Goal: Task Accomplishment & Management: Manage account settings

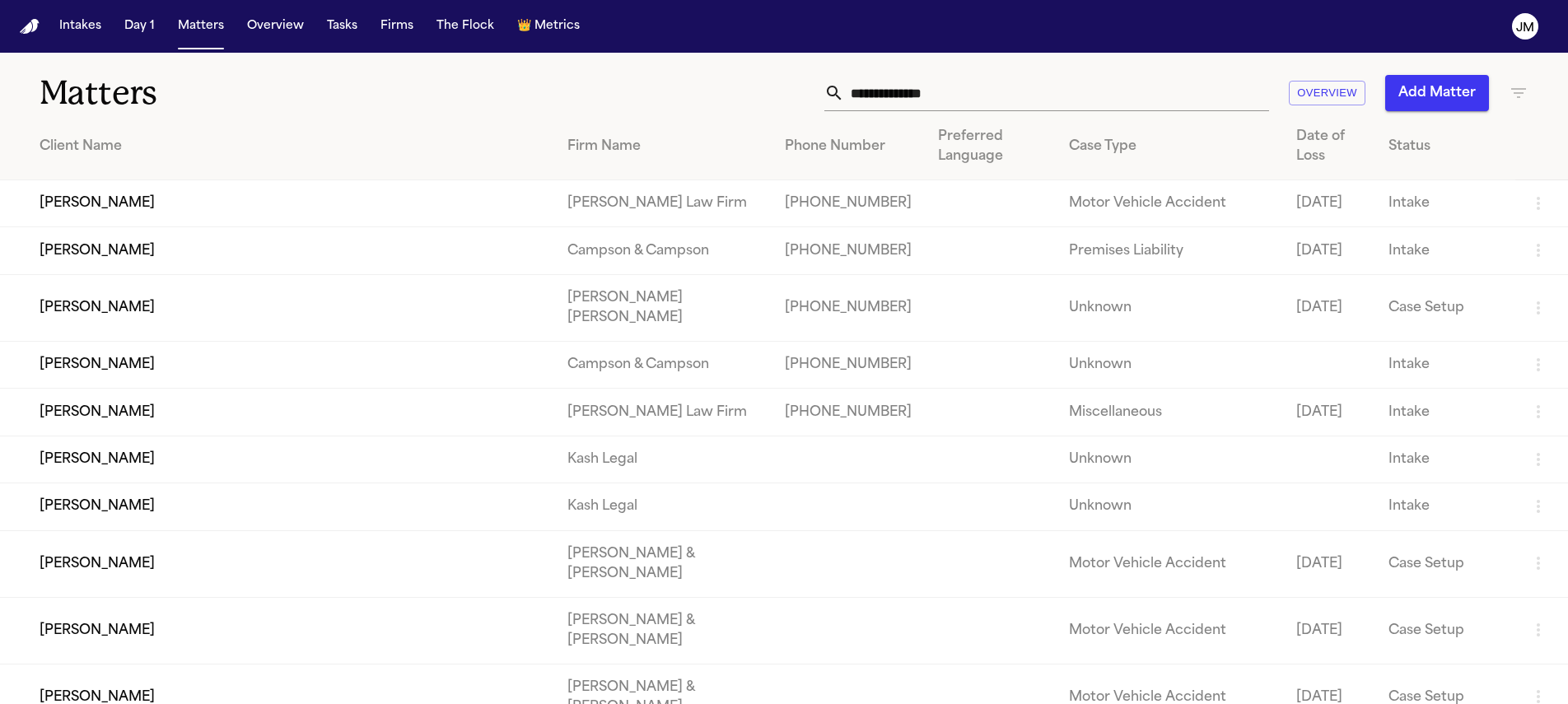
click at [930, 99] on input "text" at bounding box center [1057, 93] width 425 height 36
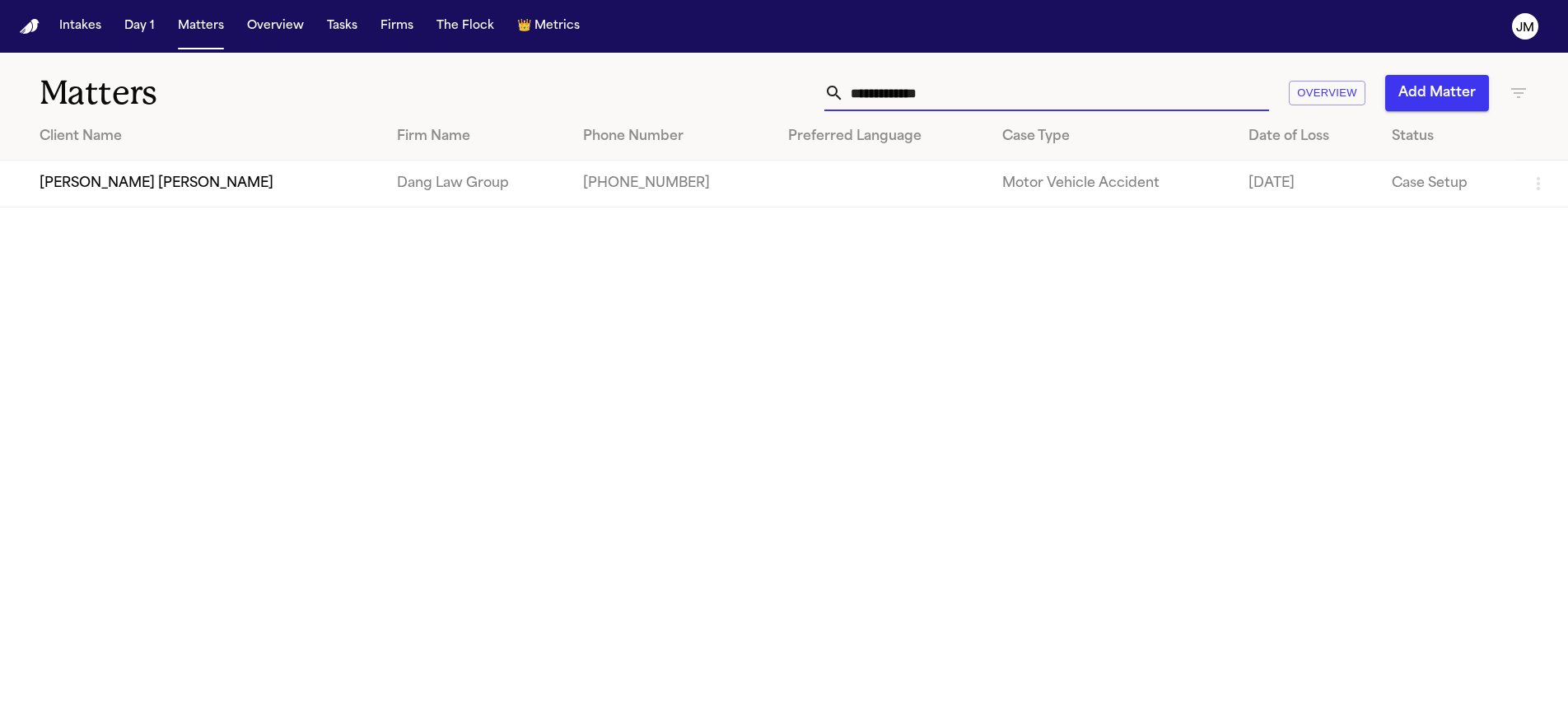
type input "**********"
click at [314, 177] on td "[PERSON_NAME] [PERSON_NAME]" at bounding box center [192, 184] width 383 height 47
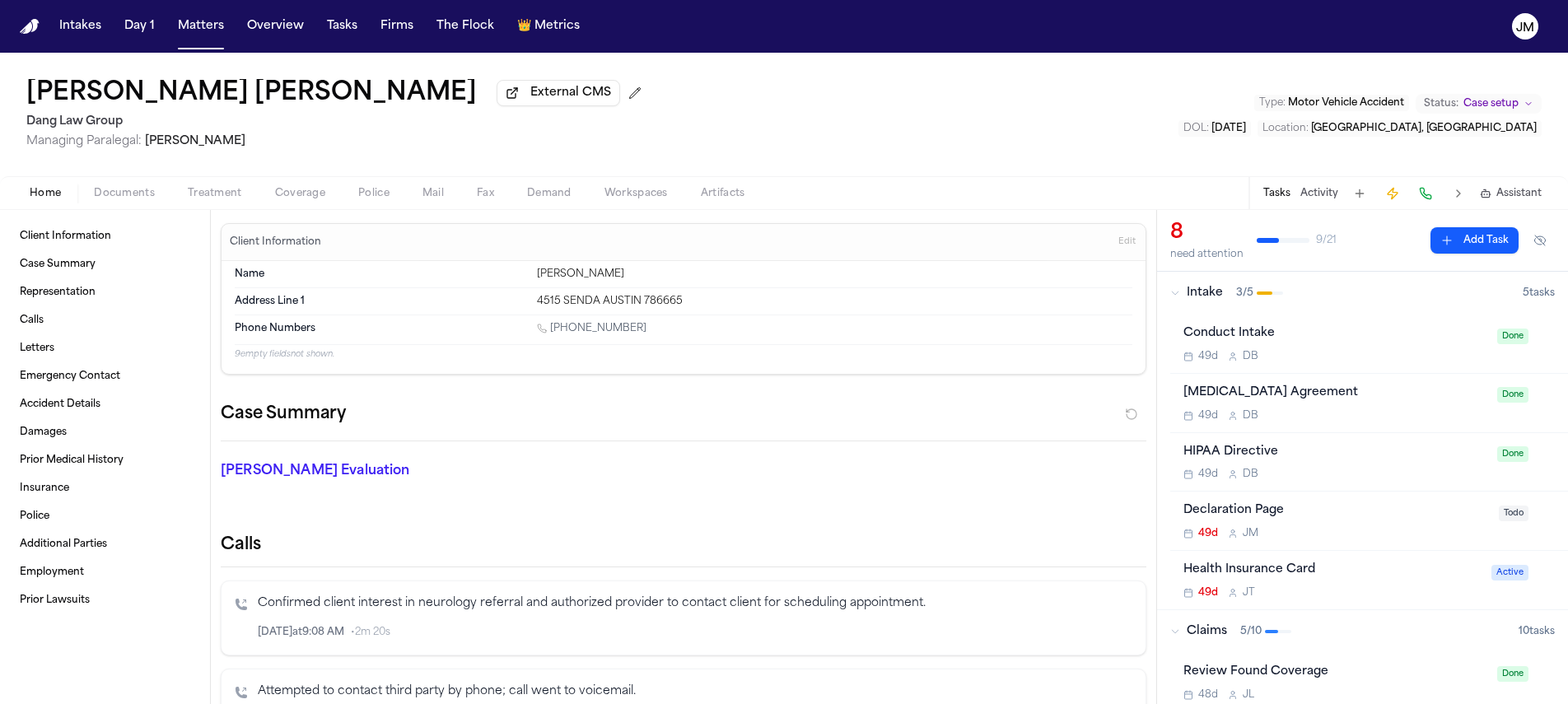
click at [198, 200] on span "Treatment" at bounding box center [215, 194] width 55 height 13
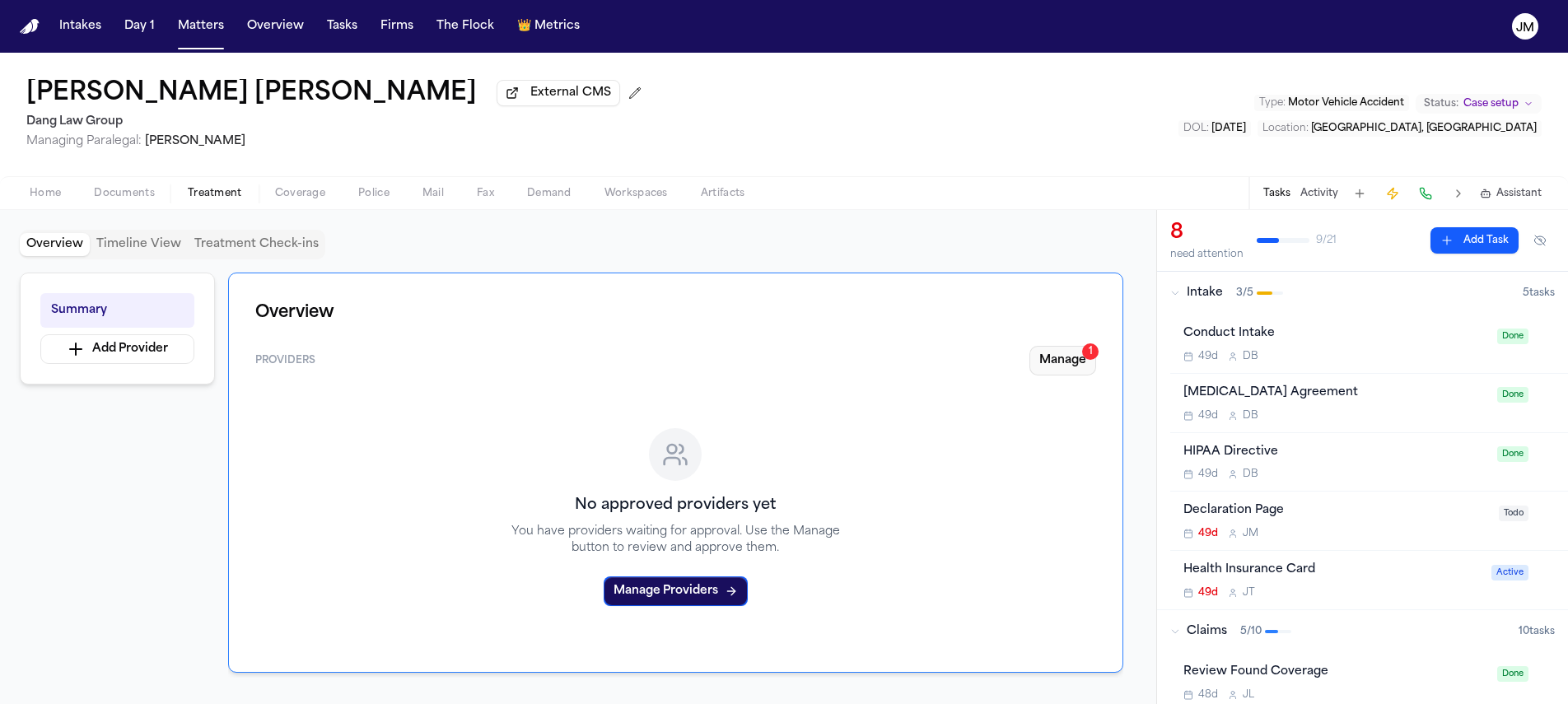
click at [1042, 360] on button "Manage 1" at bounding box center [1063, 360] width 67 height 29
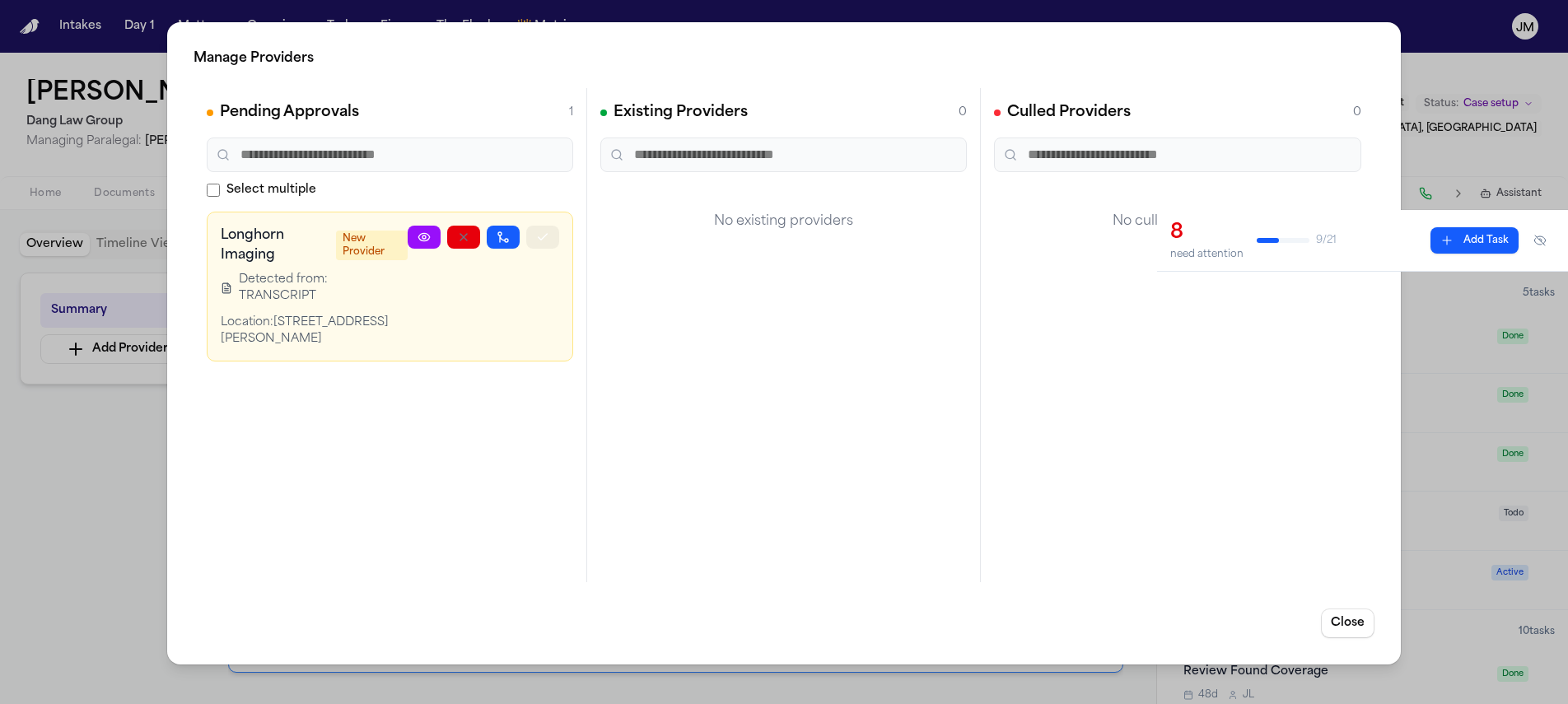
click at [542, 240] on icon "button" at bounding box center [542, 237] width 13 height 13
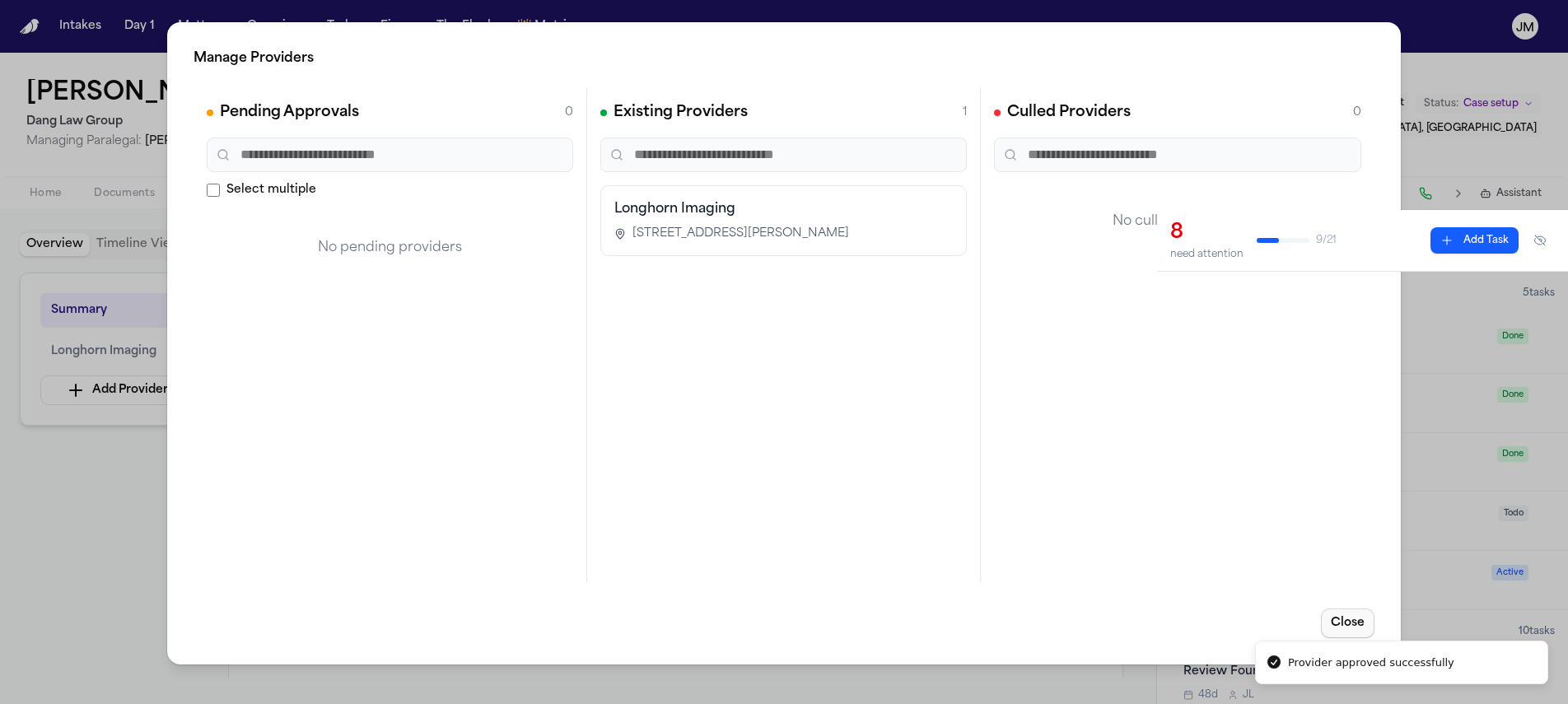
click at [1344, 623] on button "Close" at bounding box center [1347, 623] width 54 height 29
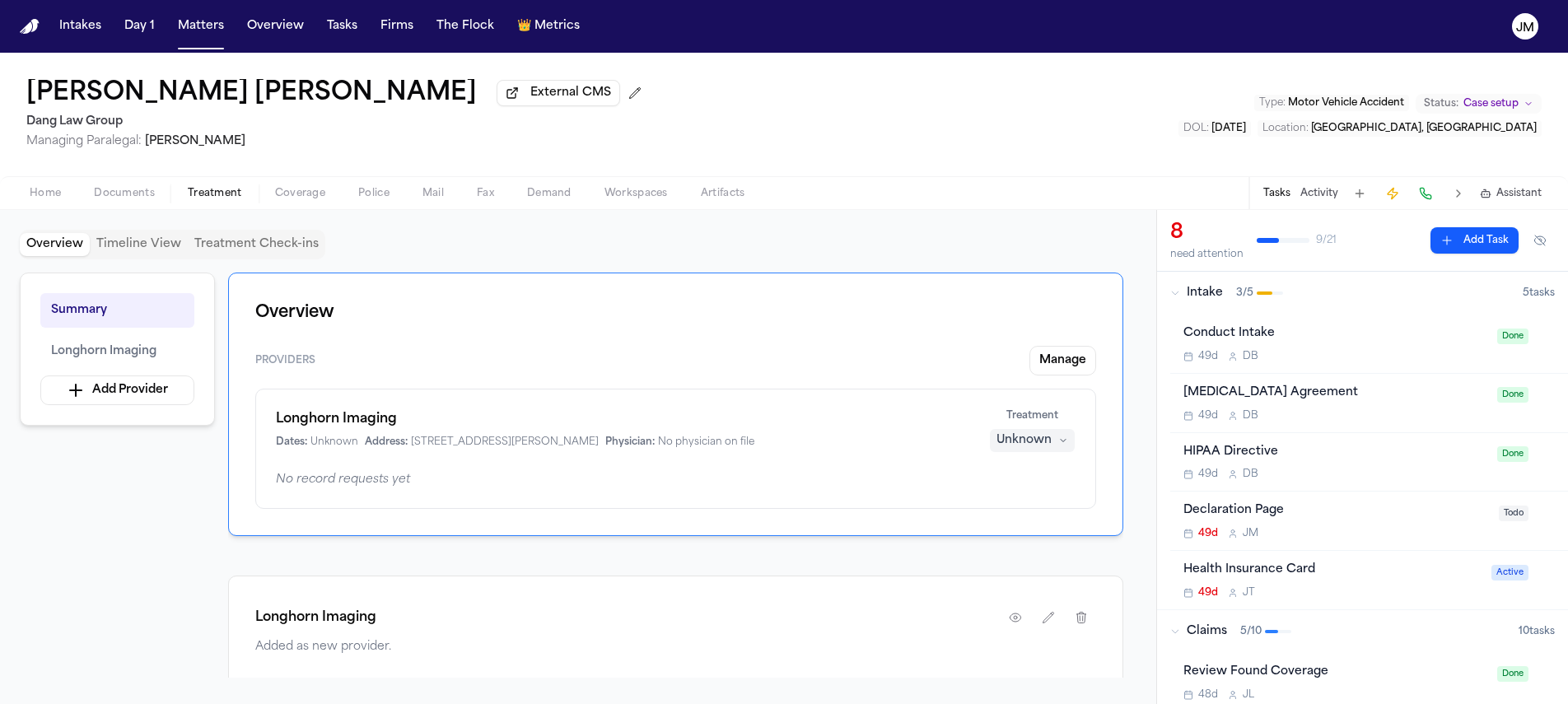
click at [168, 392] on button "Add Provider" at bounding box center [117, 390] width 154 height 29
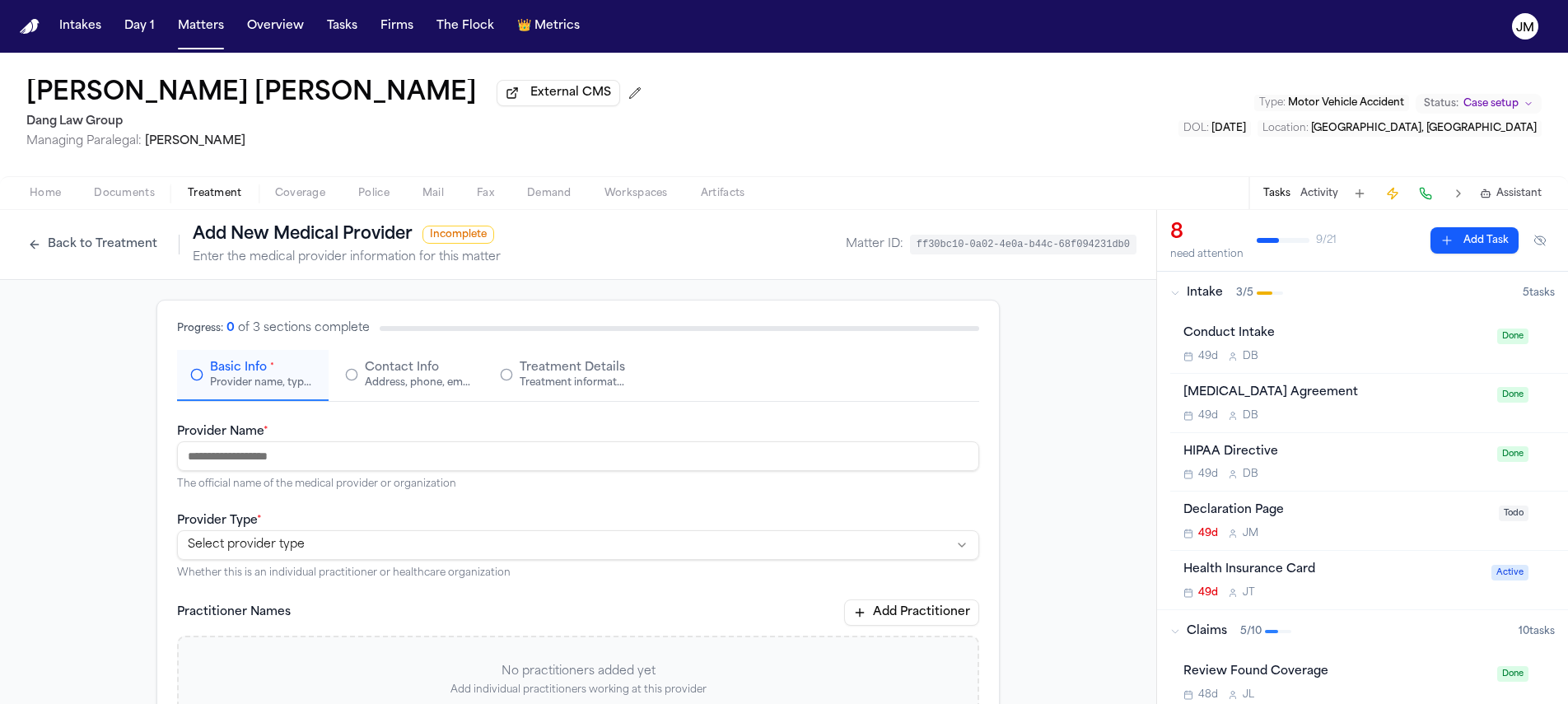
click at [332, 457] on input "Provider Name *" at bounding box center [577, 455] width 802 height 29
type input "*"
type input "**********"
click at [206, 538] on html "**********" at bounding box center [784, 352] width 1568 height 704
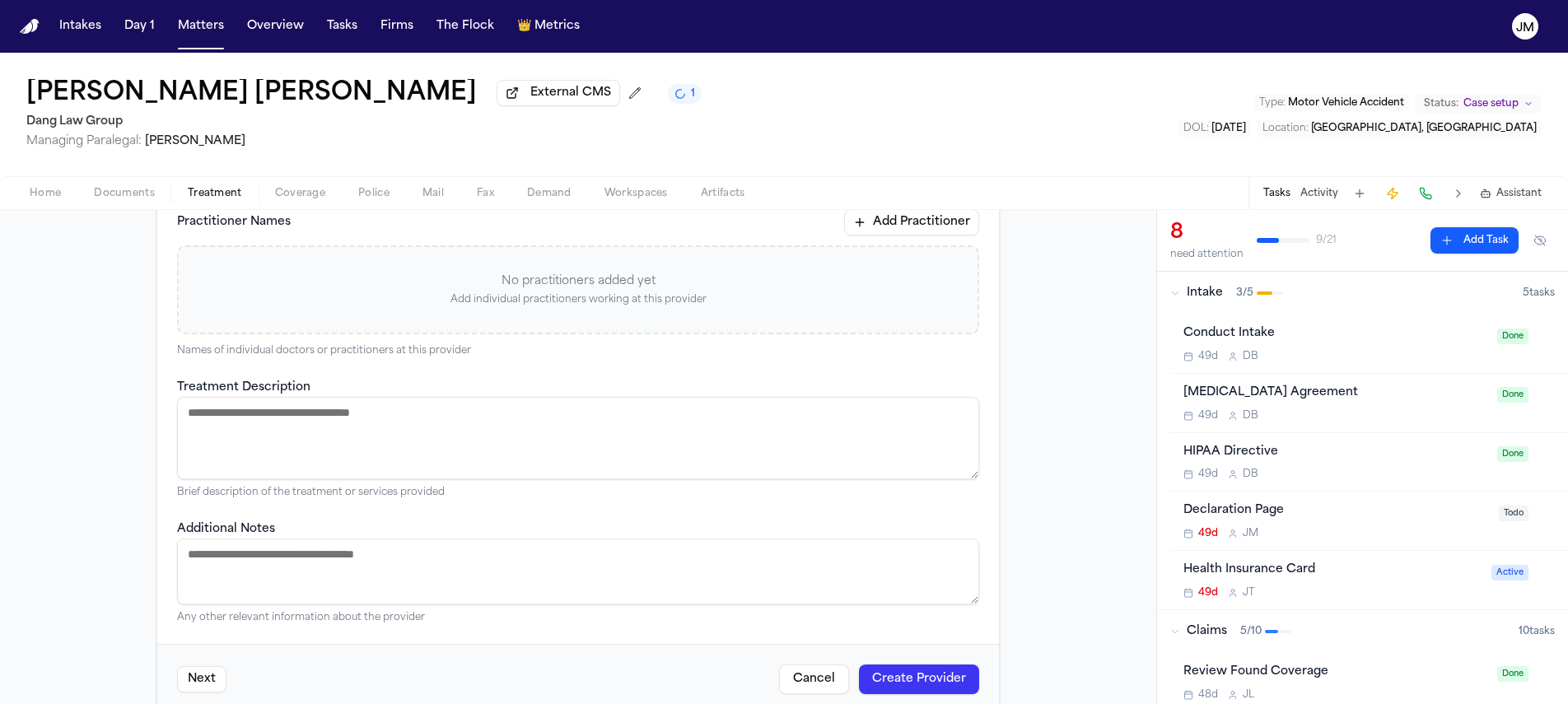
scroll to position [424, 0]
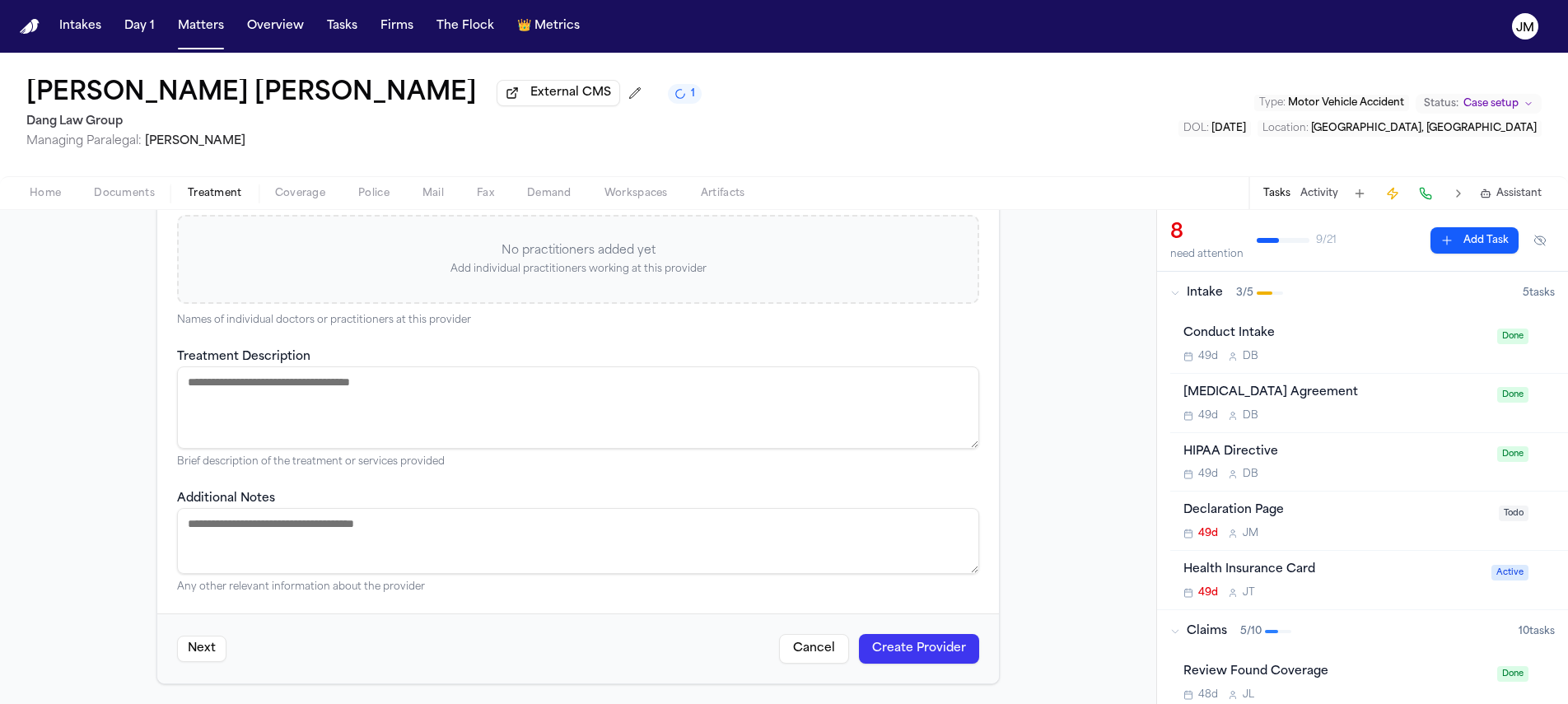
click at [910, 661] on button "Create Provider" at bounding box center [918, 648] width 120 height 29
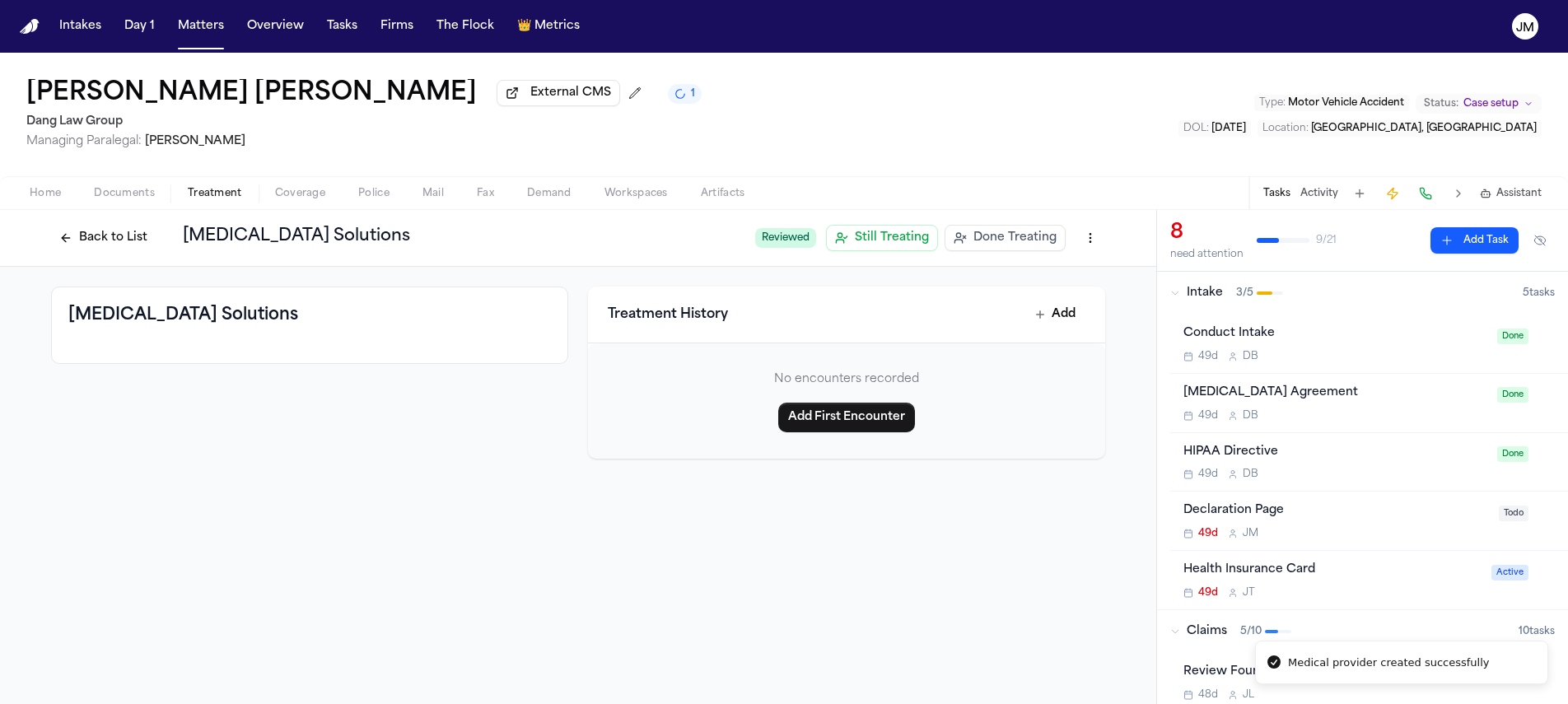
click at [122, 251] on button "Back to List" at bounding box center [103, 238] width 105 height 26
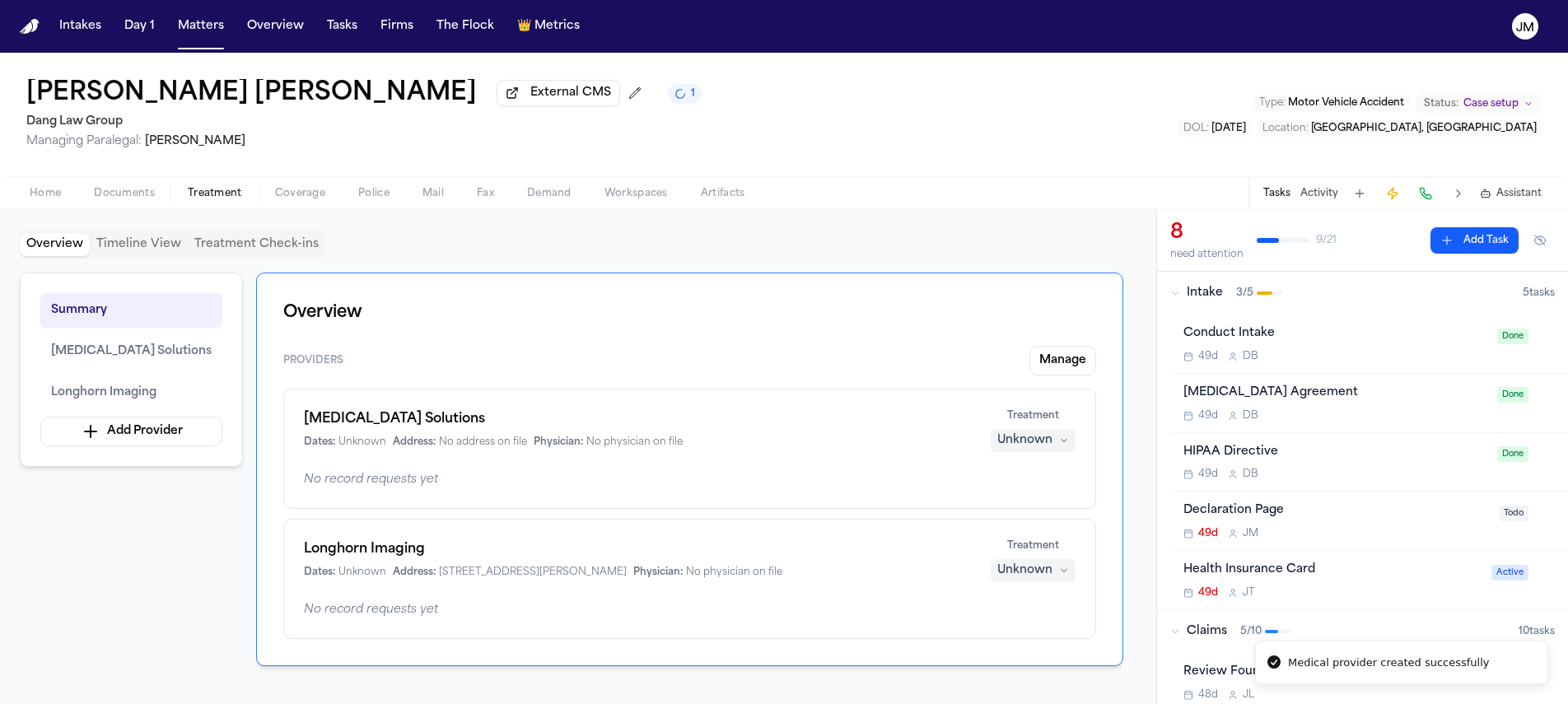
click at [1055, 444] on button "Unknown" at bounding box center [1033, 440] width 85 height 23
click at [1031, 474] on button "Treating" at bounding box center [1031, 477] width 131 height 29
click at [825, 251] on div "Overview Timeline View Treatment Check-ins" at bounding box center [578, 244] width 1116 height 29
click at [196, 28] on button "Matters" at bounding box center [200, 26] width 60 height 29
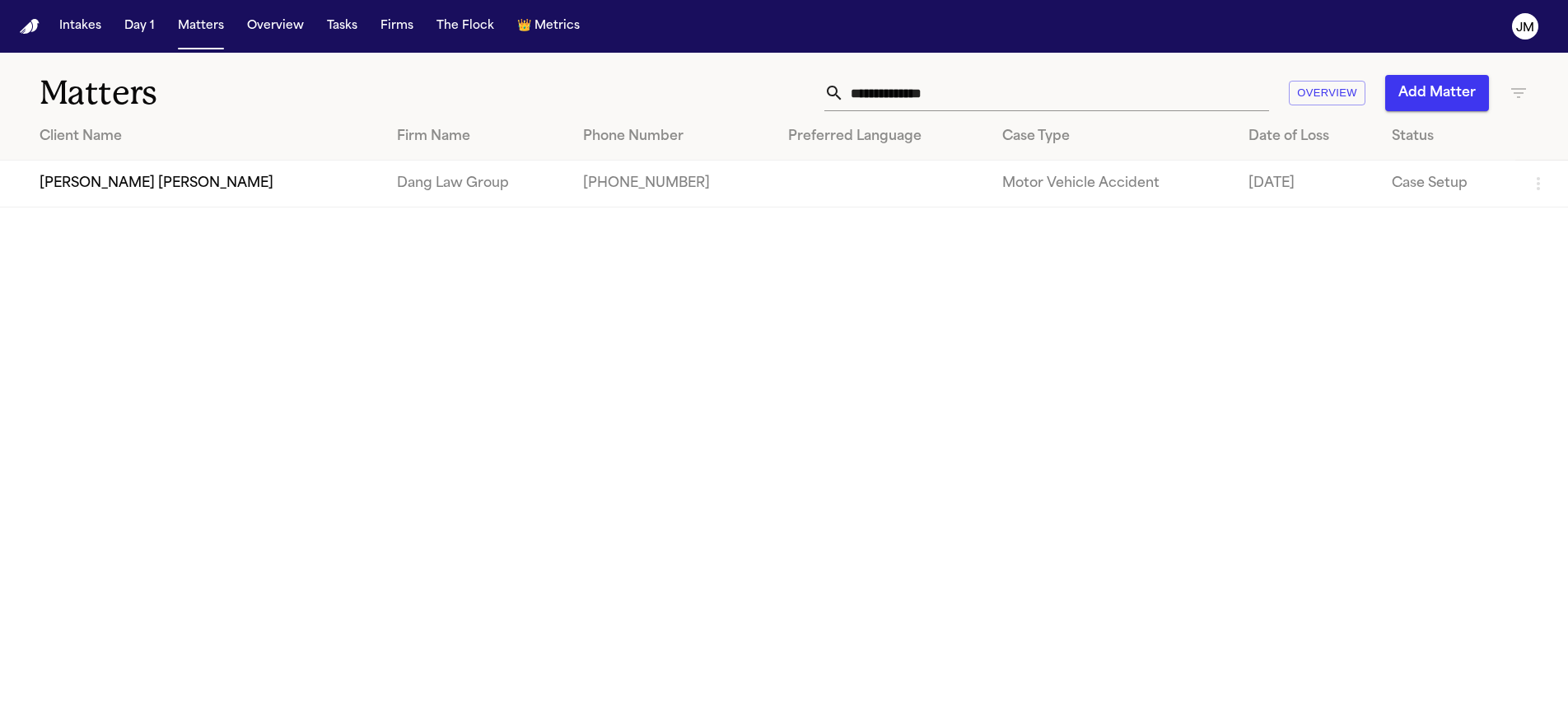
click at [914, 94] on input "**********" at bounding box center [1057, 93] width 425 height 36
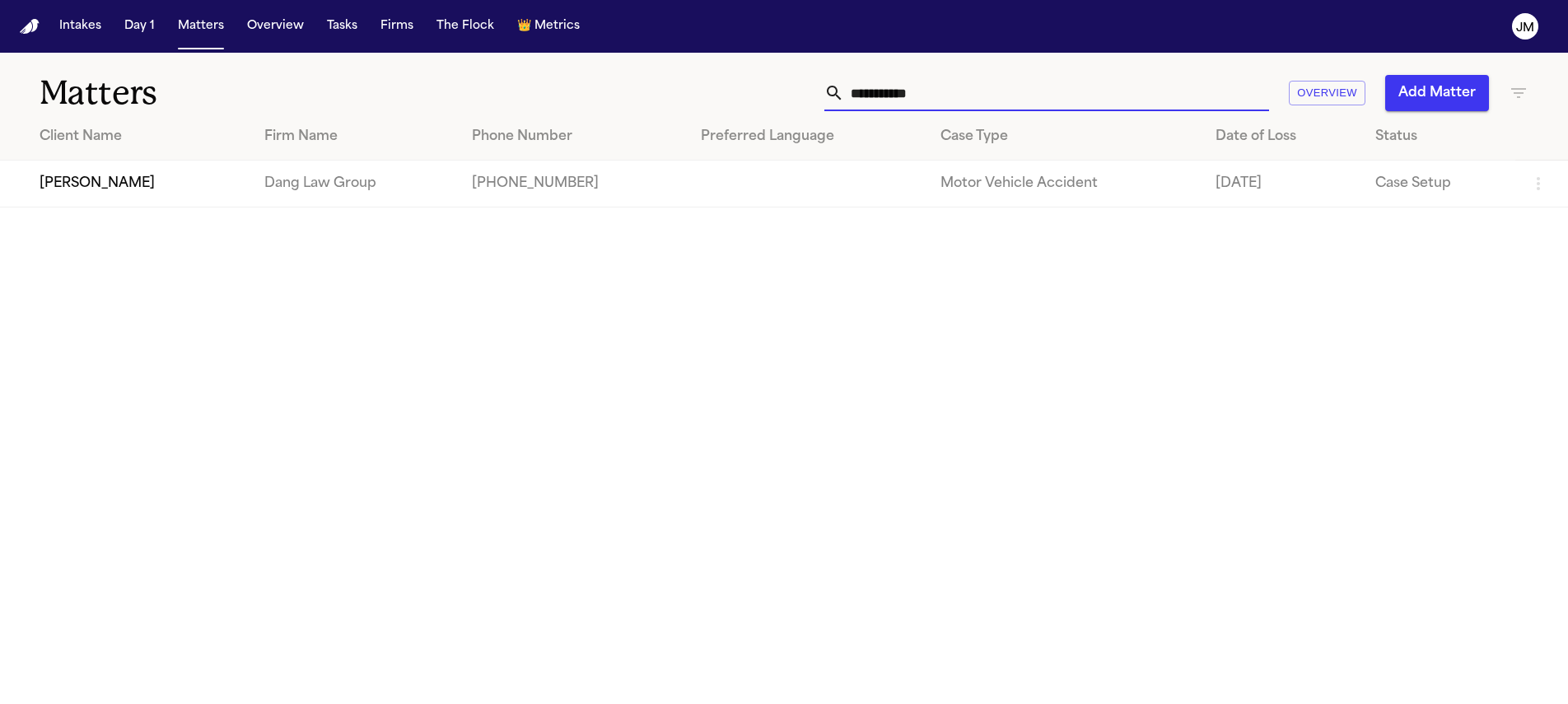
type input "**********"
click at [251, 170] on td "[PERSON_NAME]" at bounding box center [126, 184] width 251 height 47
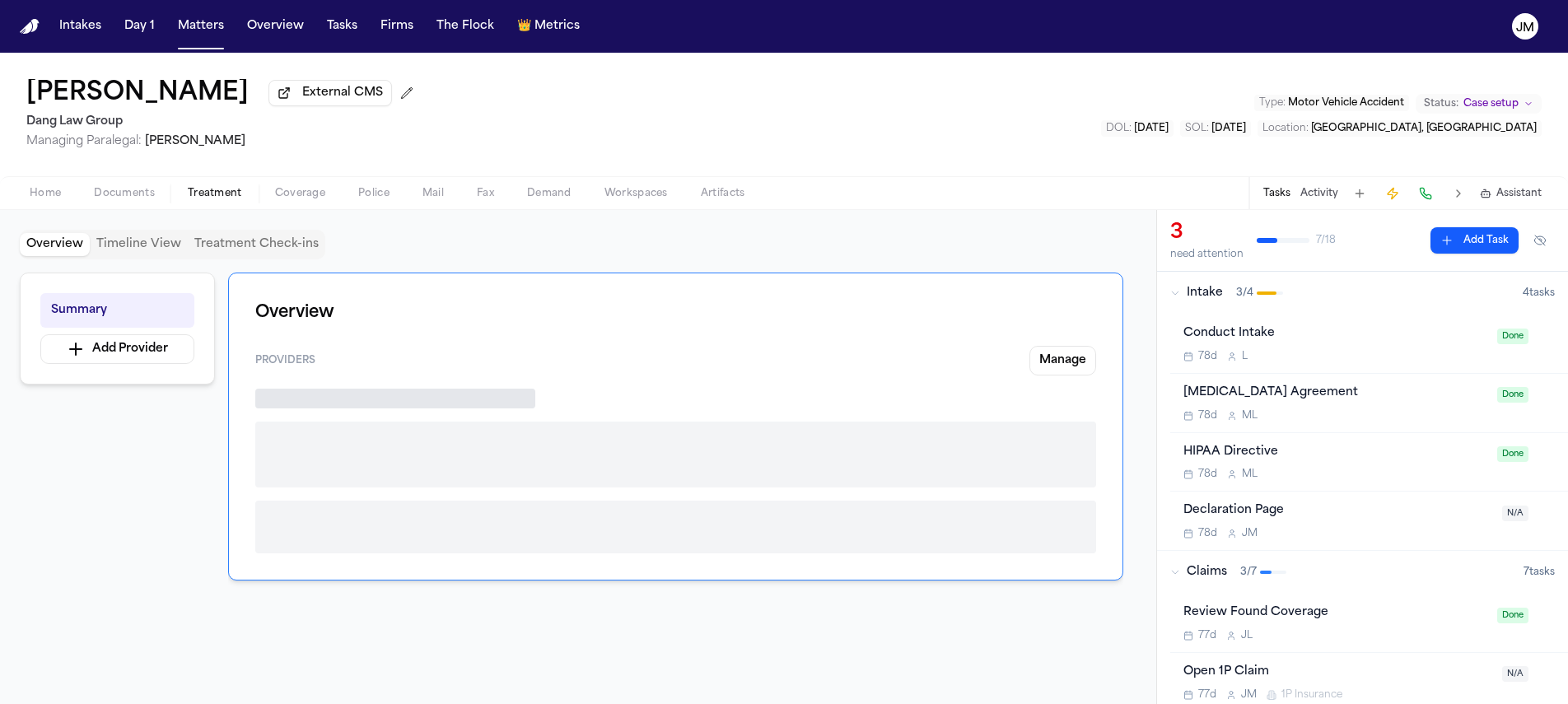
click at [200, 200] on span "Treatment" at bounding box center [215, 194] width 55 height 13
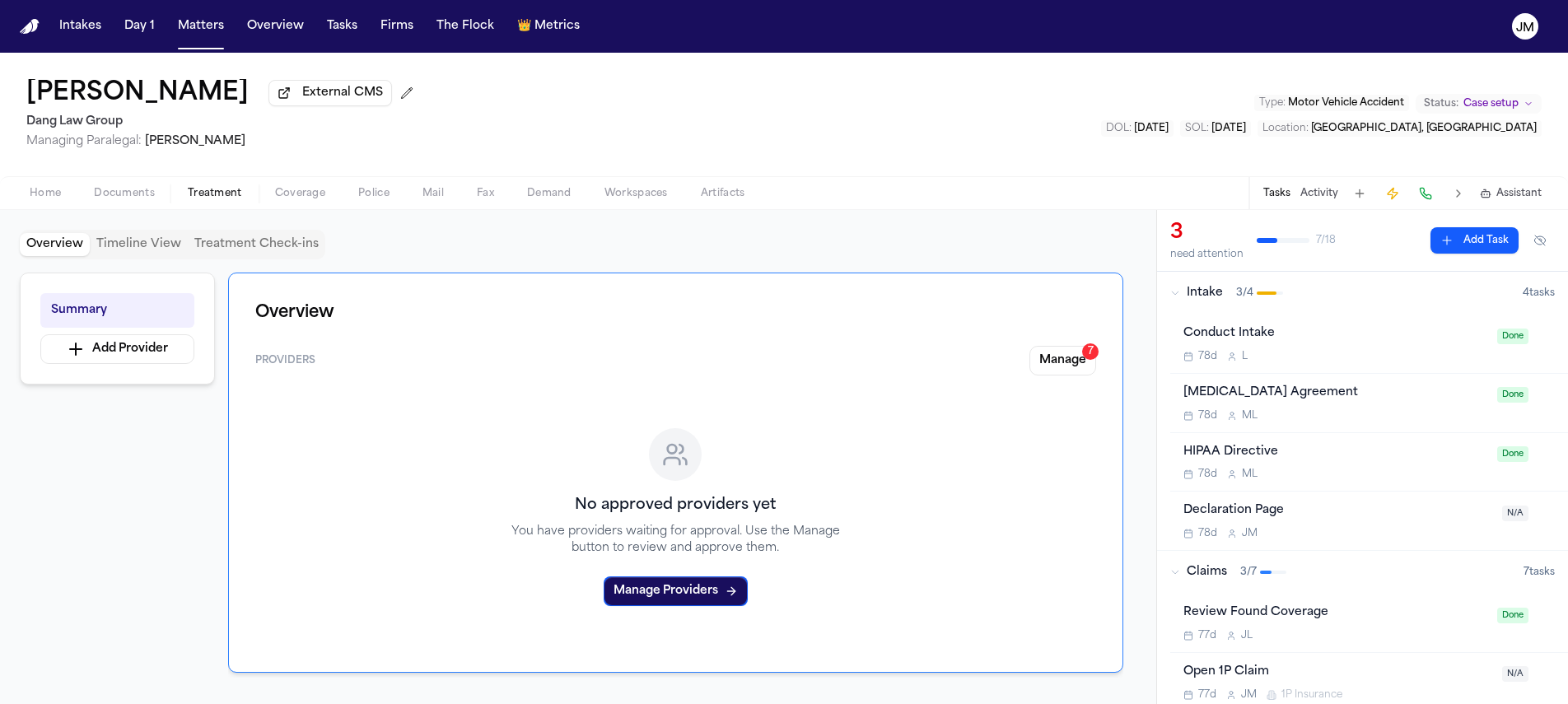
click at [1107, 355] on div "Overview Providers Manage 7 No approved providers yet You have providers waitin…" at bounding box center [675, 473] width 895 height 401
click at [1075, 356] on button "Manage 7" at bounding box center [1063, 360] width 67 height 29
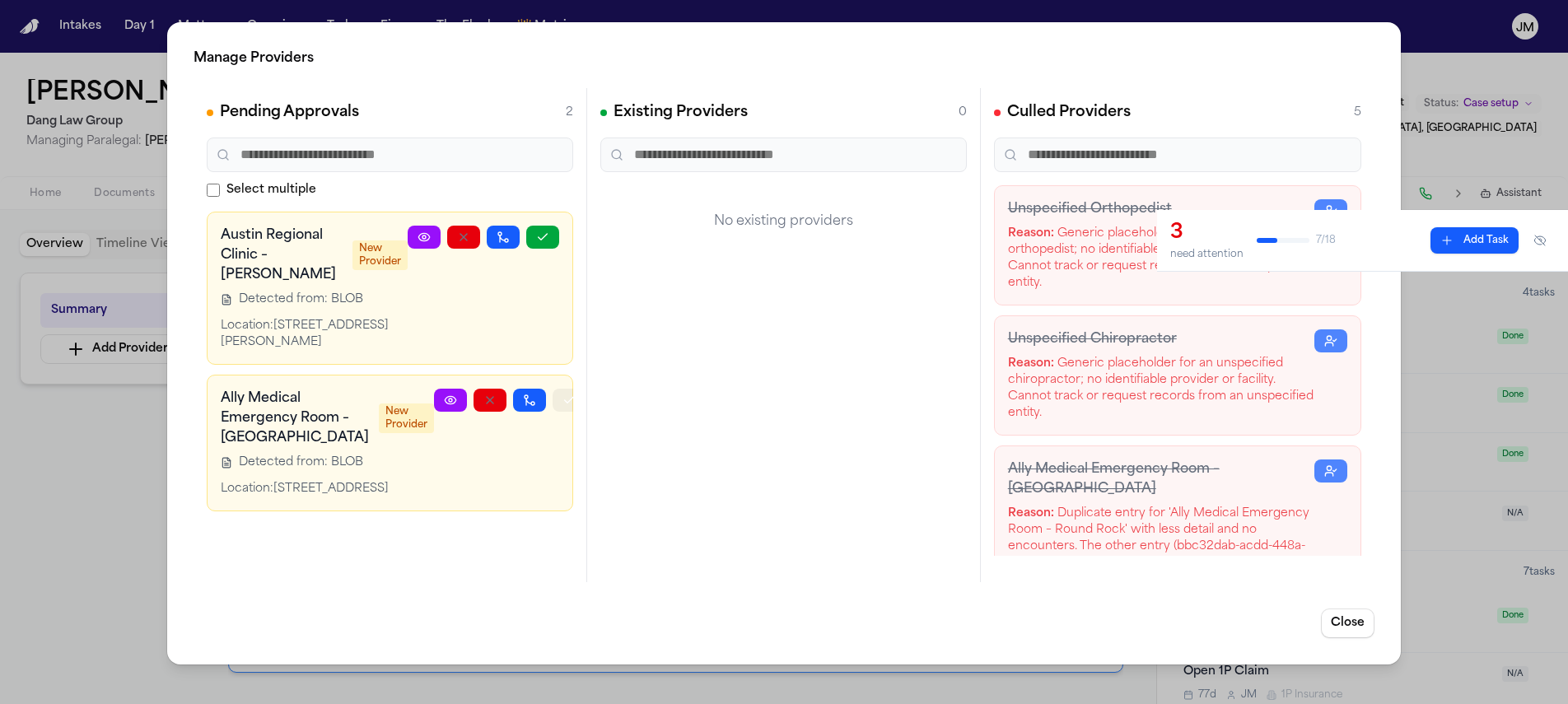
click at [562, 394] on icon "button" at bounding box center [569, 401] width 13 height 13
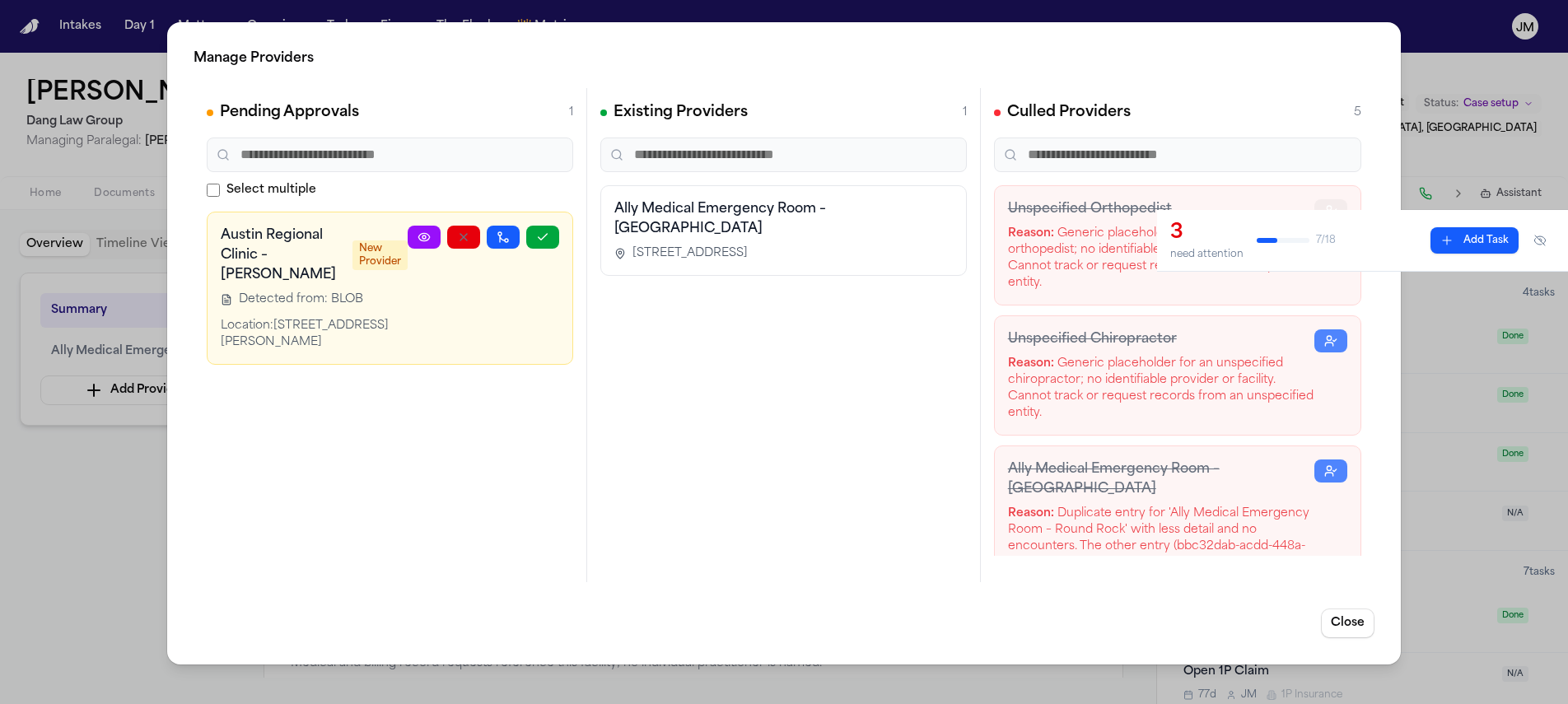
click at [1324, 207] on icon "button" at bounding box center [1331, 211] width 13 height 13
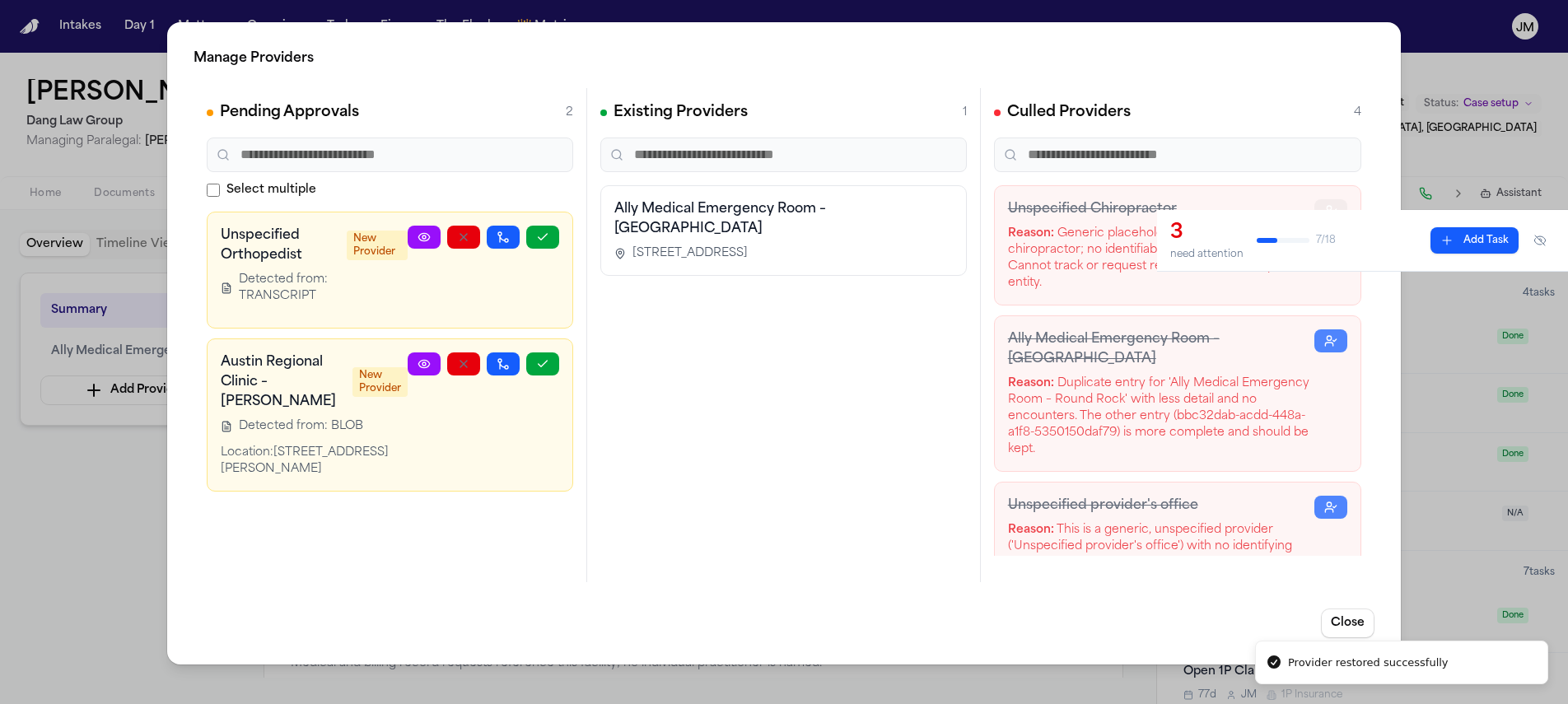
click at [1324, 207] on icon "button" at bounding box center [1331, 211] width 13 height 13
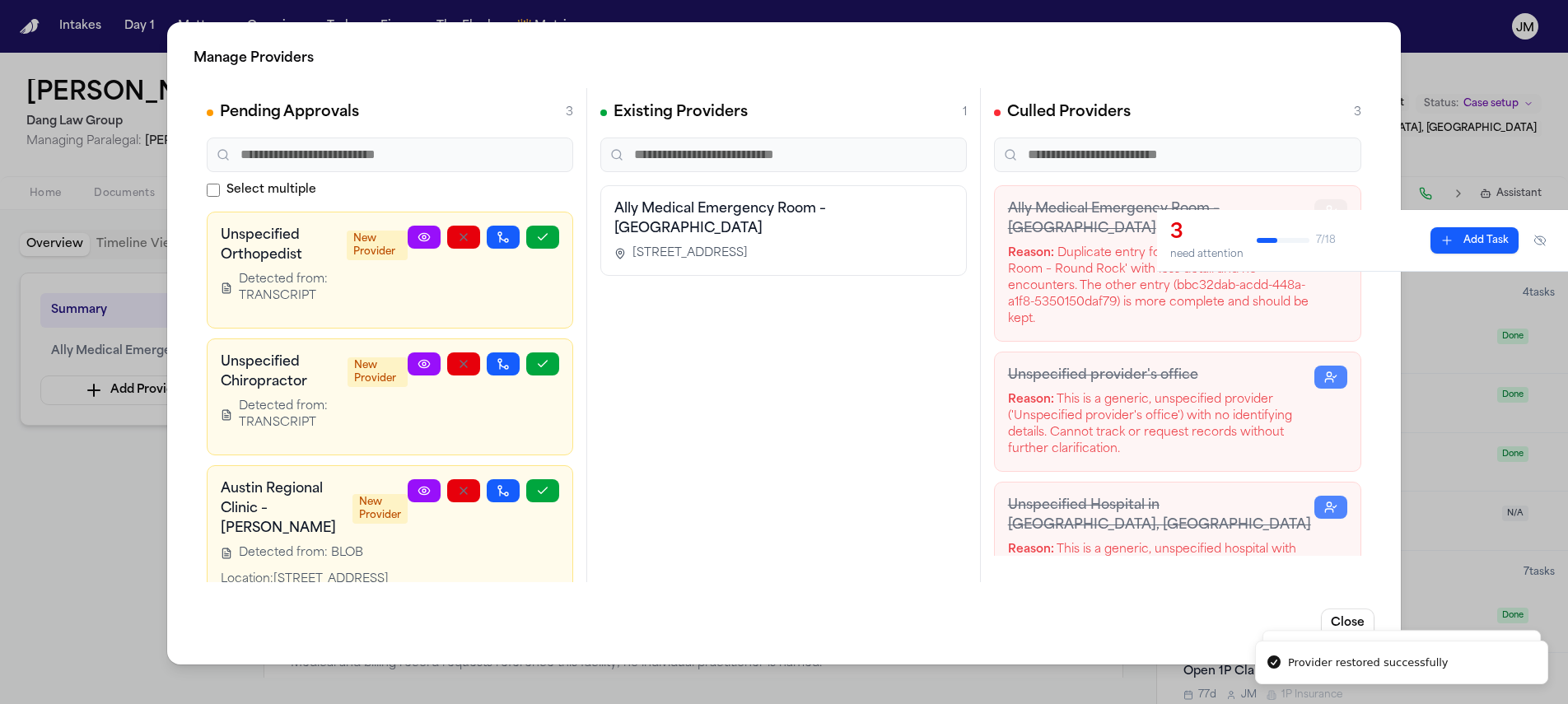
click at [1324, 207] on icon "button" at bounding box center [1331, 211] width 13 height 13
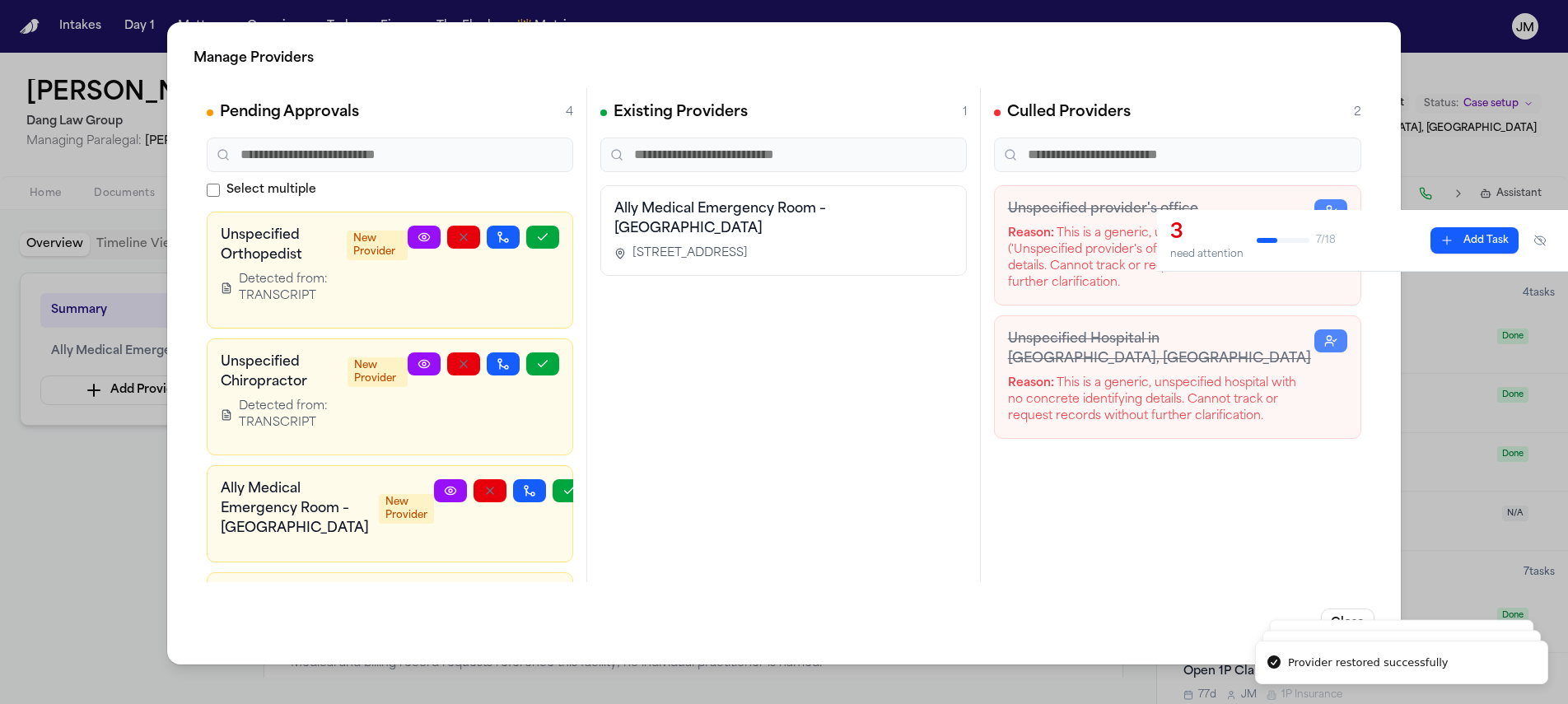
click at [1312, 207] on h3 "Unspecified provider's office" at bounding box center [1161, 209] width 306 height 20
click at [1321, 208] on button "button" at bounding box center [1330, 211] width 33 height 23
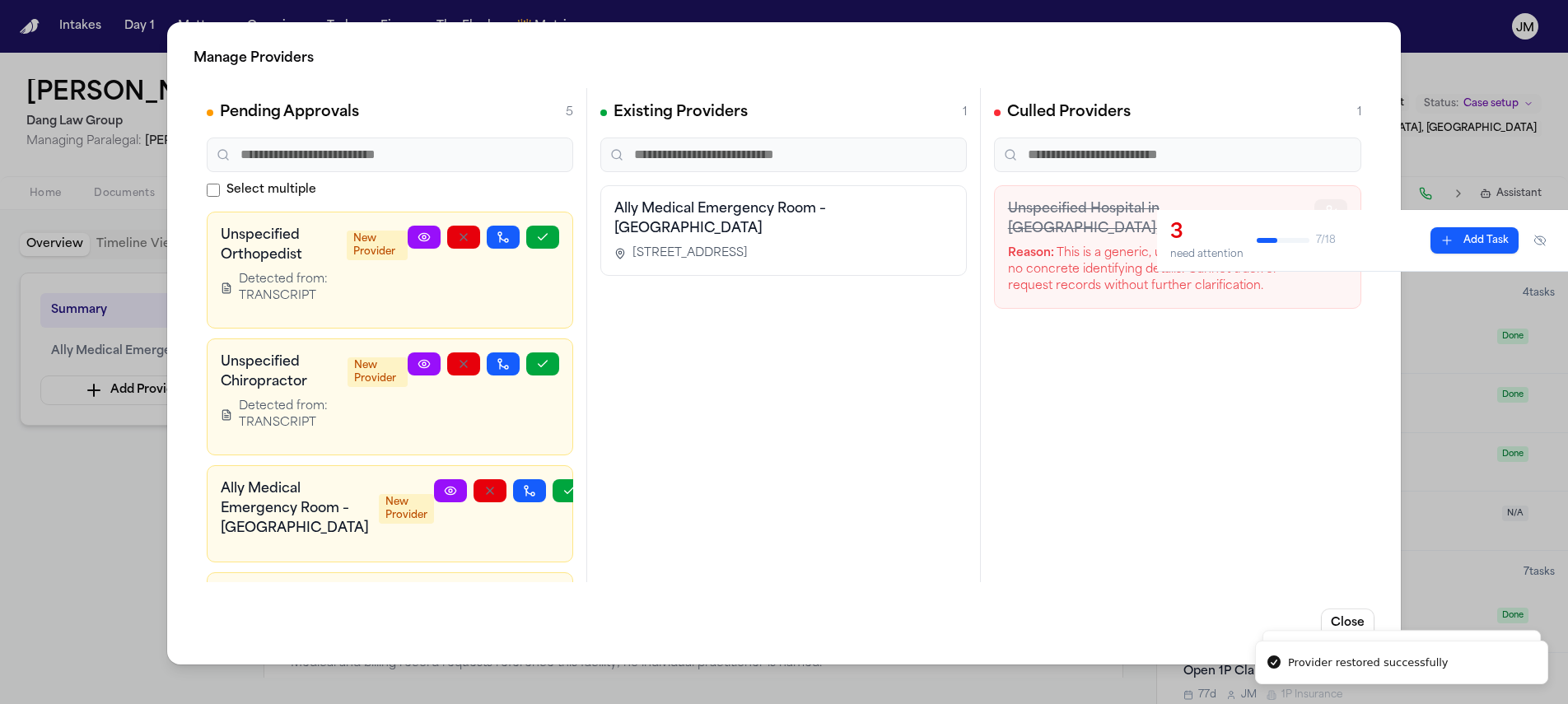
click at [1321, 208] on button "button" at bounding box center [1330, 211] width 33 height 23
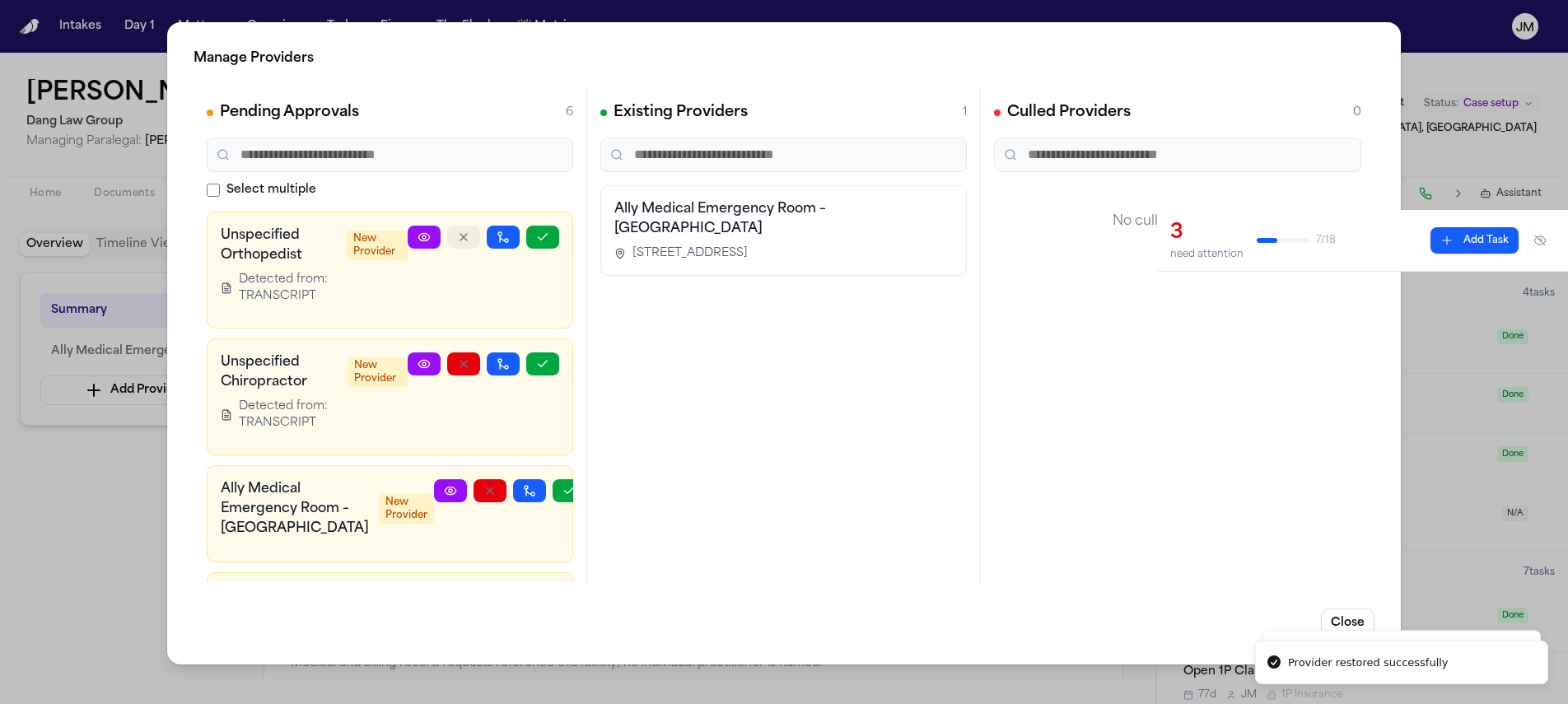
click at [457, 241] on icon "button" at bounding box center [464, 237] width 13 height 13
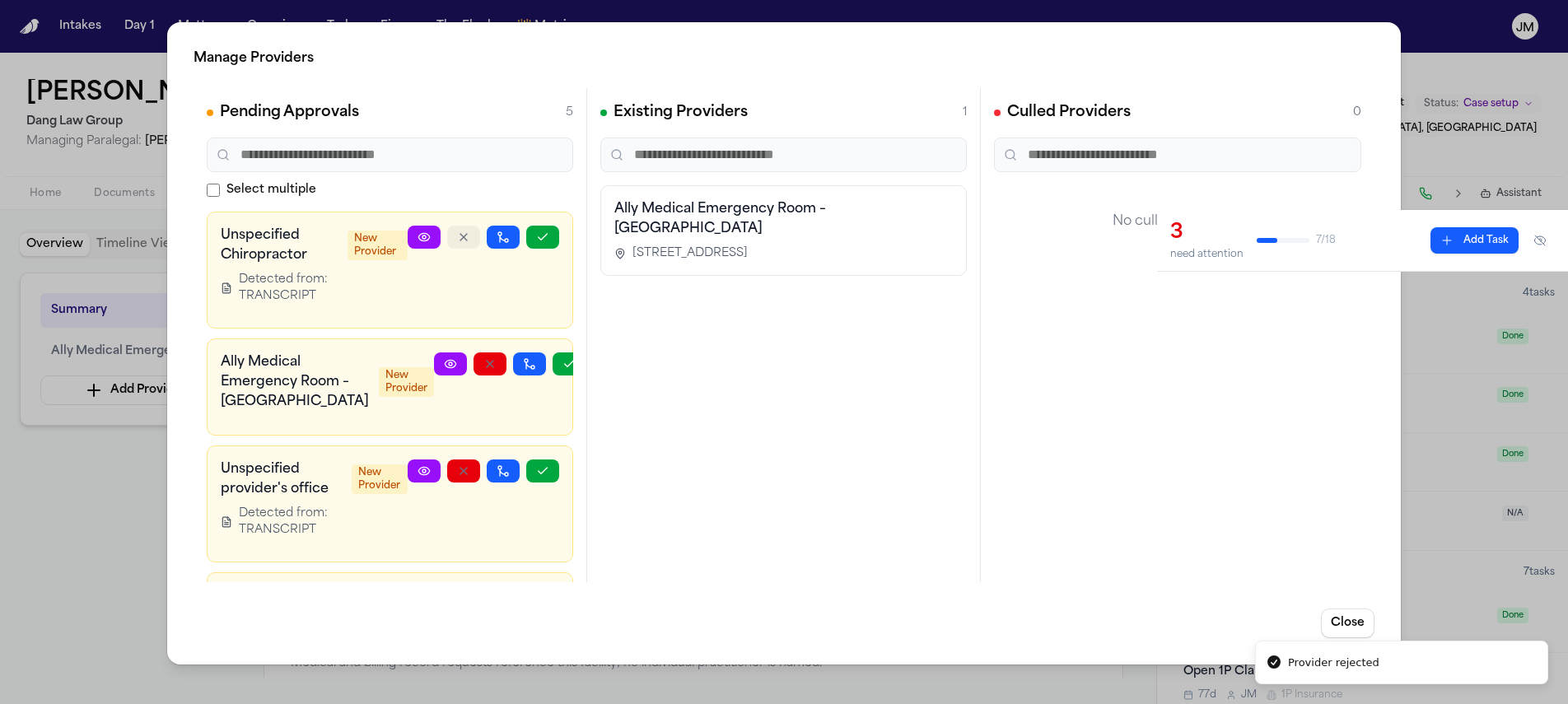
click at [457, 241] on icon "button" at bounding box center [464, 237] width 13 height 13
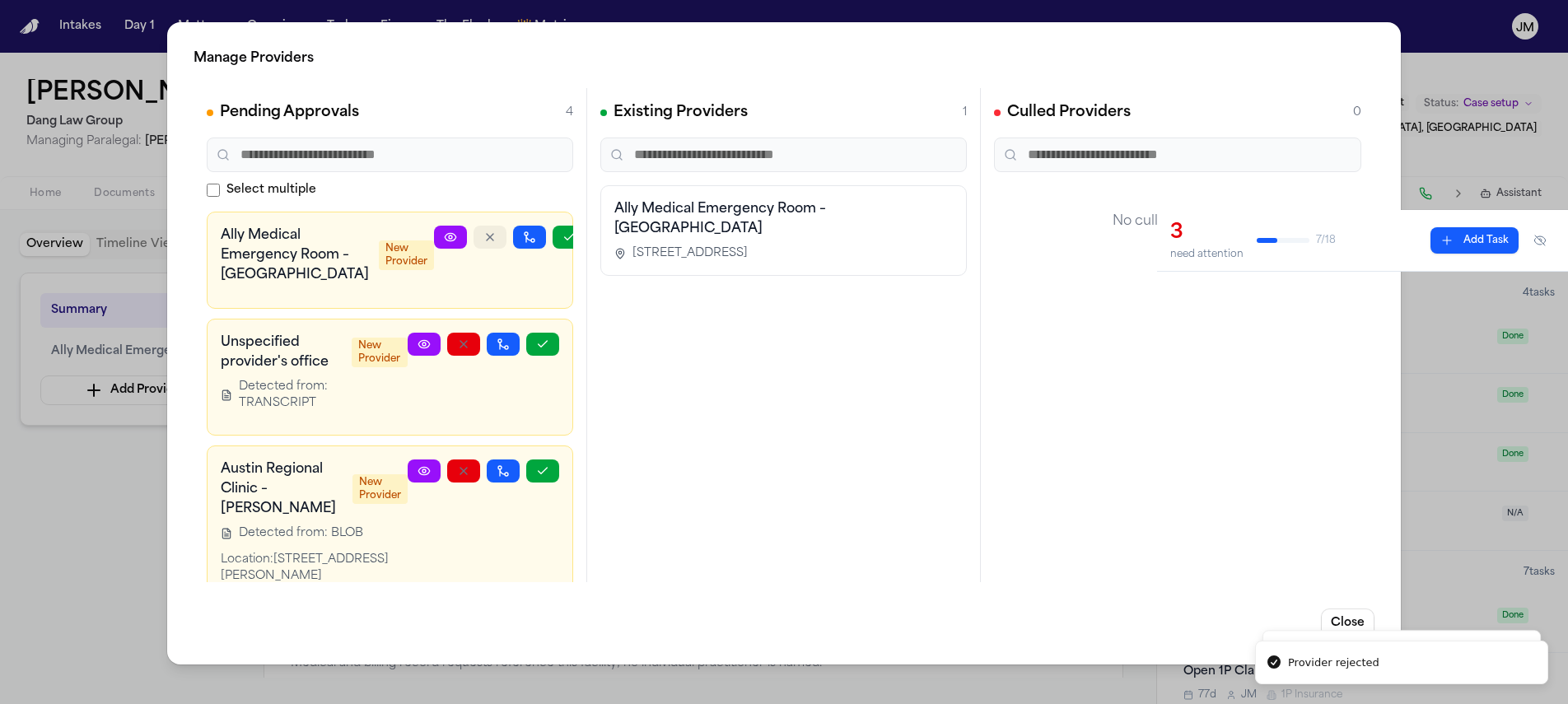
click at [484, 241] on icon "button" at bounding box center [490, 237] width 13 height 13
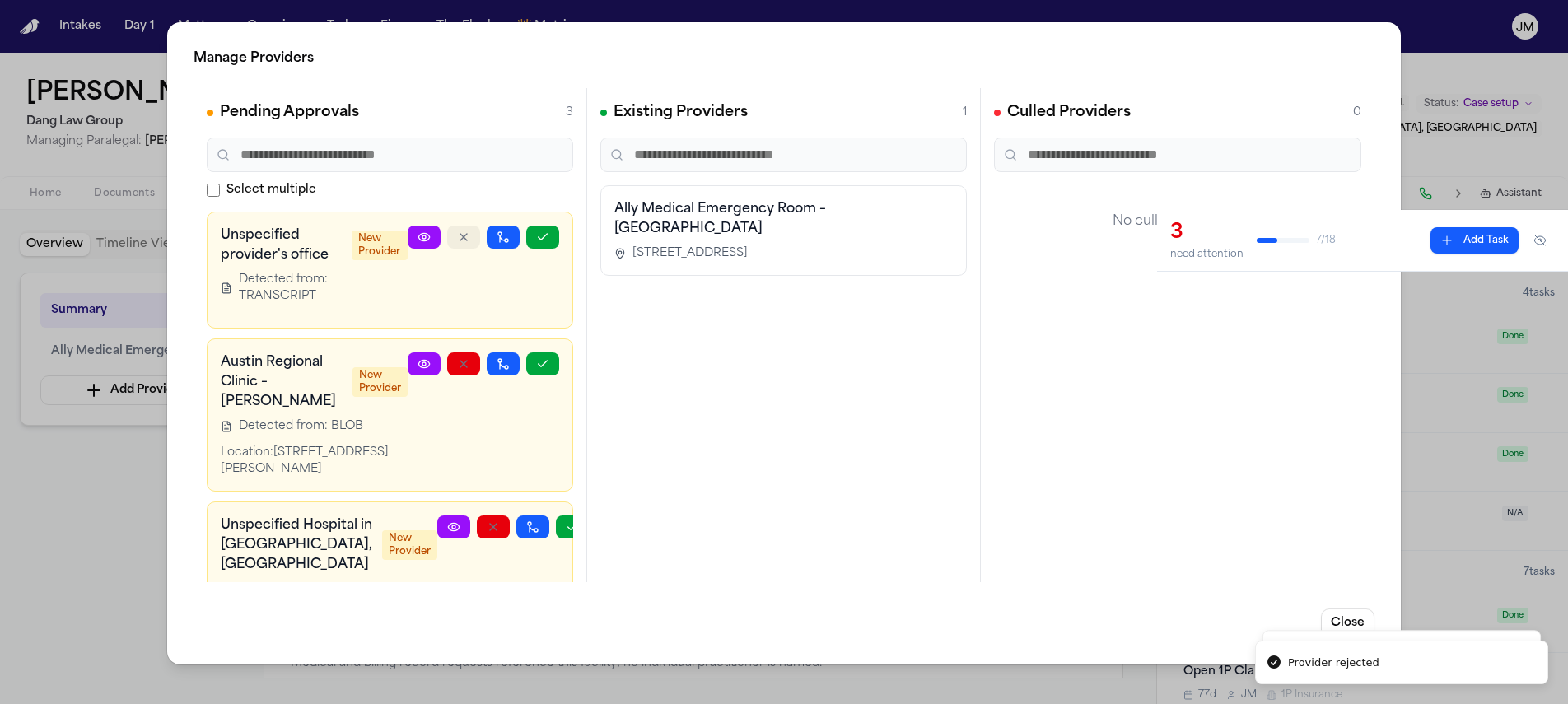
click at [457, 241] on icon "button" at bounding box center [464, 237] width 13 height 13
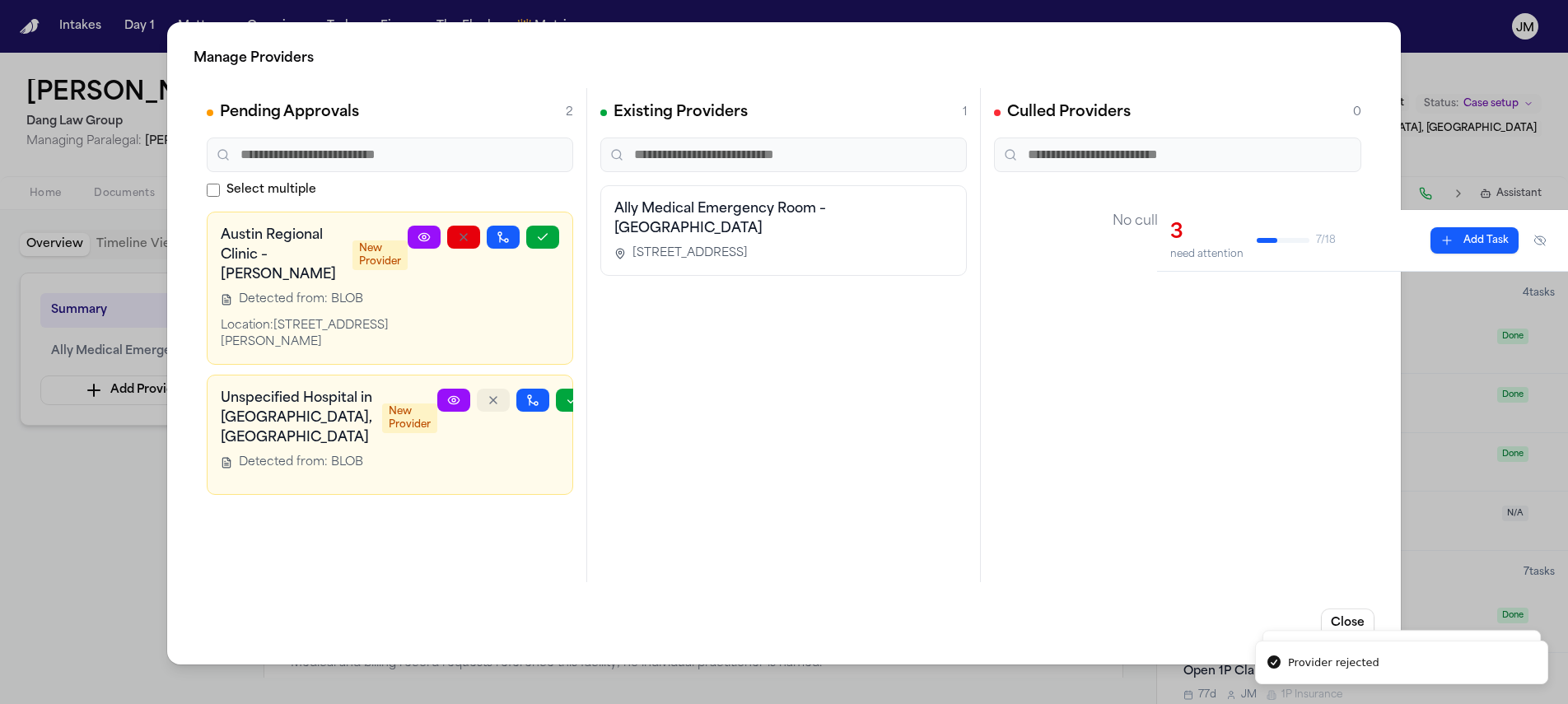
click at [486, 394] on icon "button" at bounding box center [493, 401] width 13 height 13
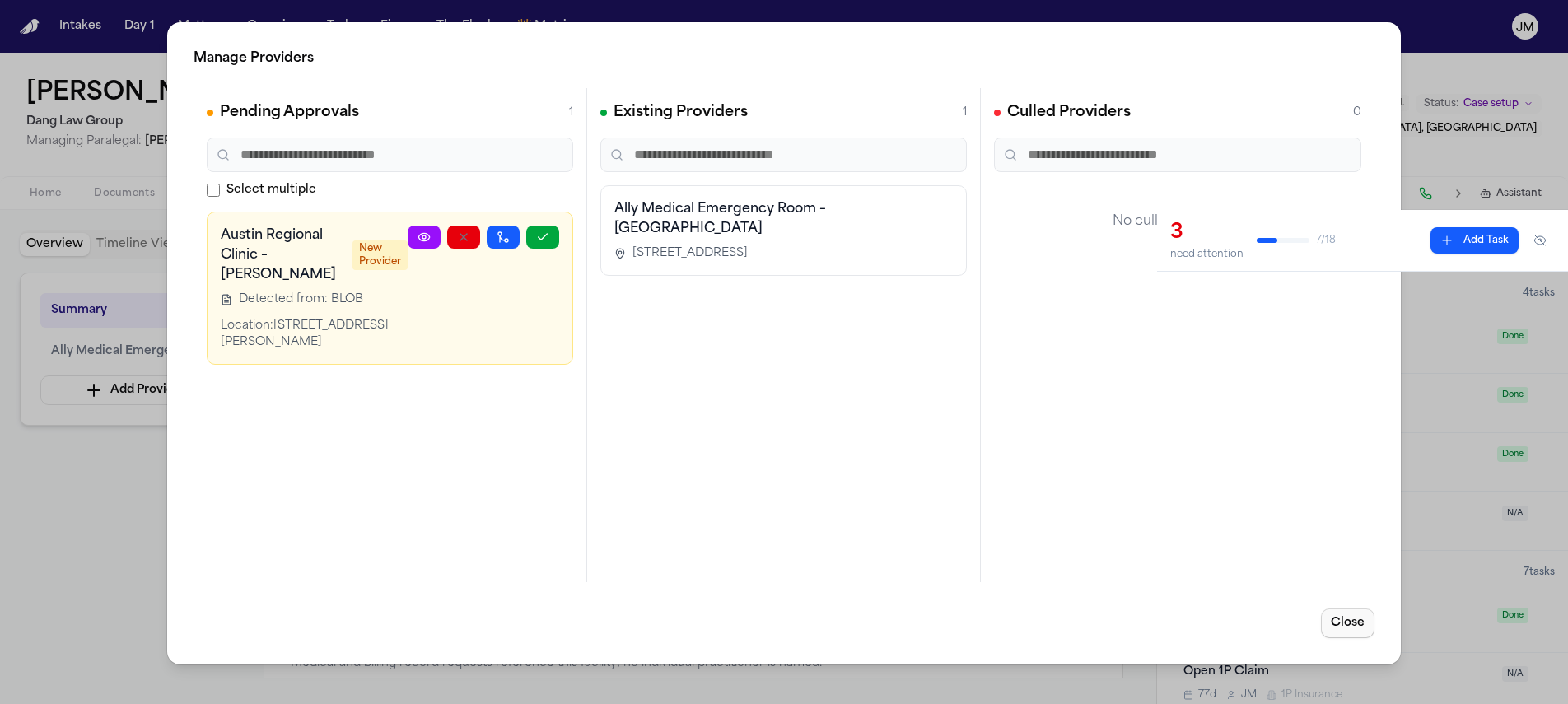
click at [1351, 627] on button "Close" at bounding box center [1347, 623] width 54 height 29
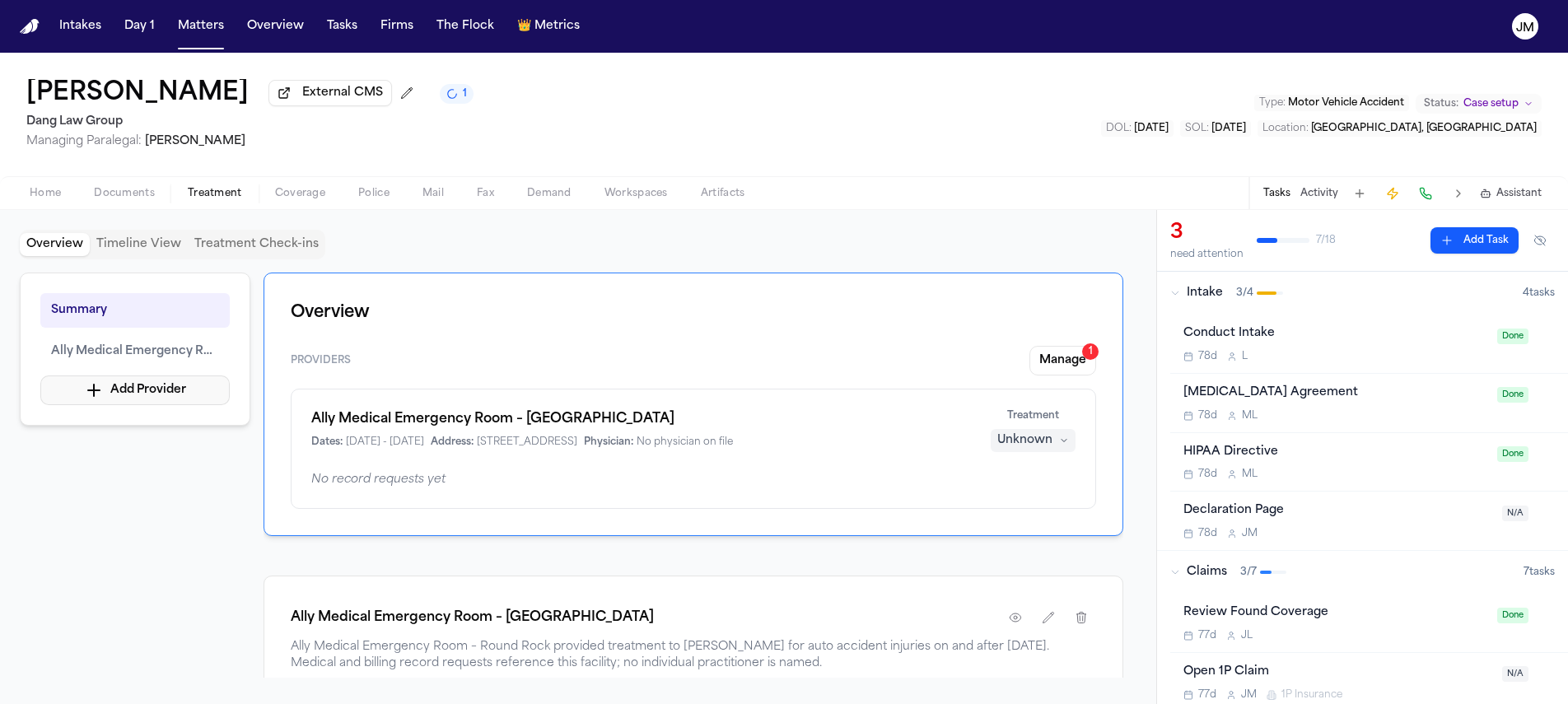
click at [158, 388] on button "Add Provider" at bounding box center [135, 390] width 189 height 29
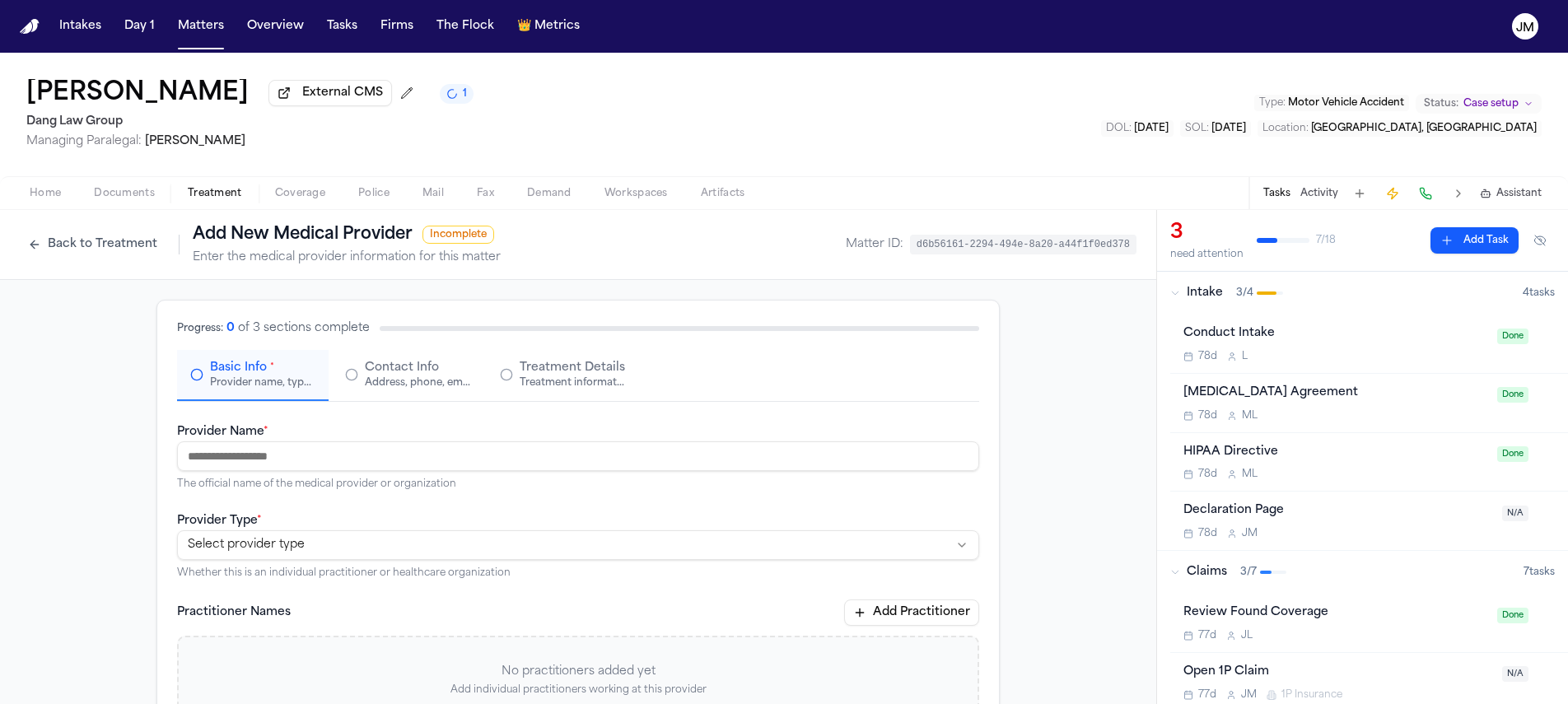
click at [222, 459] on input "Provider Name *" at bounding box center [577, 455] width 802 height 29
type input "**********"
click at [274, 538] on html "**********" at bounding box center [784, 352] width 1568 height 704
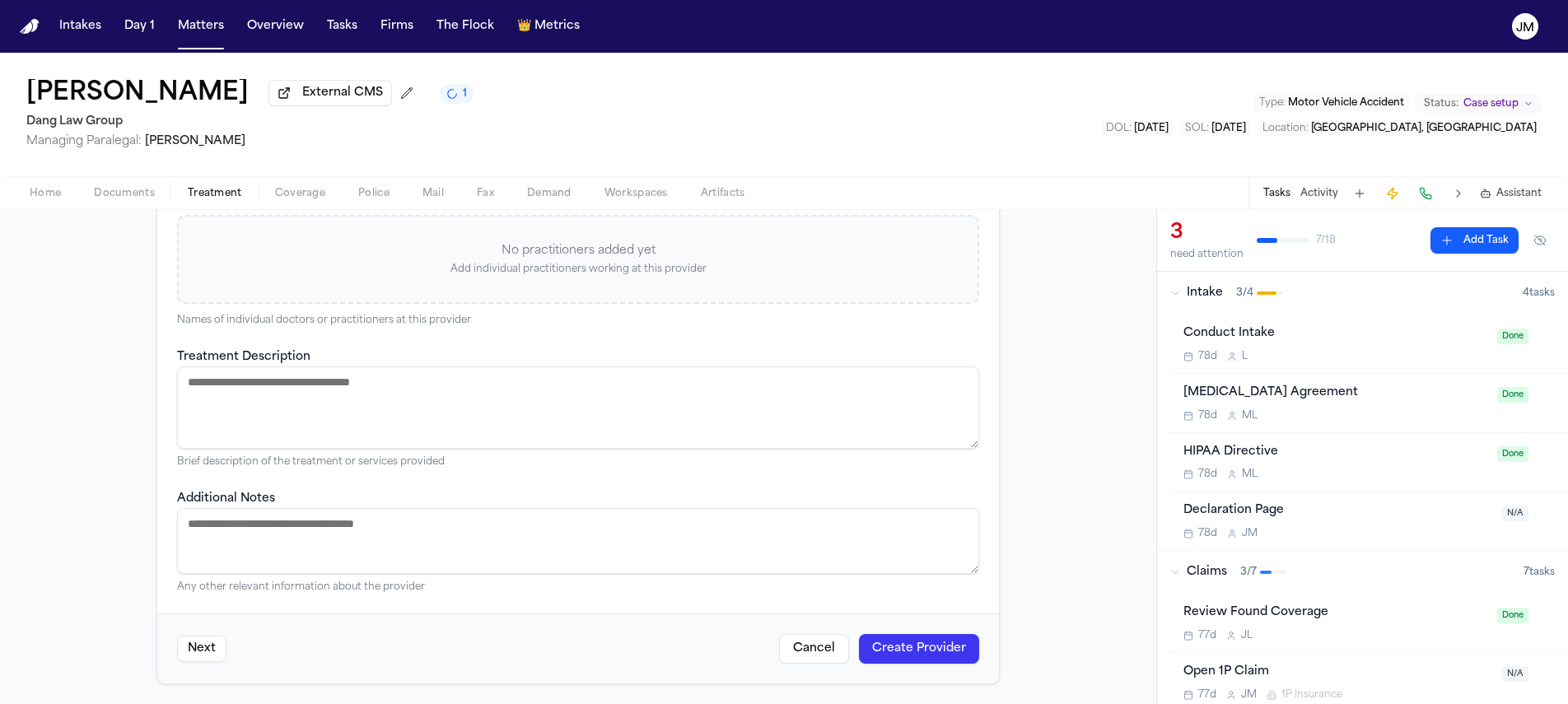
scroll to position [424, 0]
click at [911, 645] on button "Create Provider" at bounding box center [918, 648] width 120 height 29
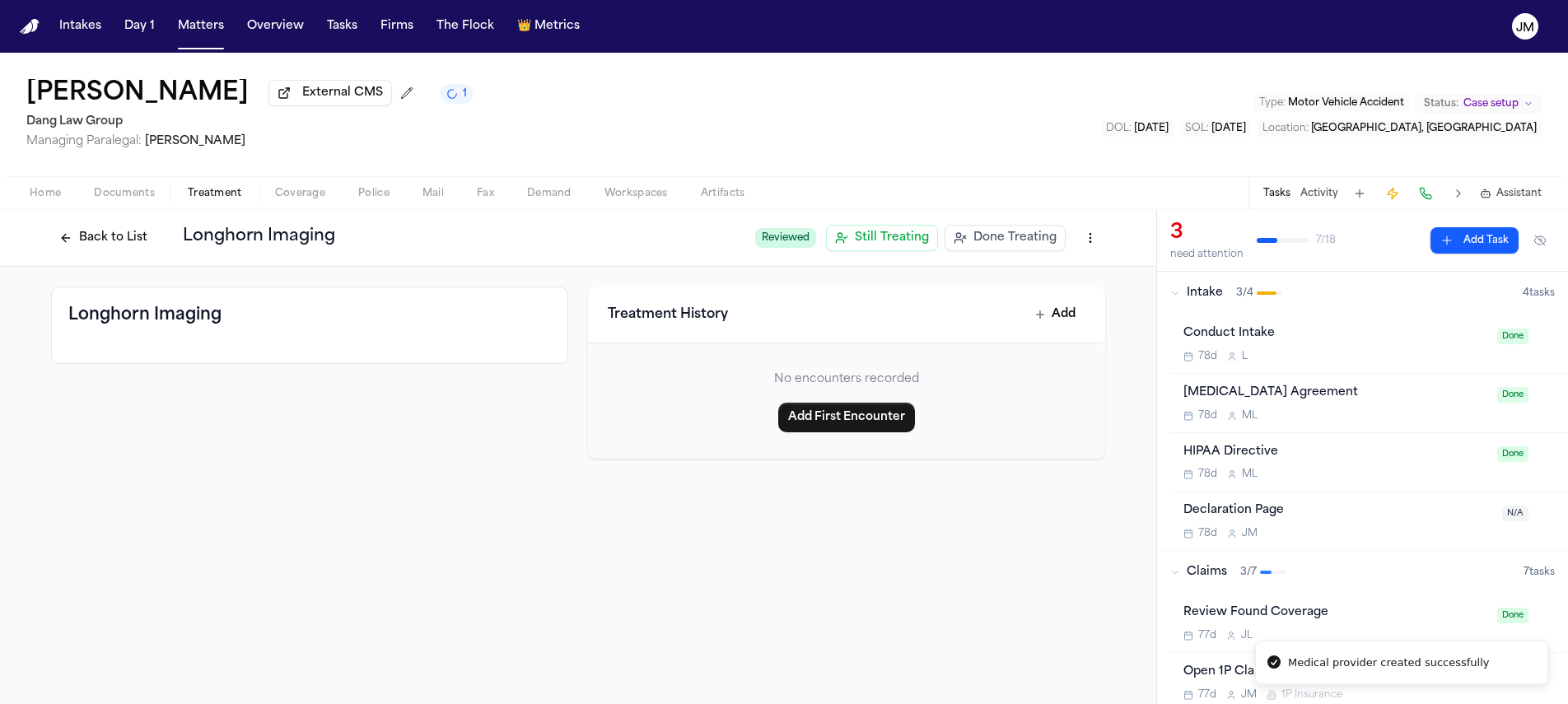
click at [104, 249] on button "Back to List" at bounding box center [103, 238] width 105 height 26
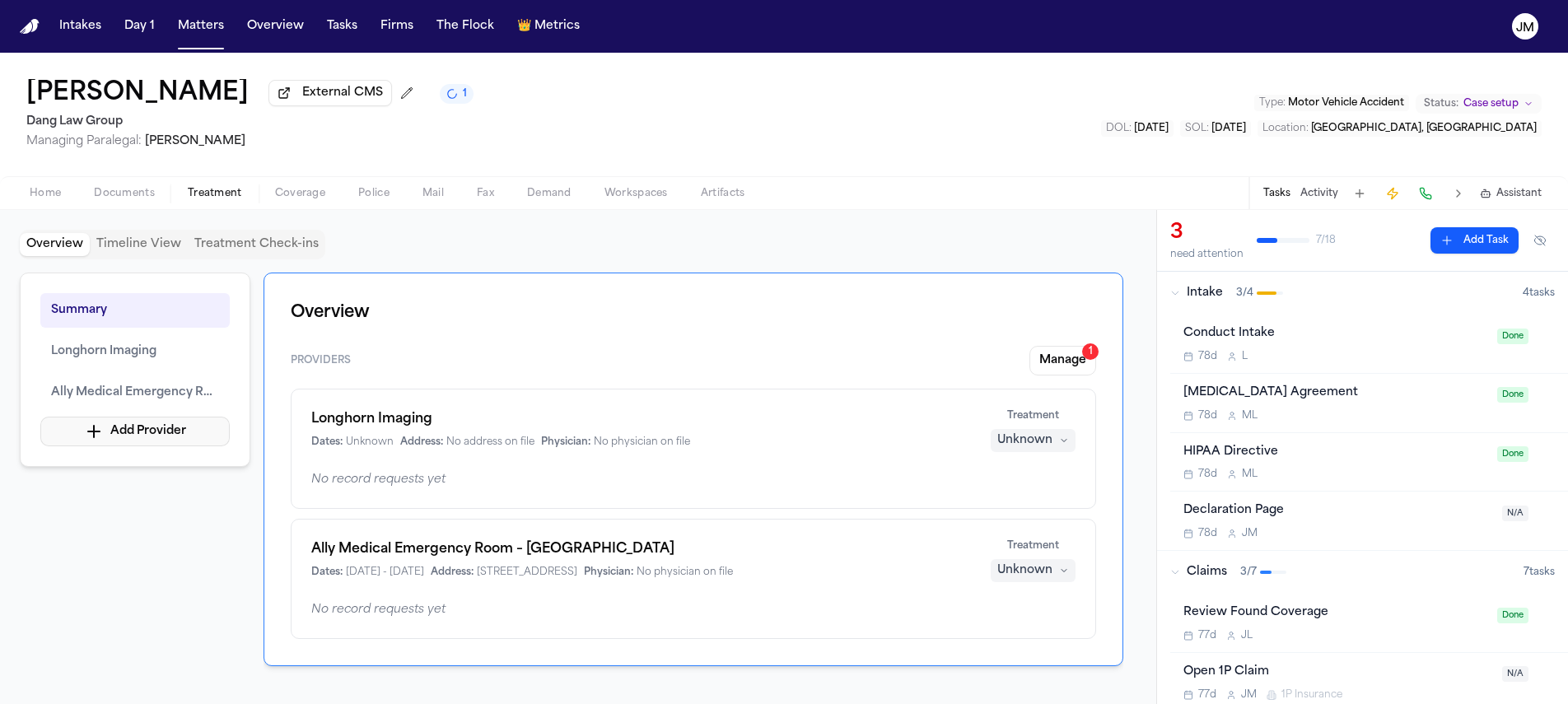
click at [95, 433] on icon "button" at bounding box center [94, 431] width 20 height 20
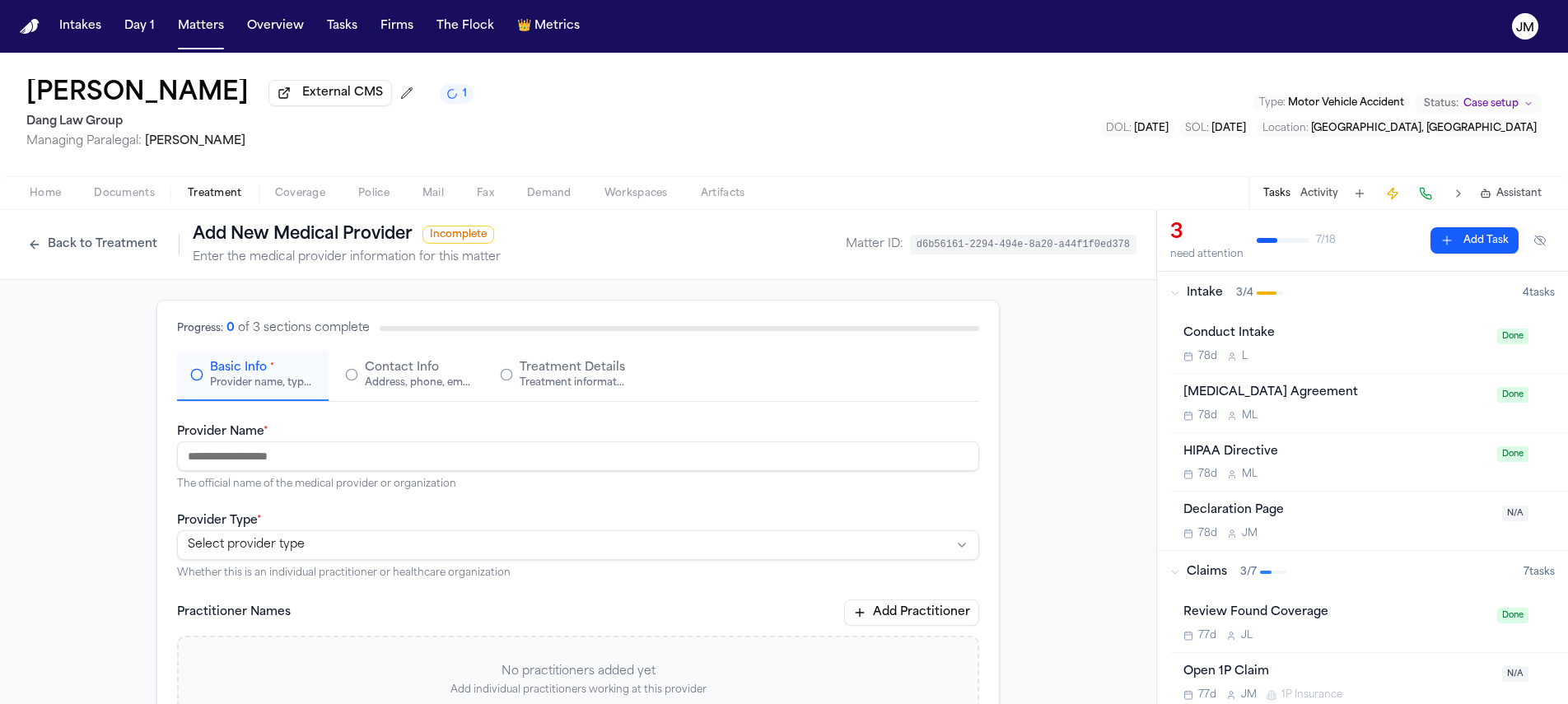
click at [313, 467] on input "Provider Name *" at bounding box center [577, 455] width 802 height 29
type input "**********"
click at [332, 558] on html "**********" at bounding box center [784, 352] width 1568 height 704
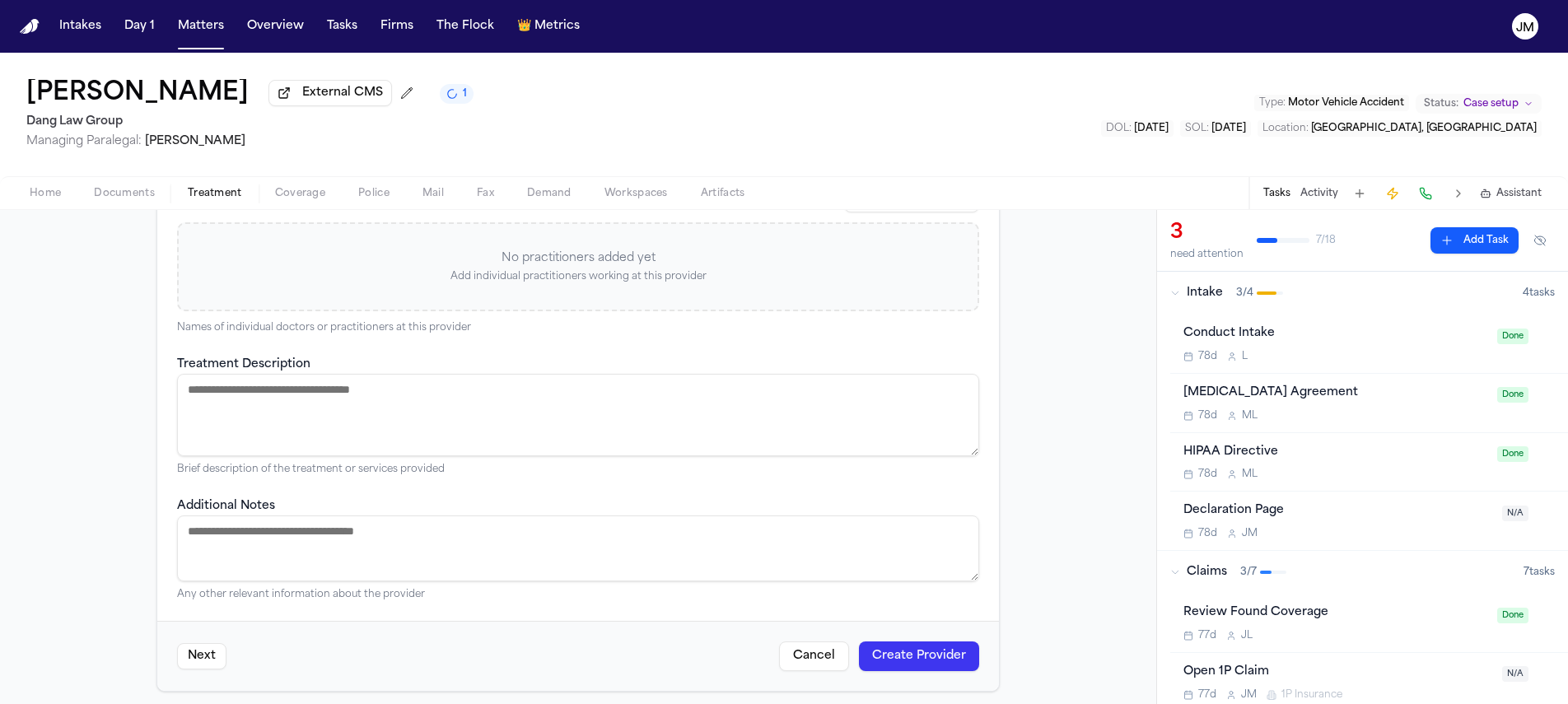
scroll to position [424, 0]
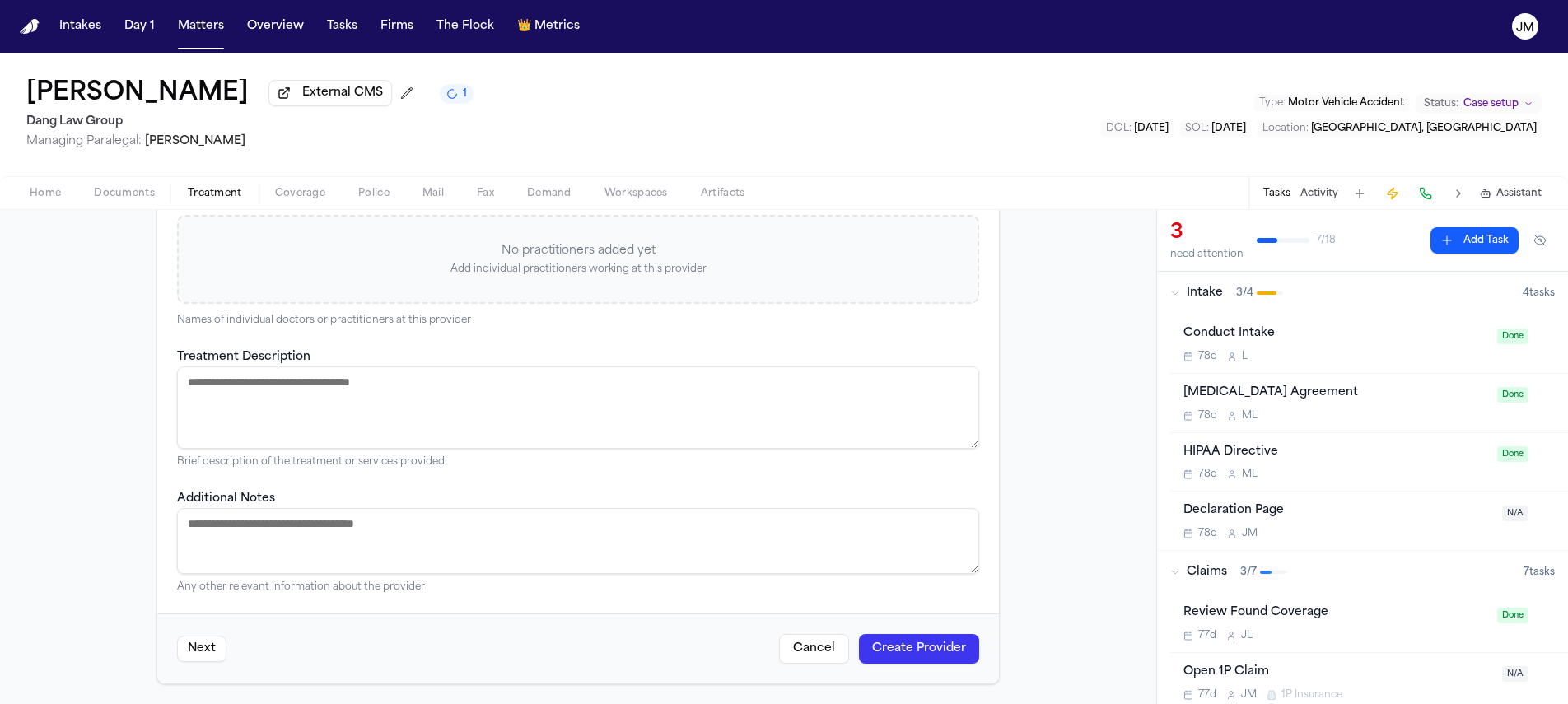
click at [907, 644] on button "Create Provider" at bounding box center [918, 648] width 120 height 29
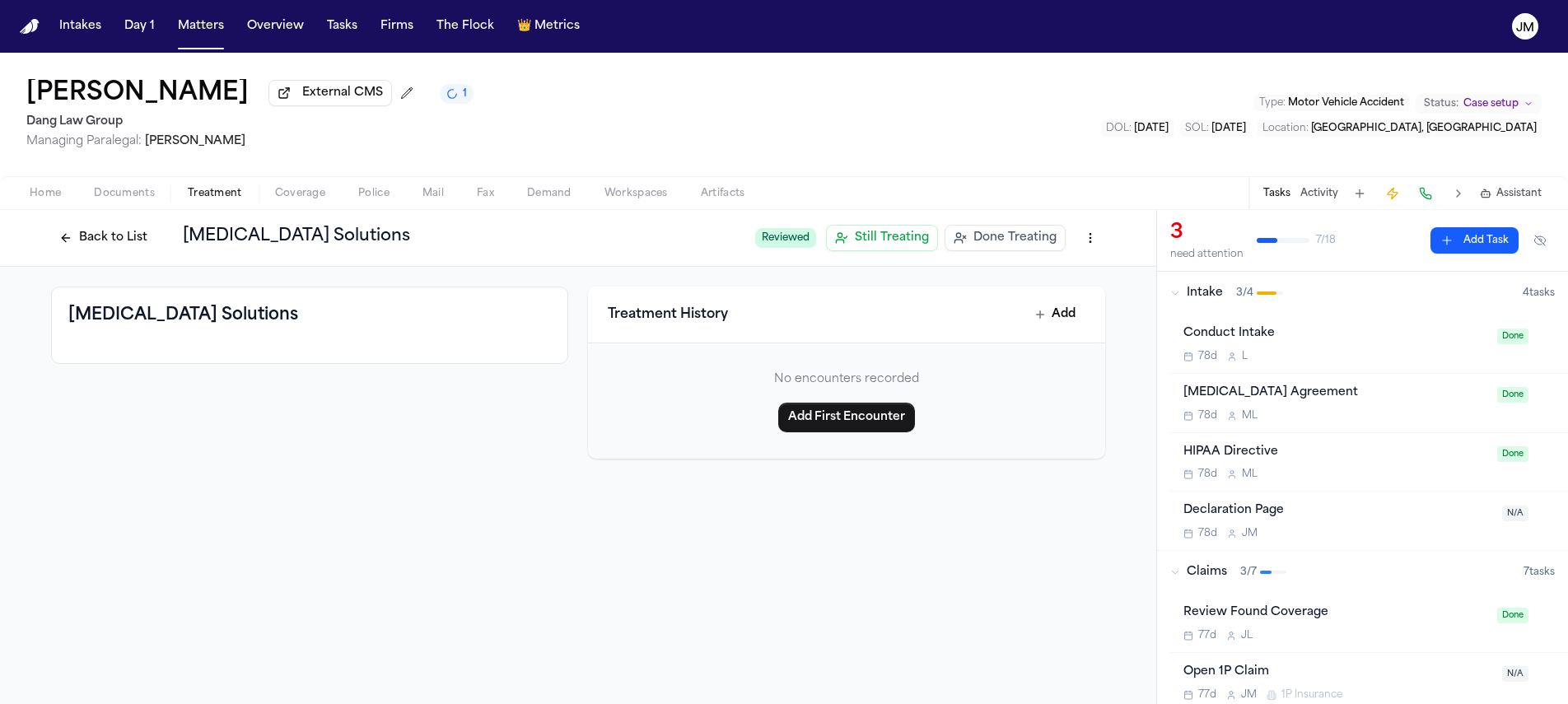
click at [132, 246] on button "Back to List" at bounding box center [103, 238] width 105 height 26
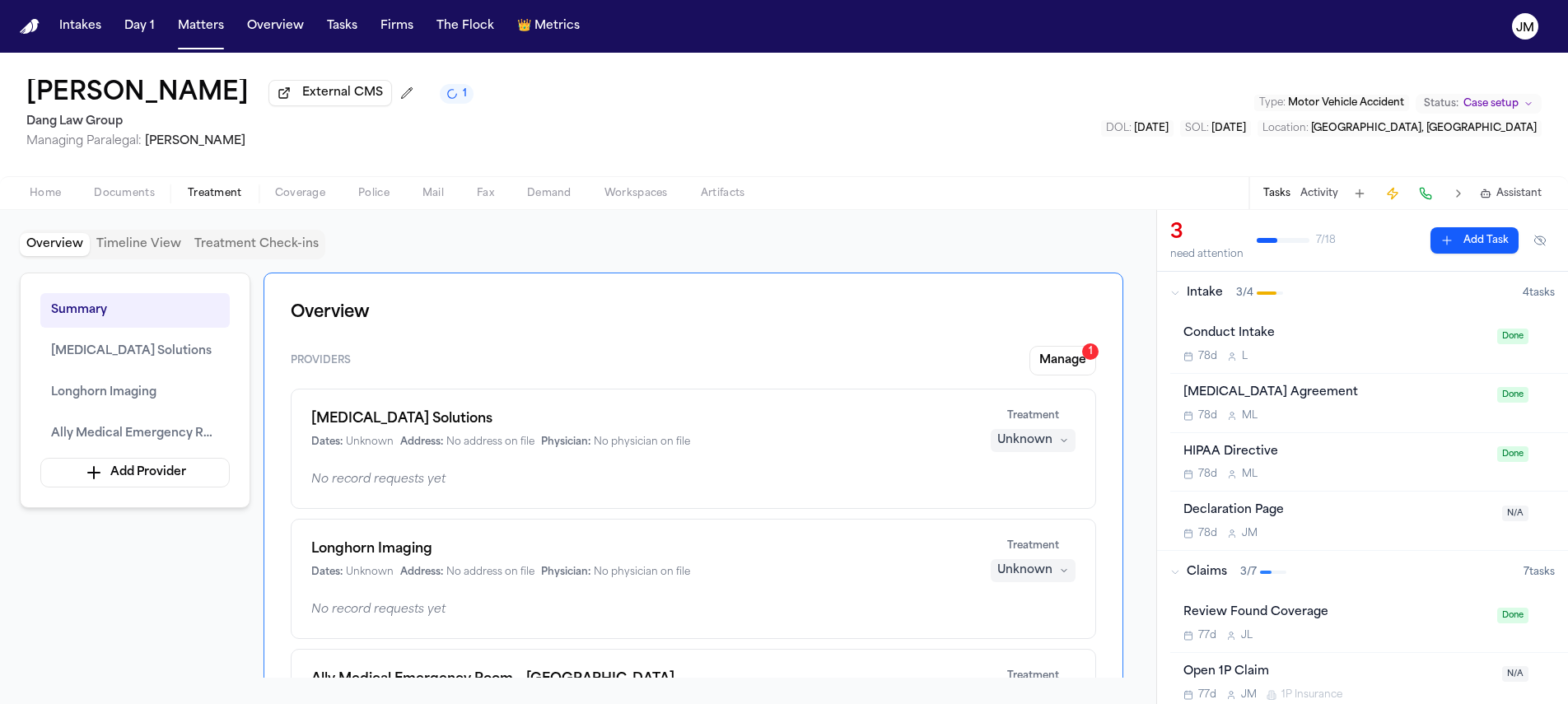
click at [1013, 449] on div "Unknown" at bounding box center [1025, 440] width 55 height 16
click at [1021, 472] on span "Treating" at bounding box center [1002, 477] width 46 height 16
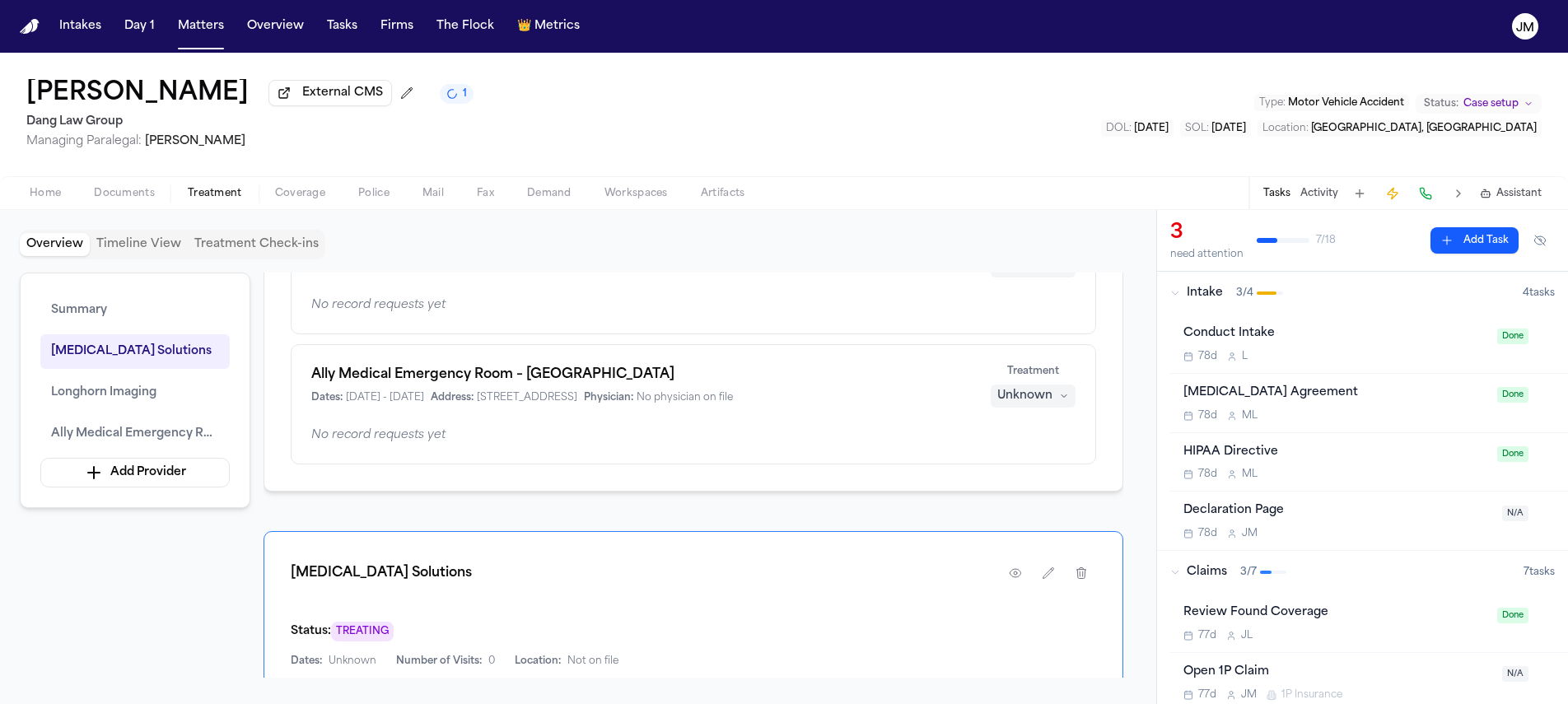
click at [1059, 401] on icon "button" at bounding box center [1064, 396] width 9 height 9
click at [1014, 457] on span "Completed" at bounding box center [1012, 462] width 65 height 16
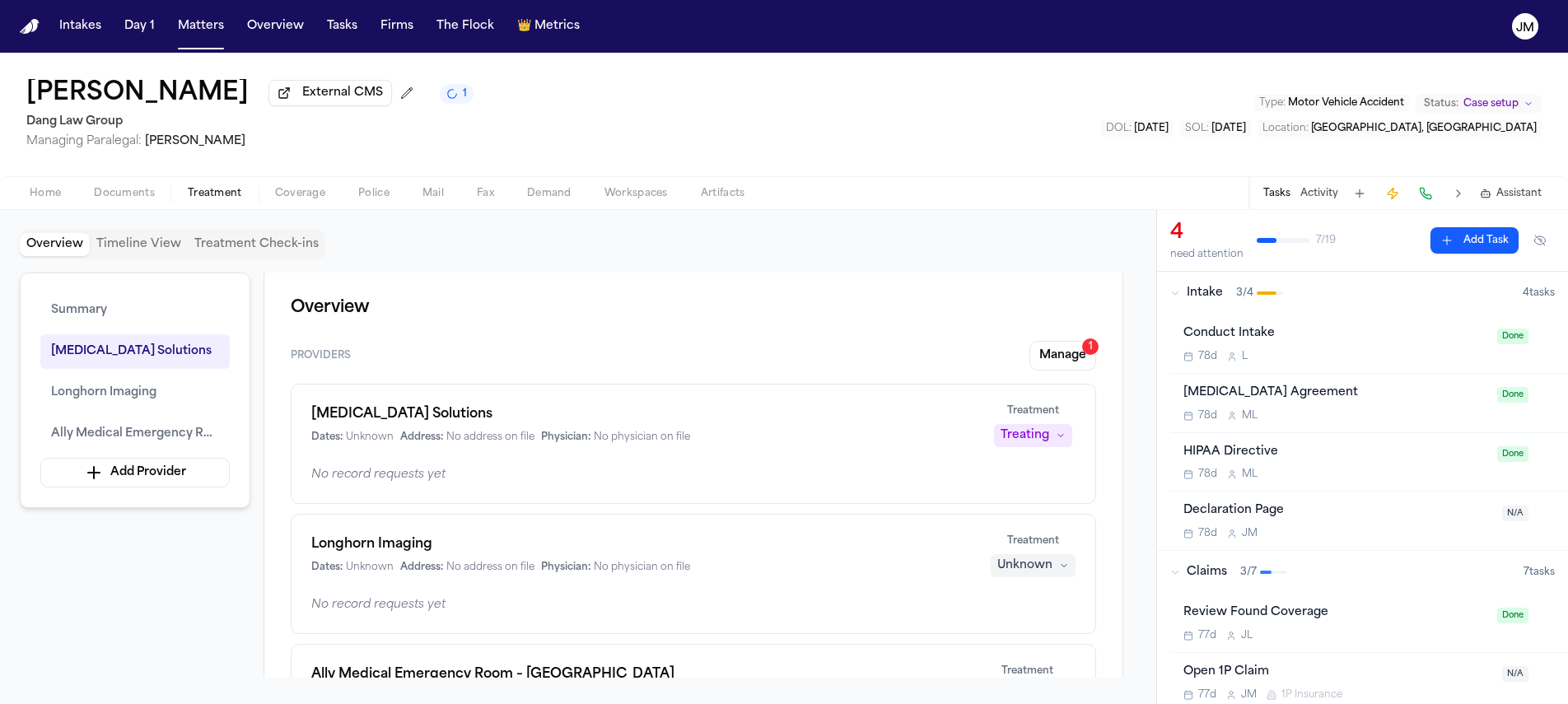
scroll to position [0, 0]
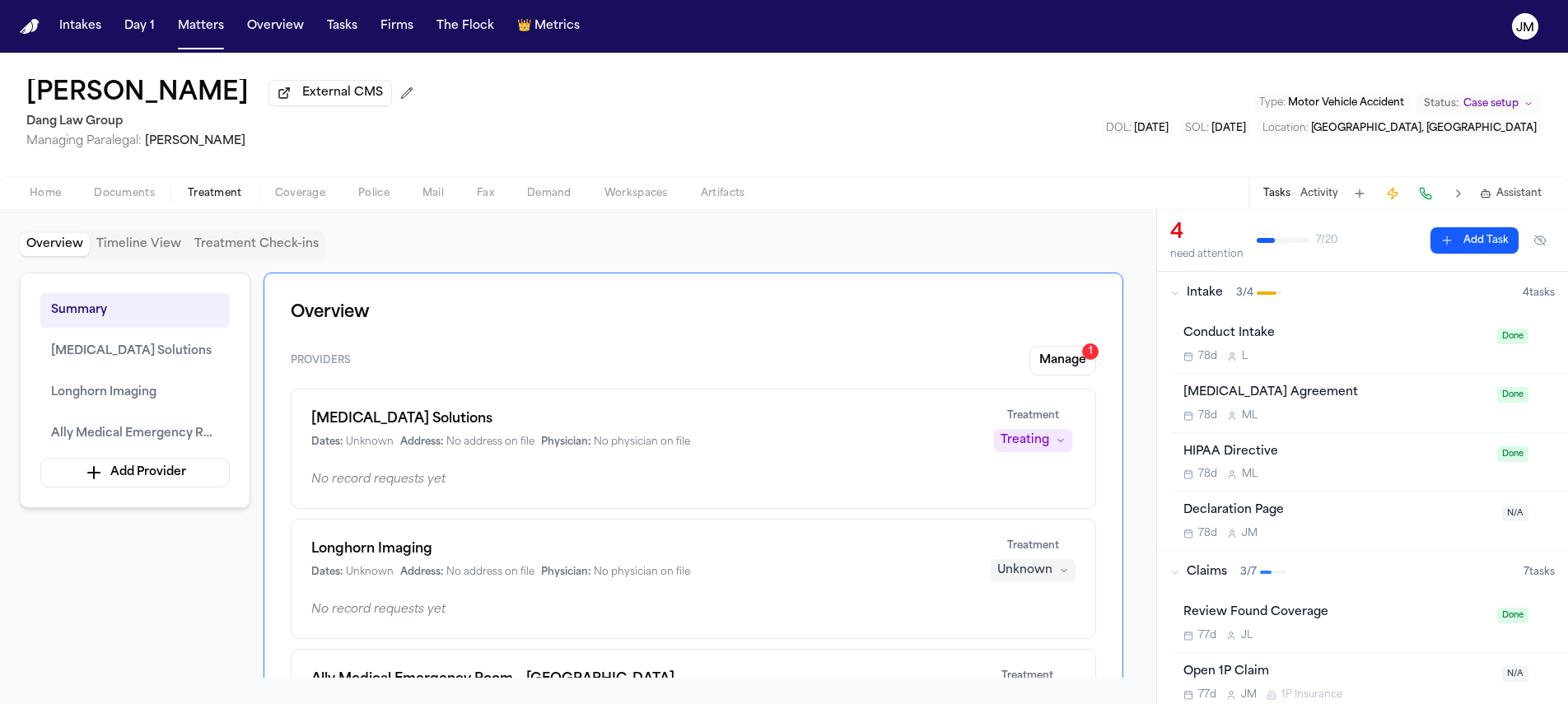
click at [47, 199] on span "Home" at bounding box center [44, 194] width 31 height 13
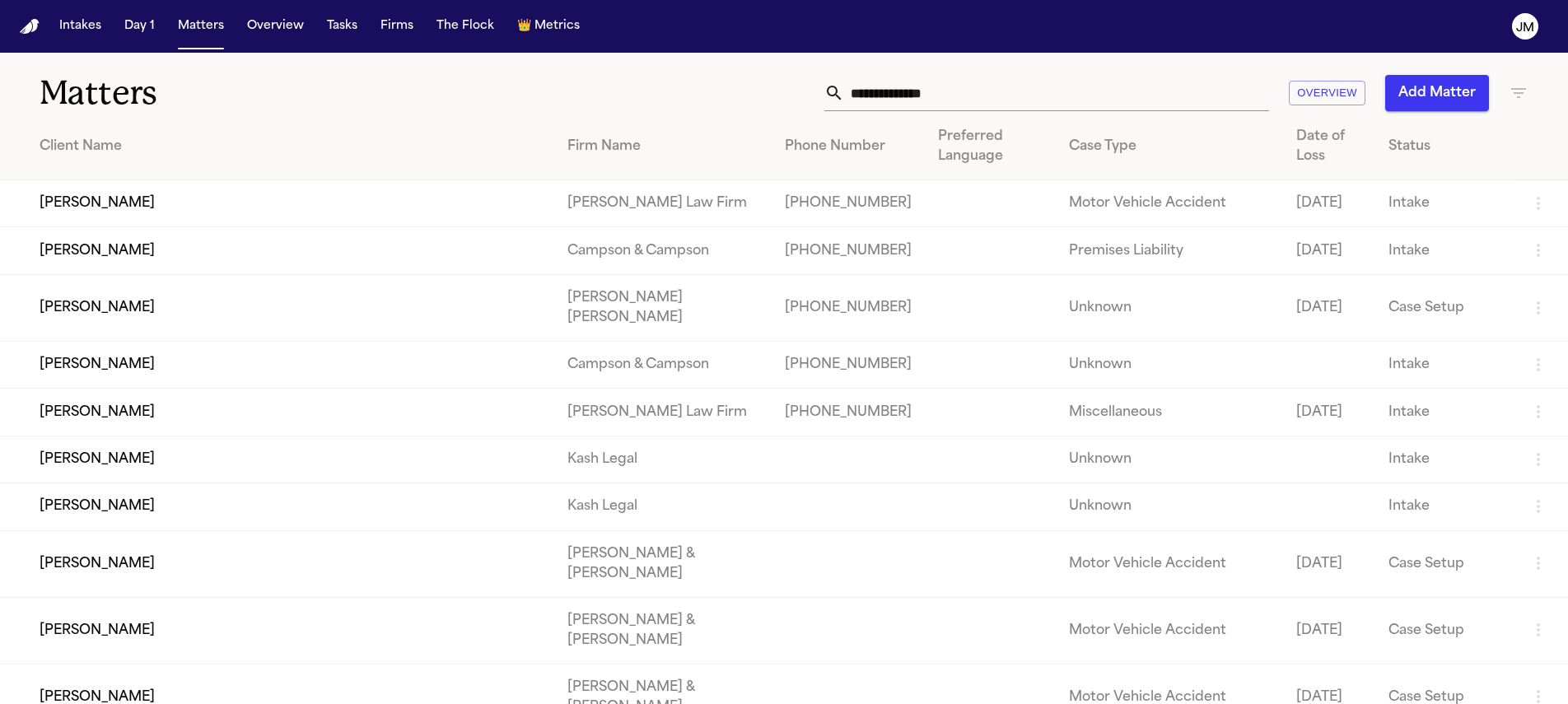
click at [1020, 95] on input "text" at bounding box center [1057, 93] width 425 height 36
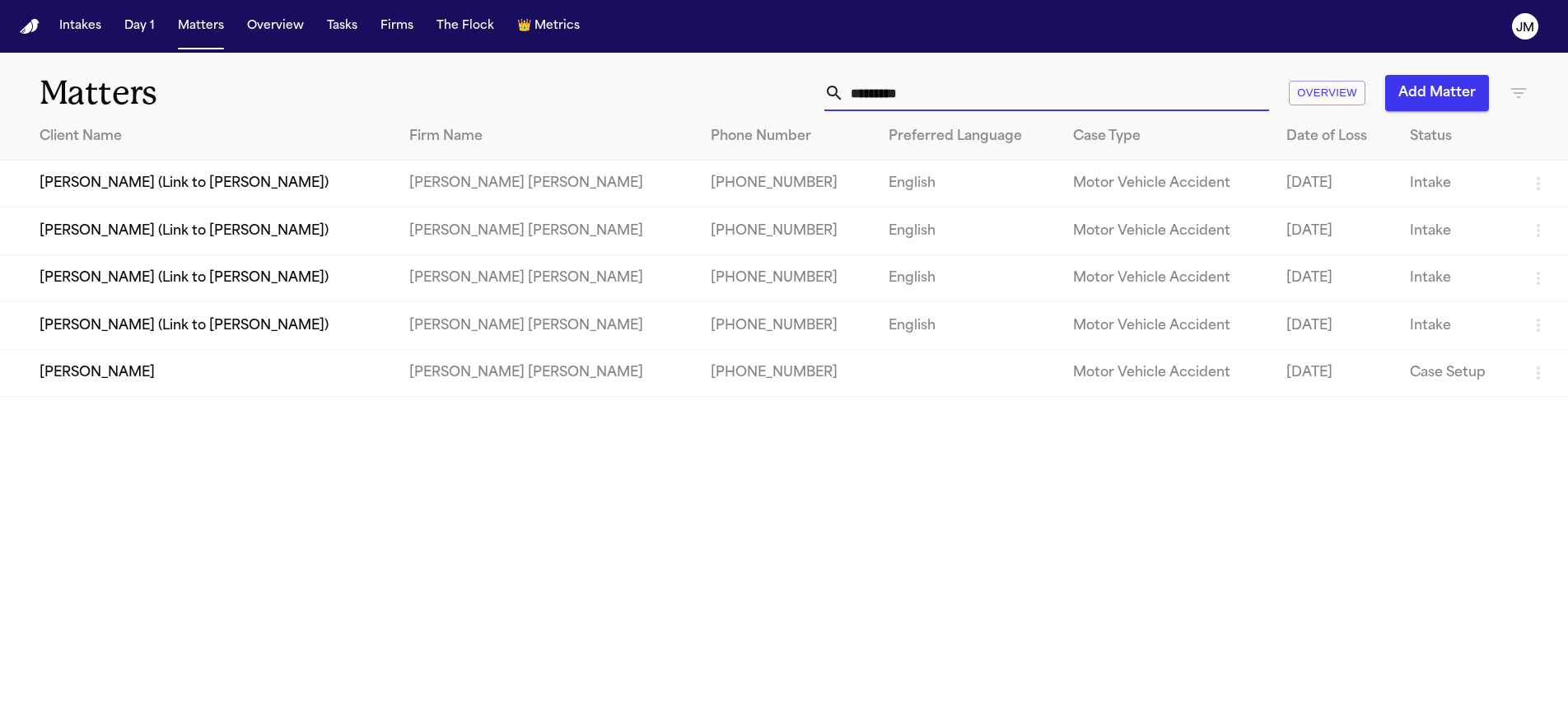
type input "**********"
click at [298, 375] on td "[PERSON_NAME]" at bounding box center [197, 373] width 396 height 47
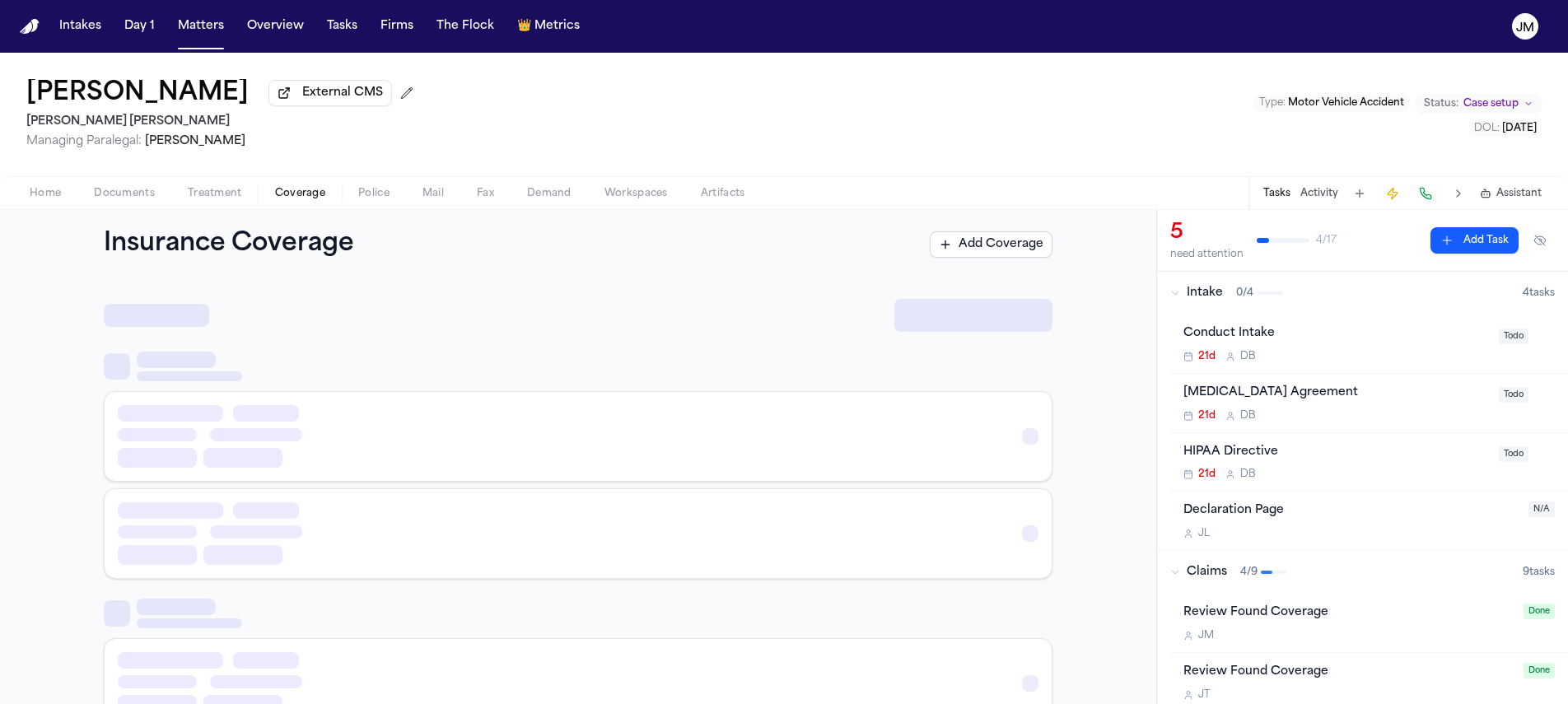
click at [301, 200] on span "Coverage" at bounding box center [299, 194] width 50 height 13
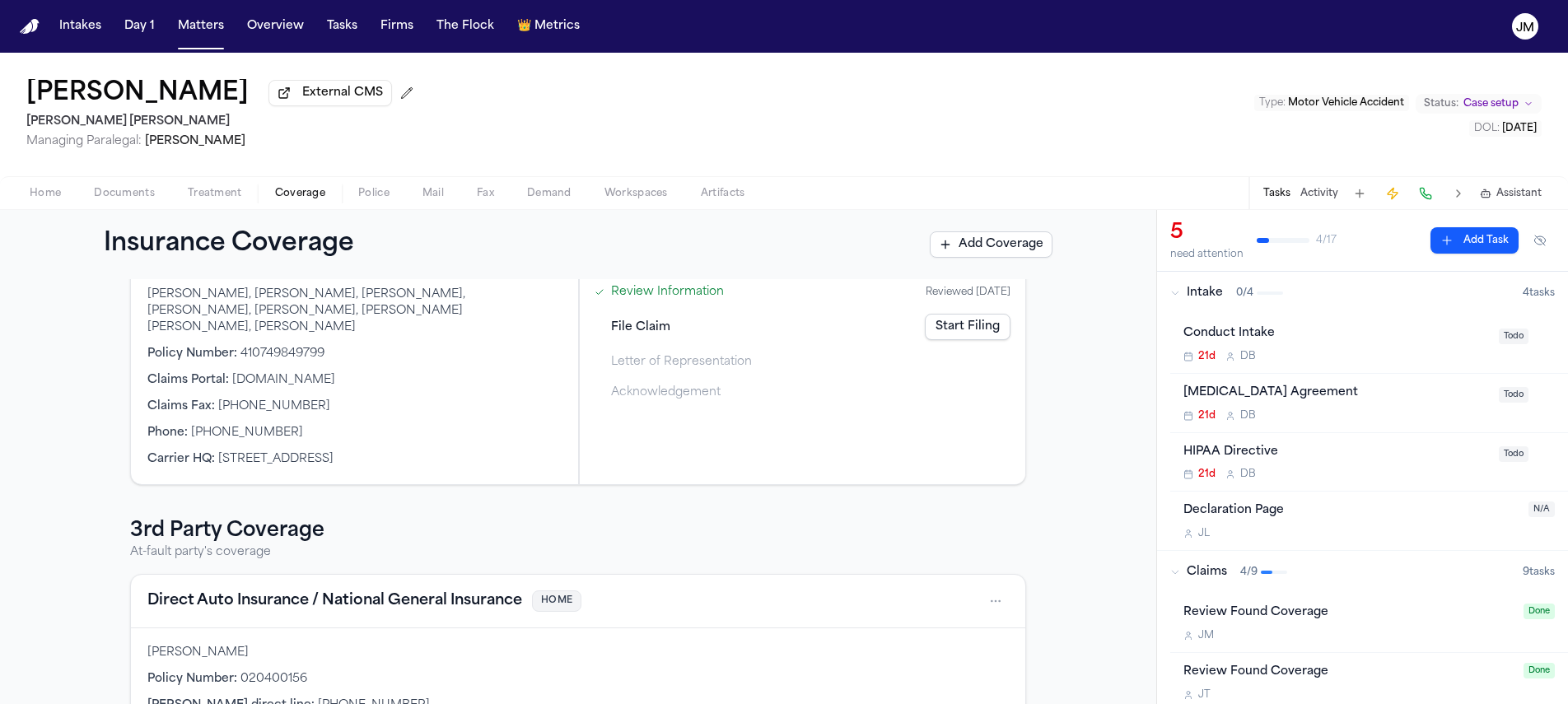
scroll to position [43, 0]
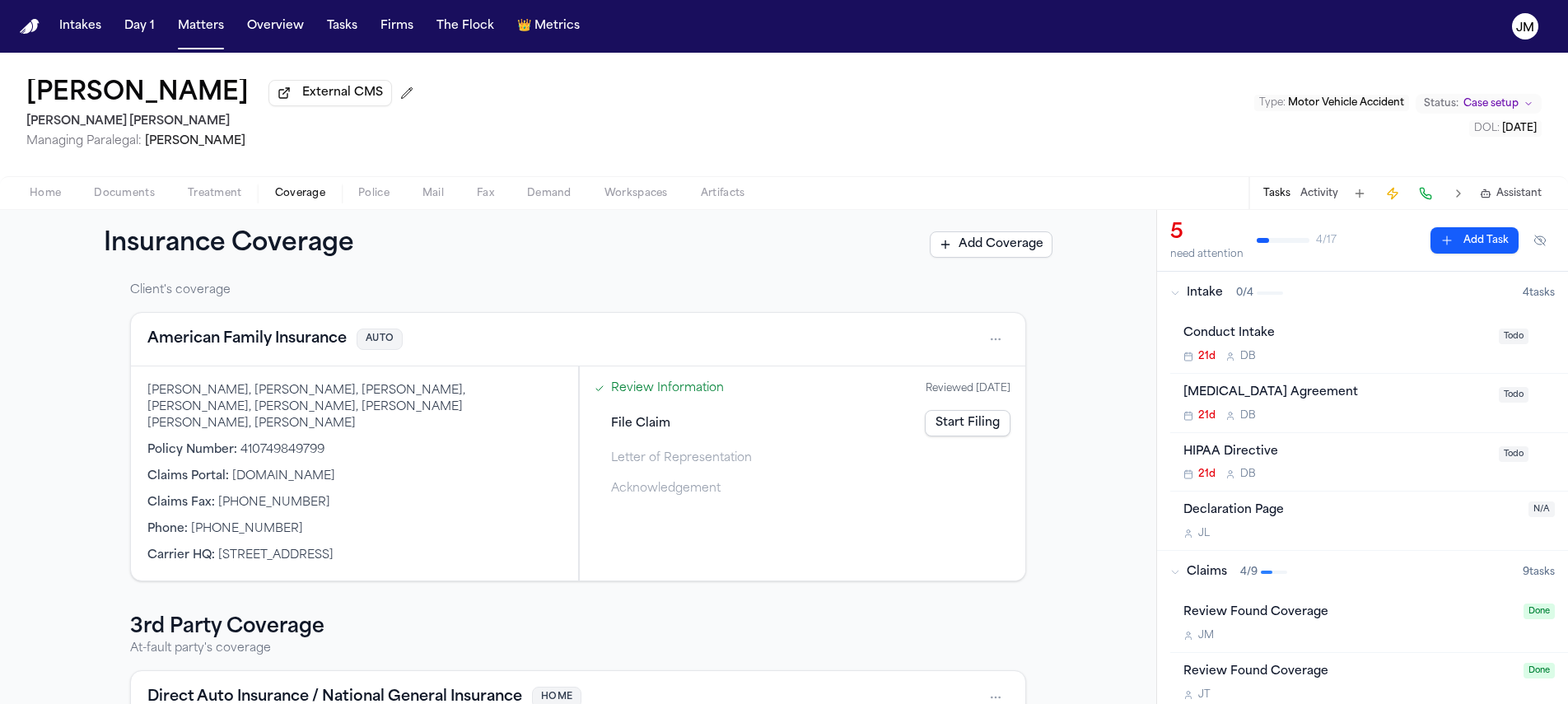
click at [139, 200] on span "Documents" at bounding box center [124, 194] width 61 height 13
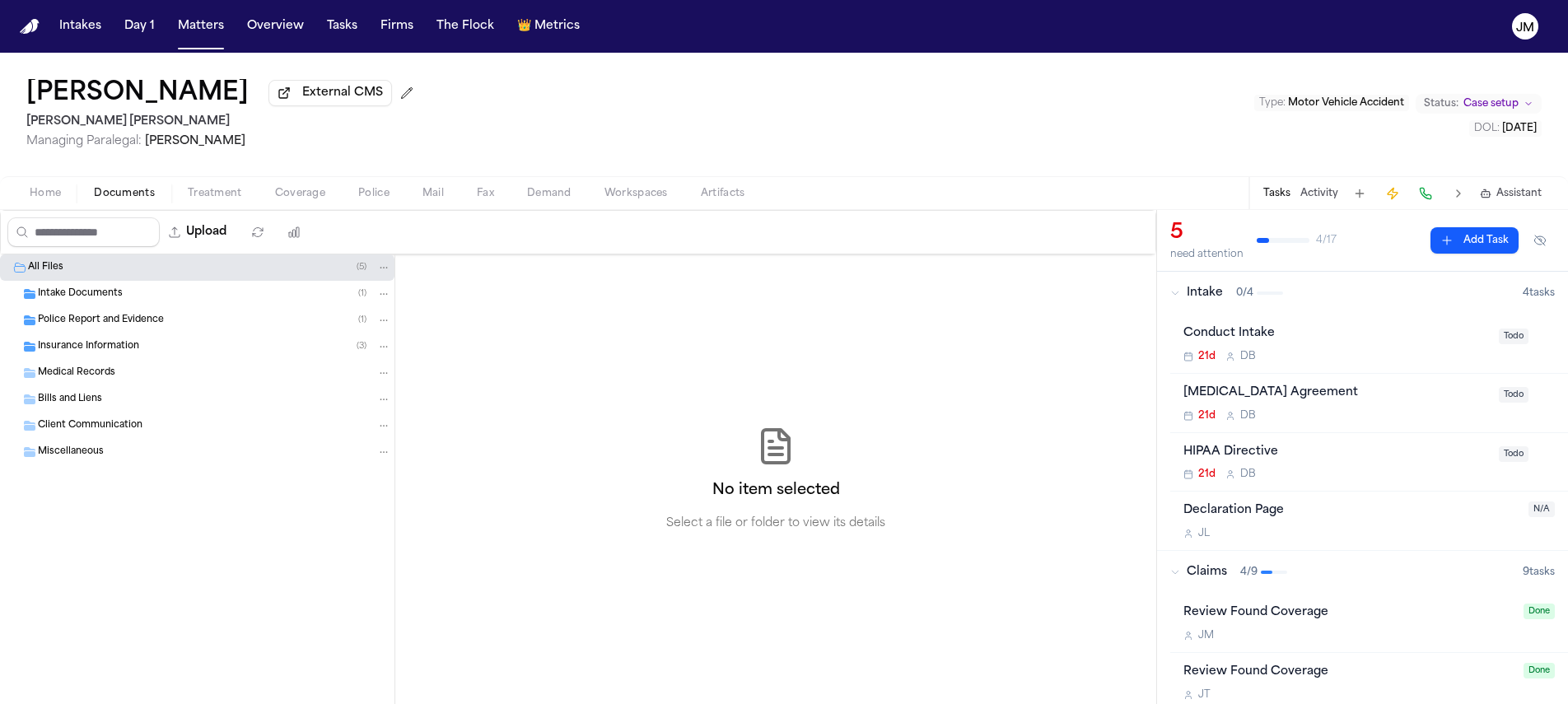
click at [90, 354] on span "Insurance Information" at bounding box center [88, 347] width 101 height 14
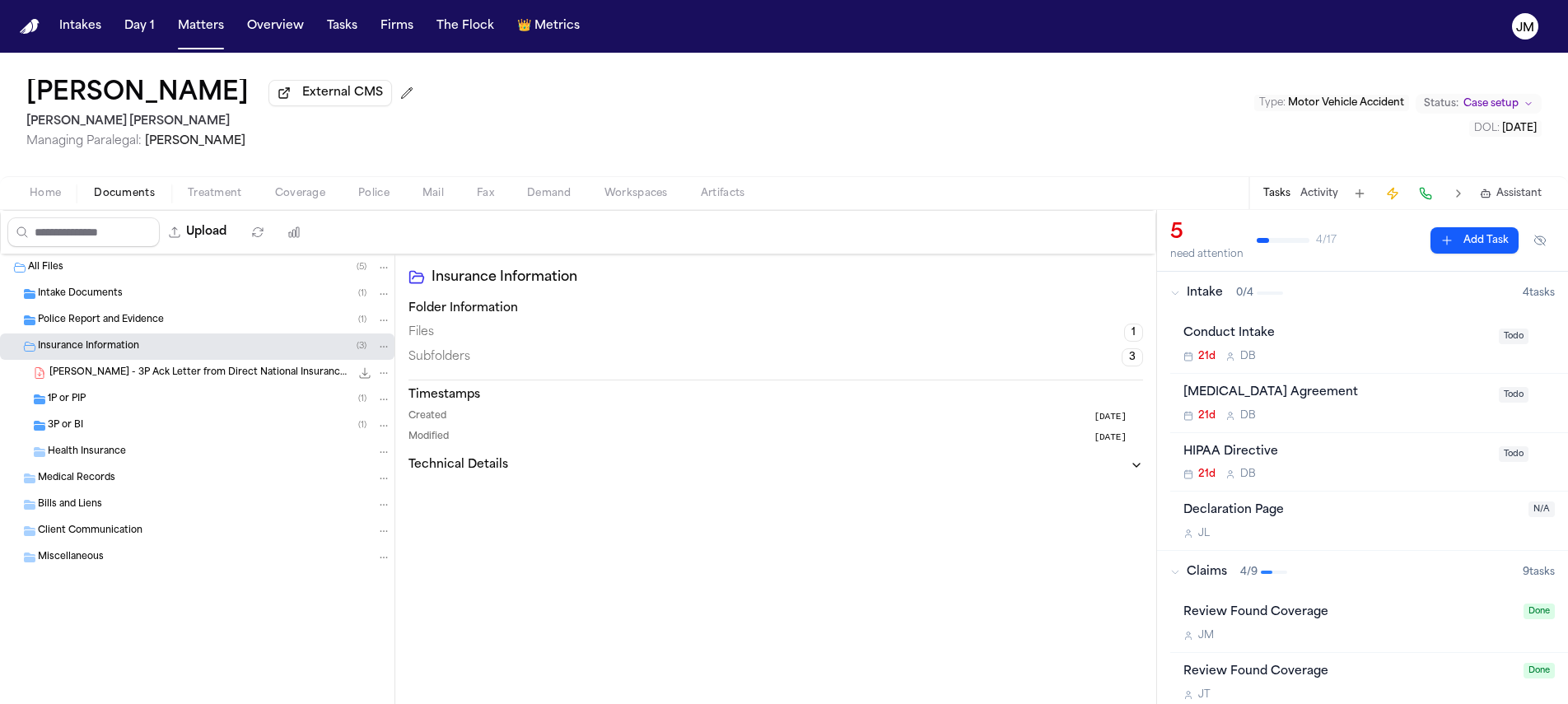
click at [104, 422] on div "3P or BI ( 1 )" at bounding box center [220, 426] width 344 height 15
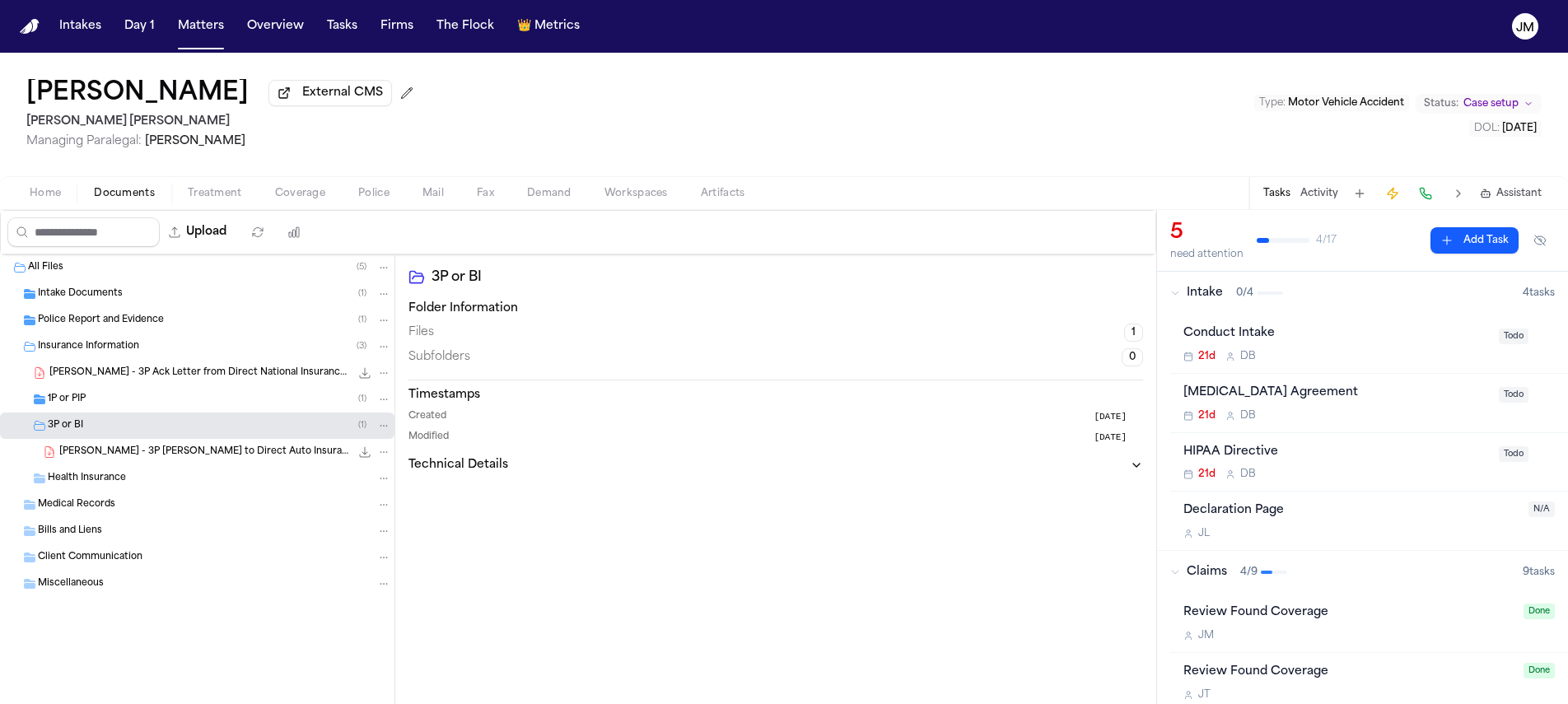
click at [104, 404] on div "1P or PIP ( 1 )" at bounding box center [220, 400] width 344 height 15
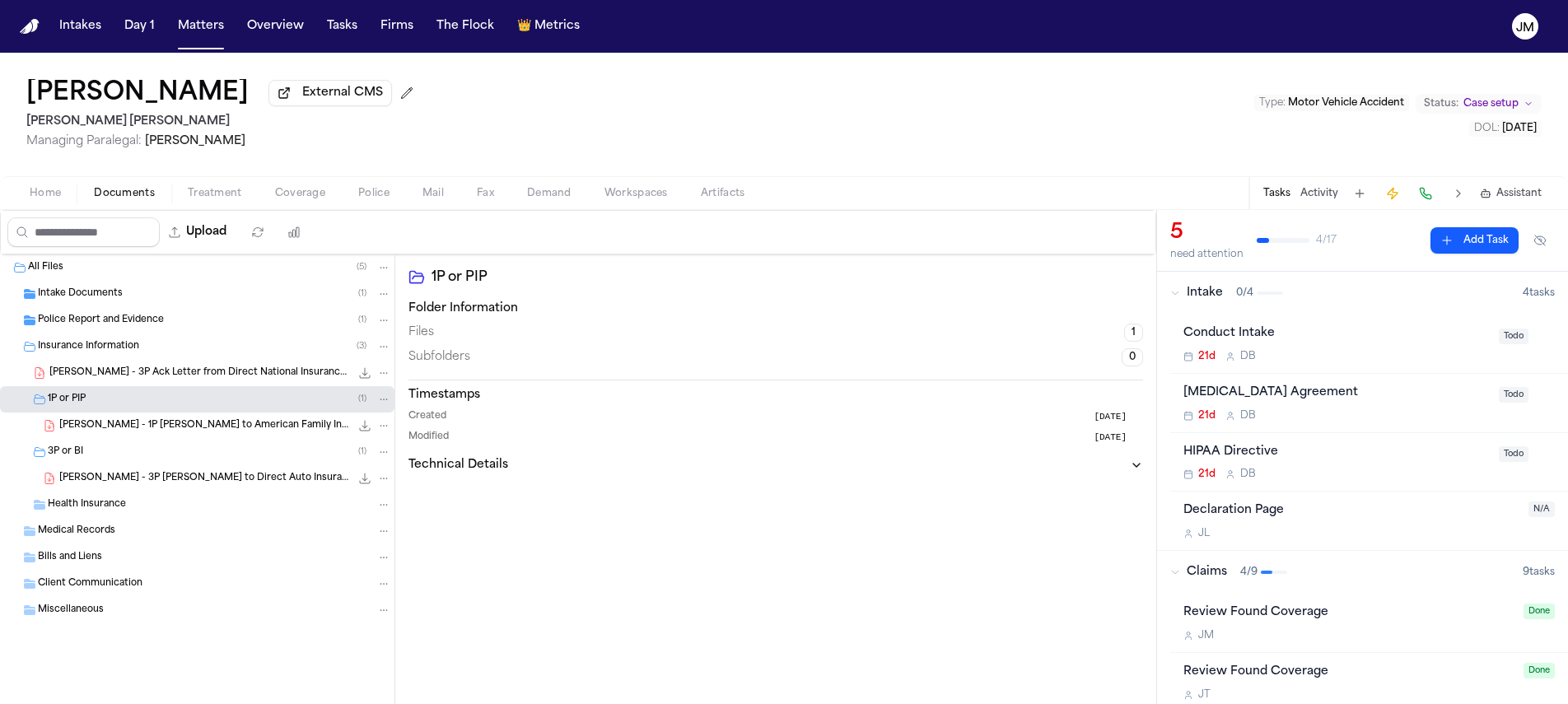
click at [108, 334] on div "Police Report and Evidence ( 1 )" at bounding box center [197, 320] width 395 height 26
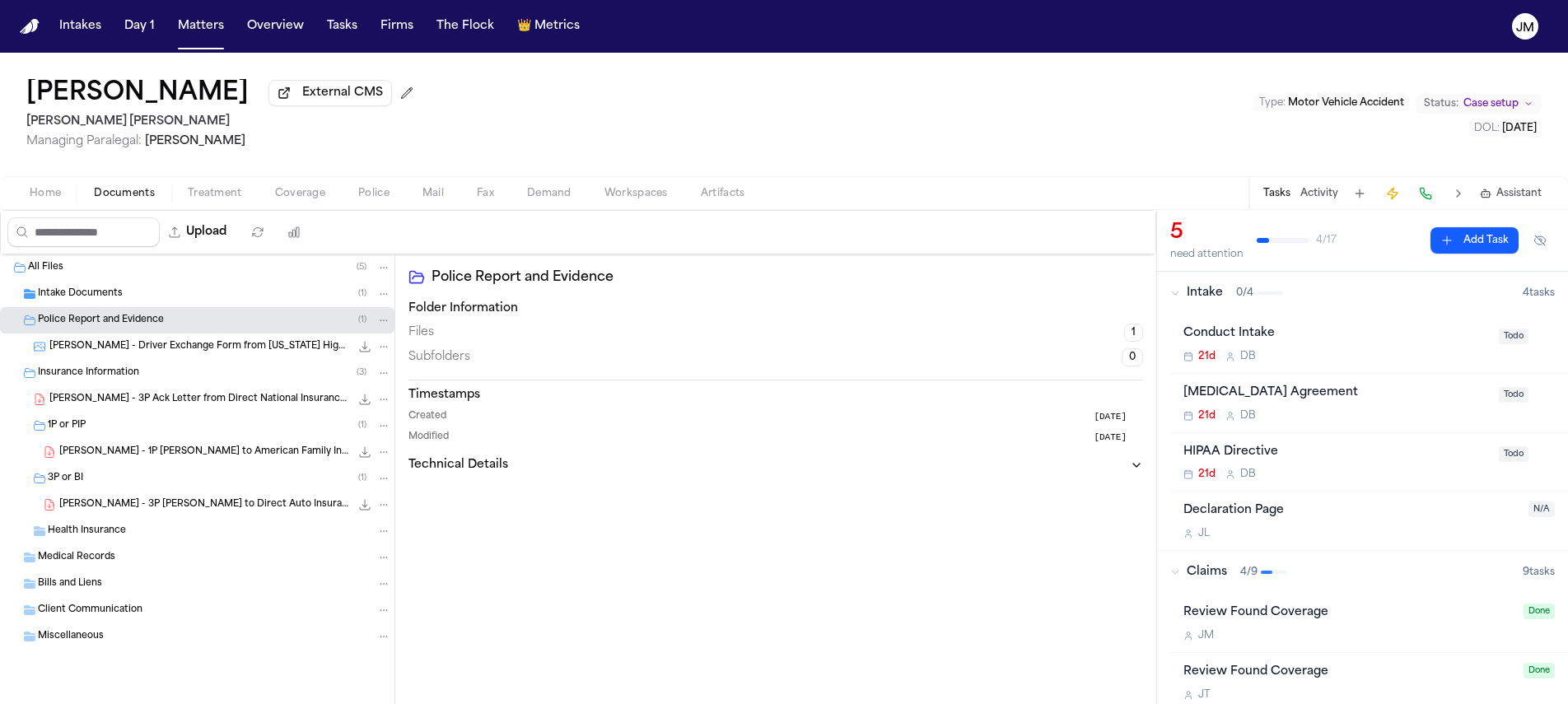
click at [119, 348] on span "[PERSON_NAME] - Driver Exchange Form from [US_STATE] Highway Patrol - [DATE]" at bounding box center [199, 347] width 300 height 14
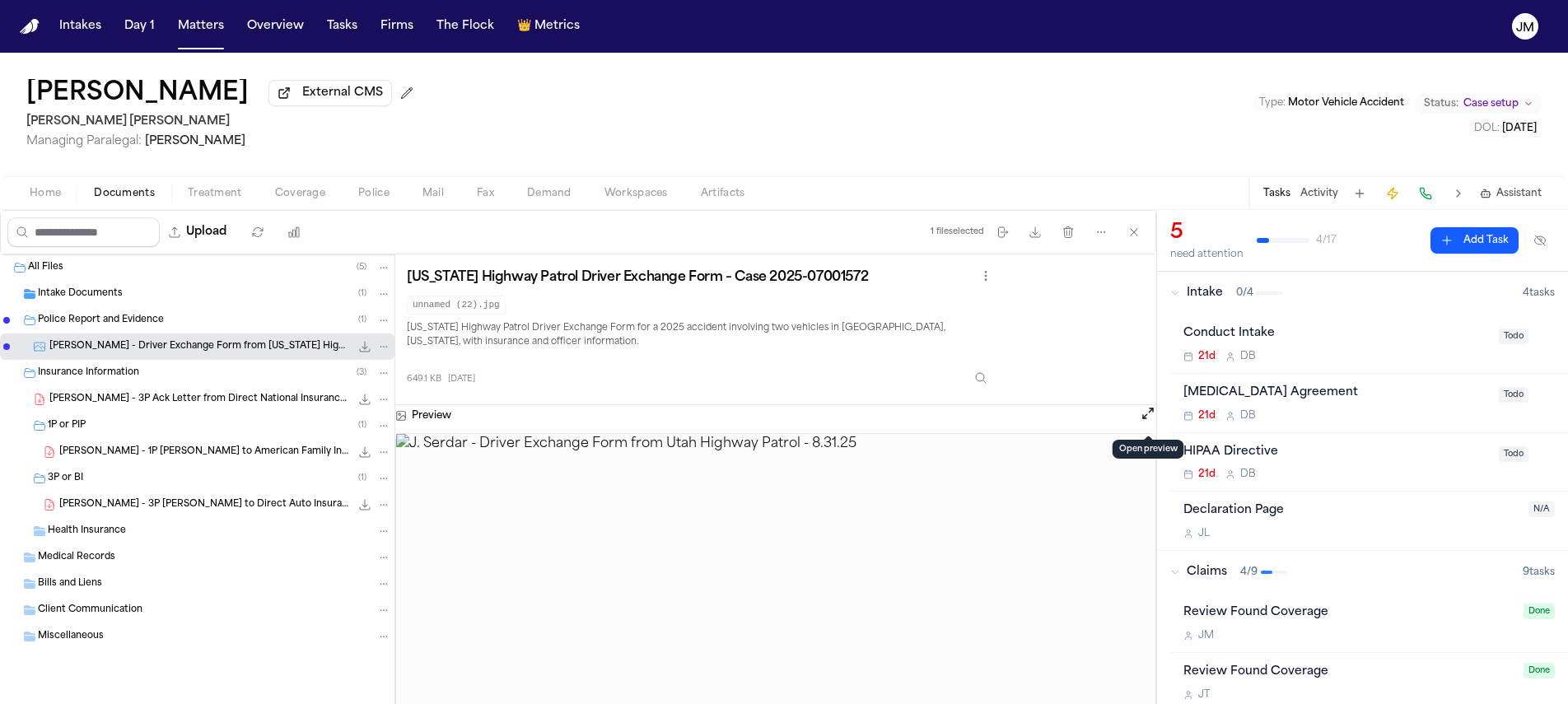
click at [1144, 416] on button "Open preview" at bounding box center [1147, 413] width 16 height 16
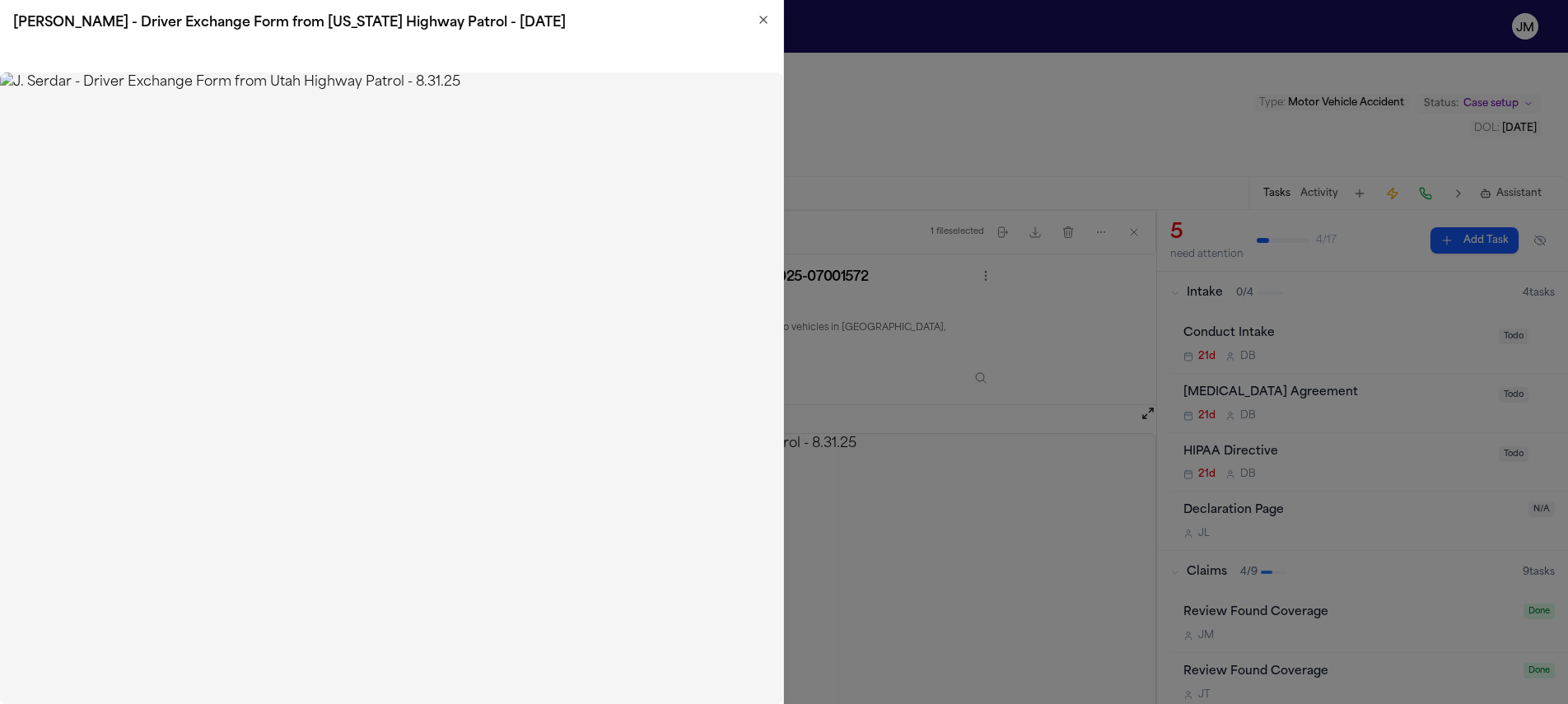
click at [762, 21] on icon "button" at bounding box center [763, 20] width 13 height 13
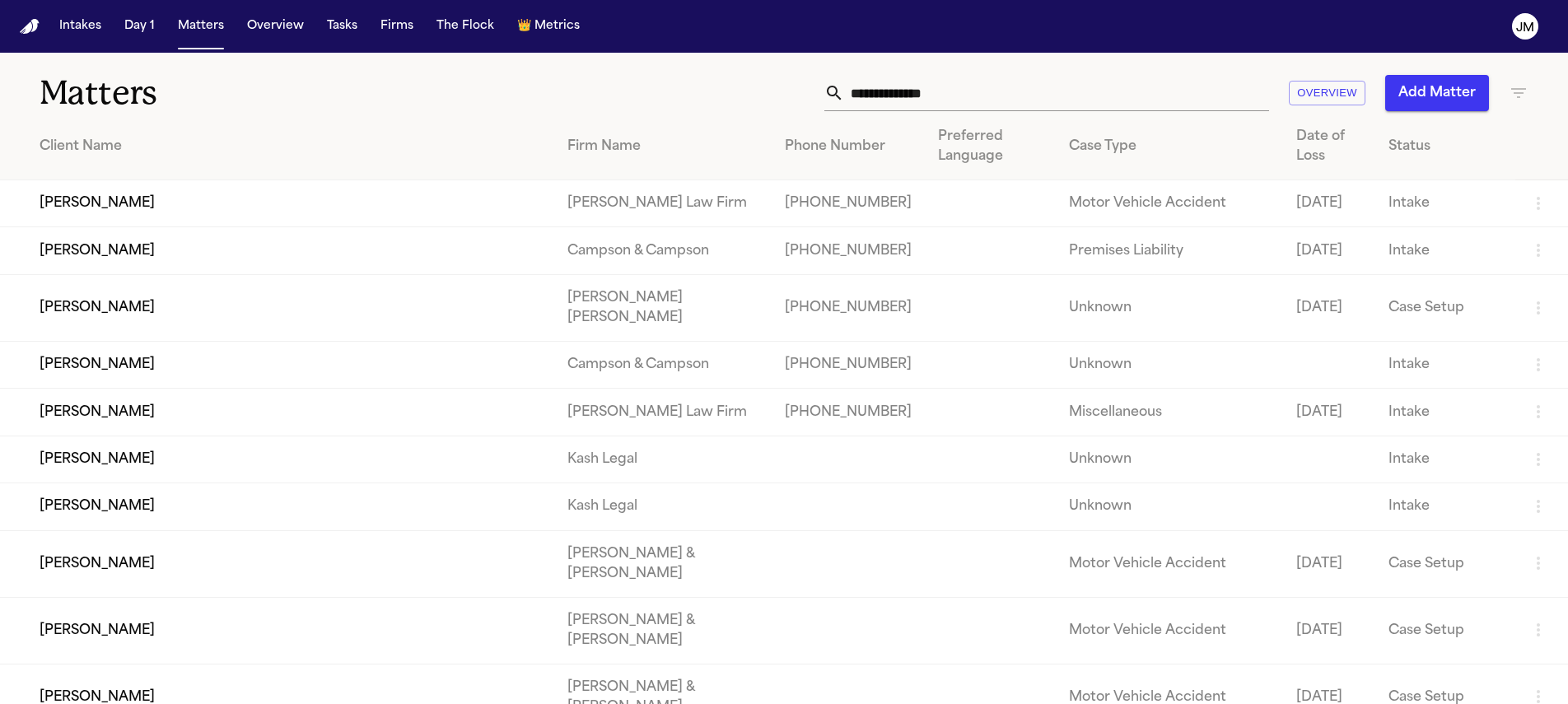
click at [901, 92] on input "text" at bounding box center [1057, 93] width 425 height 36
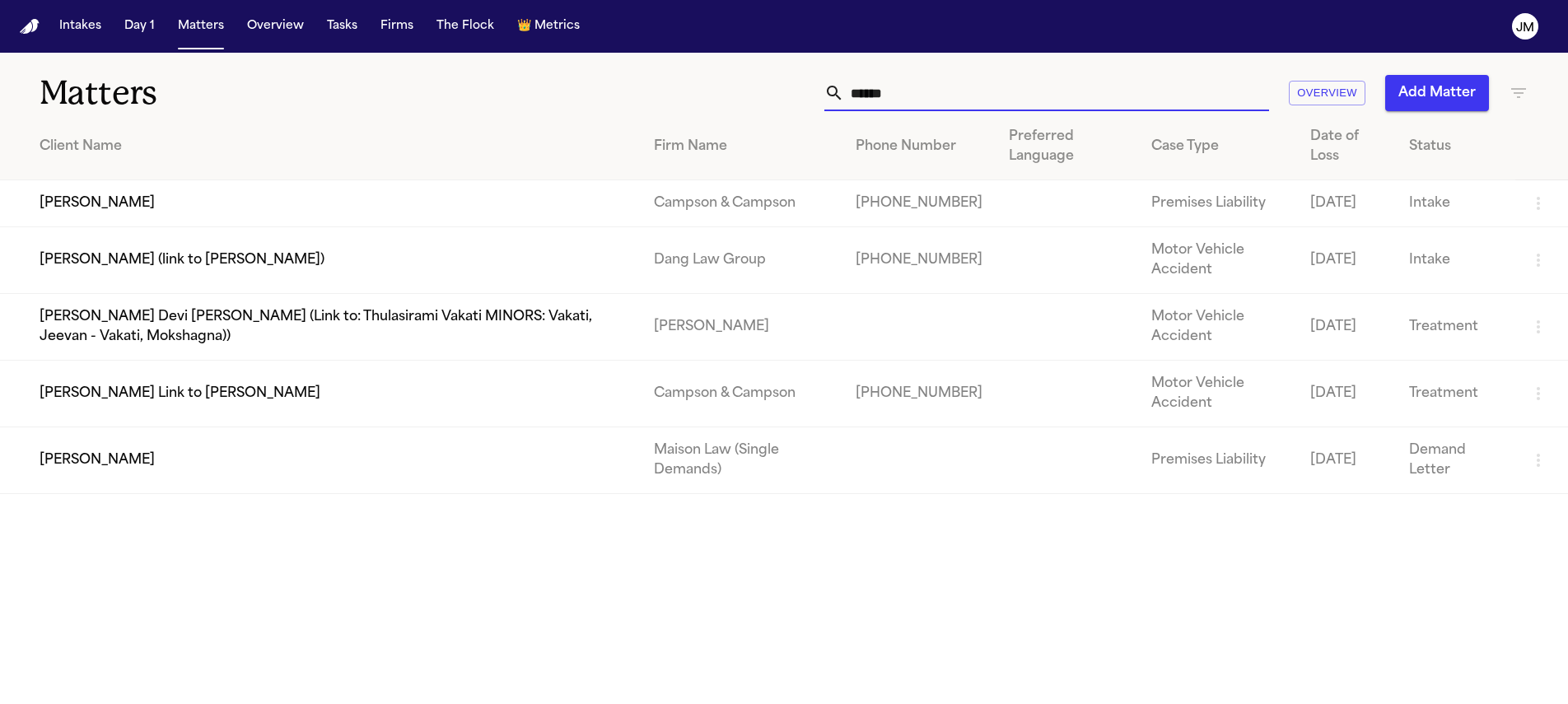
type input "******"
click at [410, 218] on td "[PERSON_NAME]" at bounding box center [320, 204] width 640 height 47
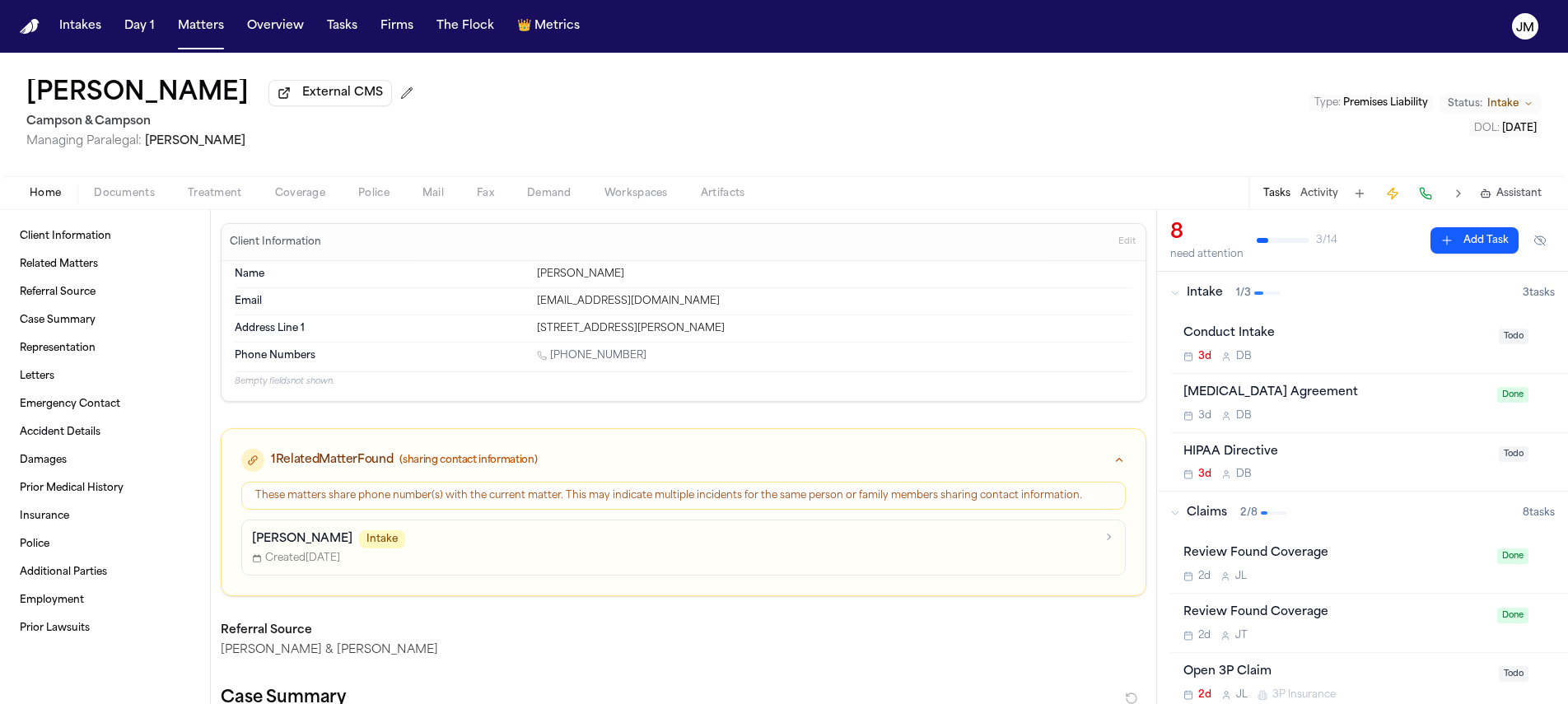
click at [290, 200] on span "Coverage" at bounding box center [299, 194] width 50 height 13
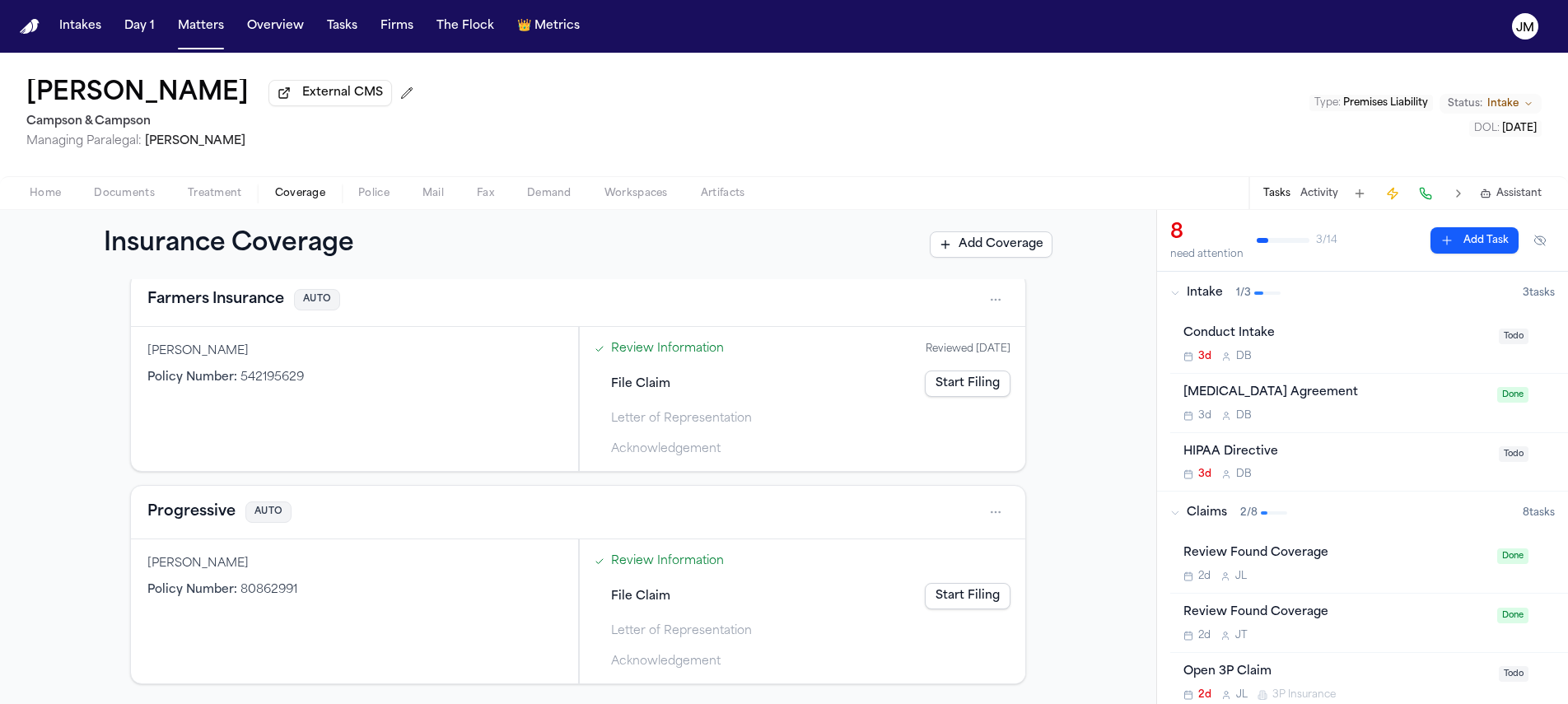
scroll to position [132, 0]
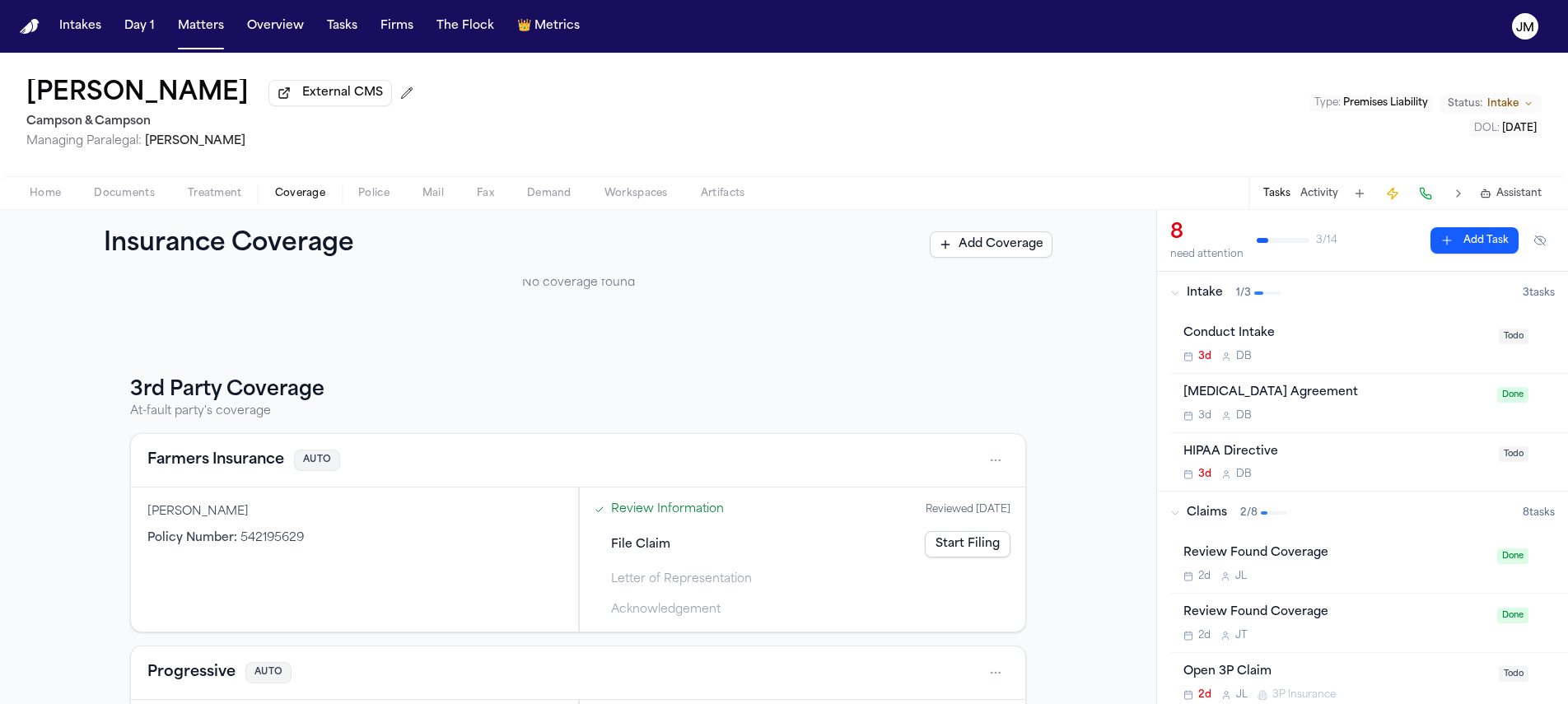
click at [990, 459] on html "Intakes Day 1 Matters Overview Tasks Firms The Flock 👑 Metrics JM Maria Estela …" at bounding box center [784, 352] width 1568 height 704
click at [936, 503] on div "View coverage details" at bounding box center [937, 506] width 124 height 43
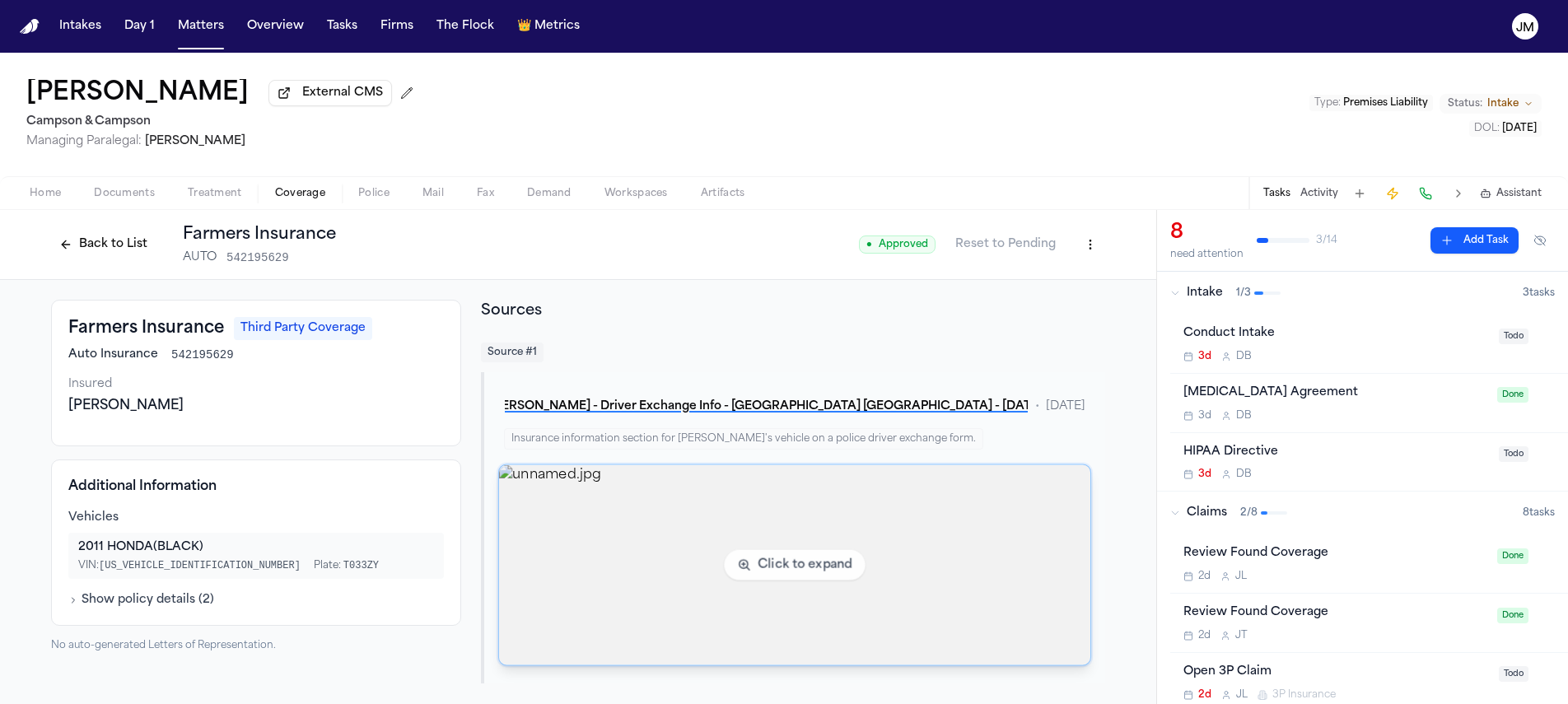
click at [984, 539] on img "View image unnamed.jpg" at bounding box center [794, 566] width 591 height 200
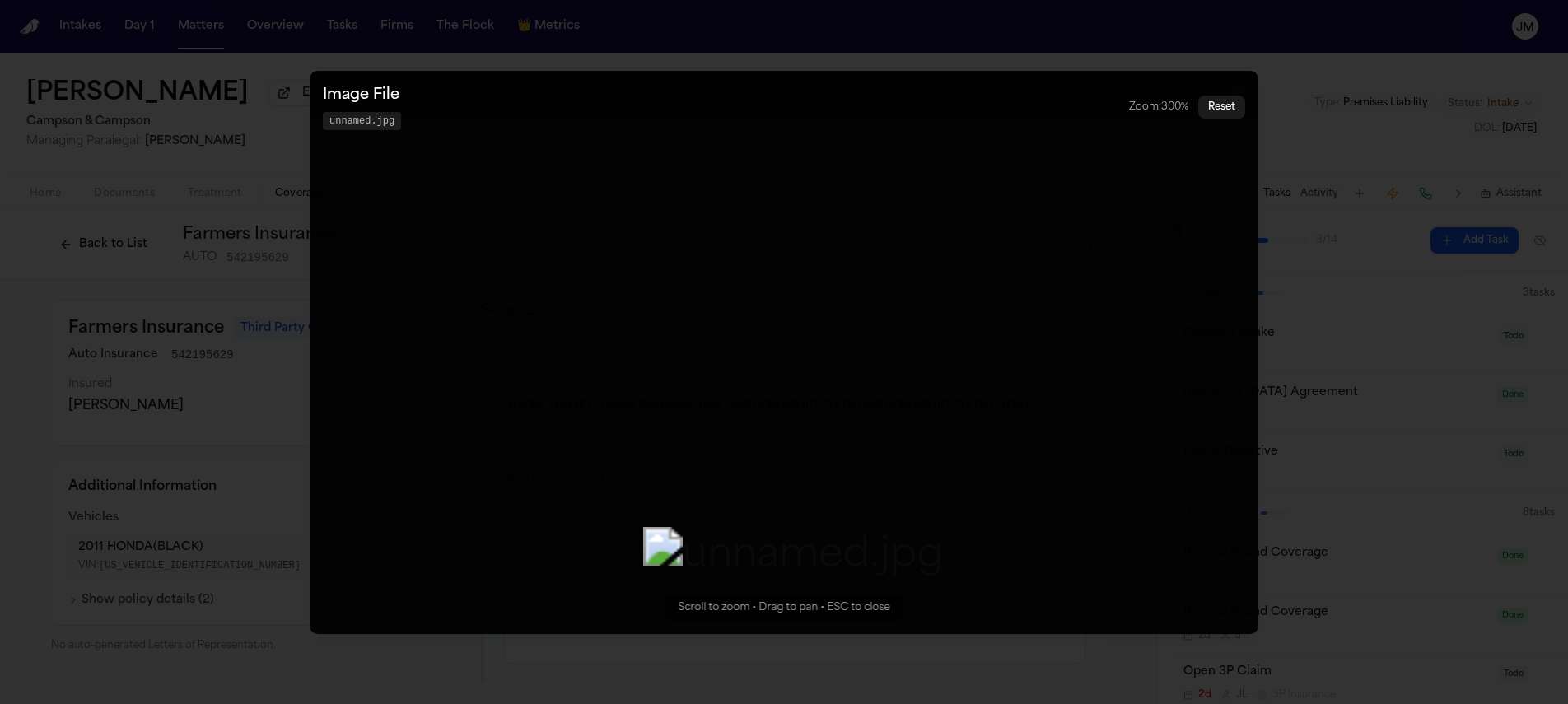
drag, startPoint x: 812, startPoint y: 350, endPoint x: 824, endPoint y: 526, distance: 176.4
click at [824, 527] on img "Zoomable image viewer. Use mouse wheel to zoom, drag to pan, or press R to rese…" at bounding box center [793, 557] width 301 height 60
drag, startPoint x: 784, startPoint y: 375, endPoint x: 777, endPoint y: 463, distance: 88.3
click at [779, 627] on img "Zoomable image viewer. Use mouse wheel to zoom, drag to pan, or press R to rese…" at bounding box center [789, 656] width 301 height 60
drag, startPoint x: 751, startPoint y: 396, endPoint x: 753, endPoint y: 467, distance: 71.0
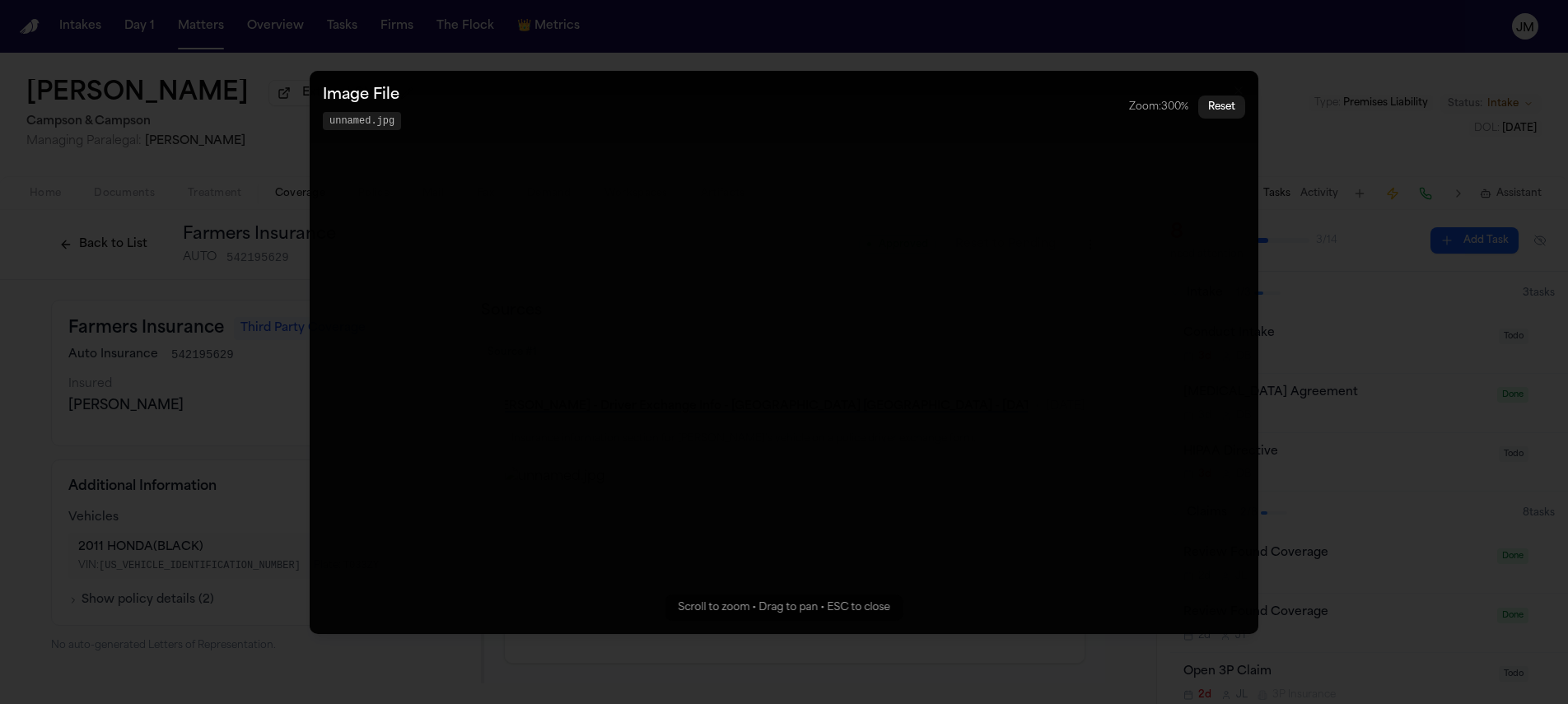
drag, startPoint x: 741, startPoint y: 369, endPoint x: 738, endPoint y: 430, distance: 61.1
drag, startPoint x: 809, startPoint y: 459, endPoint x: 785, endPoint y: 289, distance: 171.7
click at [785, 617] on img "Zoomable image viewer. Use mouse wheel to zoom, drag to pan, or press R to rese…" at bounding box center [759, 646] width 301 height 60
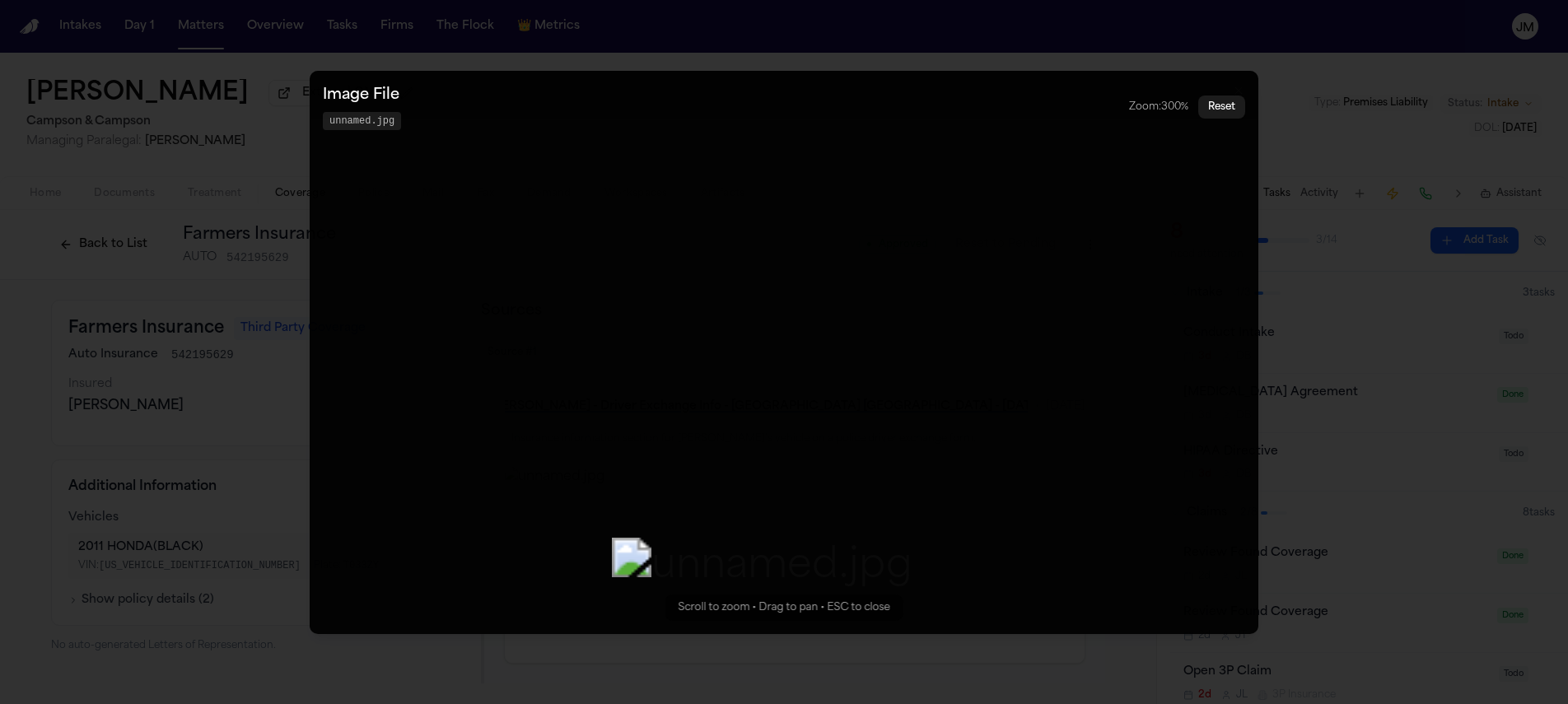
drag, startPoint x: 808, startPoint y: 372, endPoint x: 810, endPoint y: 292, distance: 80.0
click at [810, 538] on img "Zoomable image viewer. Use mouse wheel to zoom, drag to pan, or press R to rese…" at bounding box center [762, 567] width 301 height 60
drag, startPoint x: 766, startPoint y: 384, endPoint x: 760, endPoint y: 228, distance: 156.1
click at [771, 362] on img "Zoomable image viewer. Use mouse wheel to zoom, drag to pan, or press R to rese…" at bounding box center [767, 391] width 301 height 60
click at [1238, 84] on div "Image File unnamed.jpg Zoom: 300 % Reset" at bounding box center [784, 107] width 922 height 46
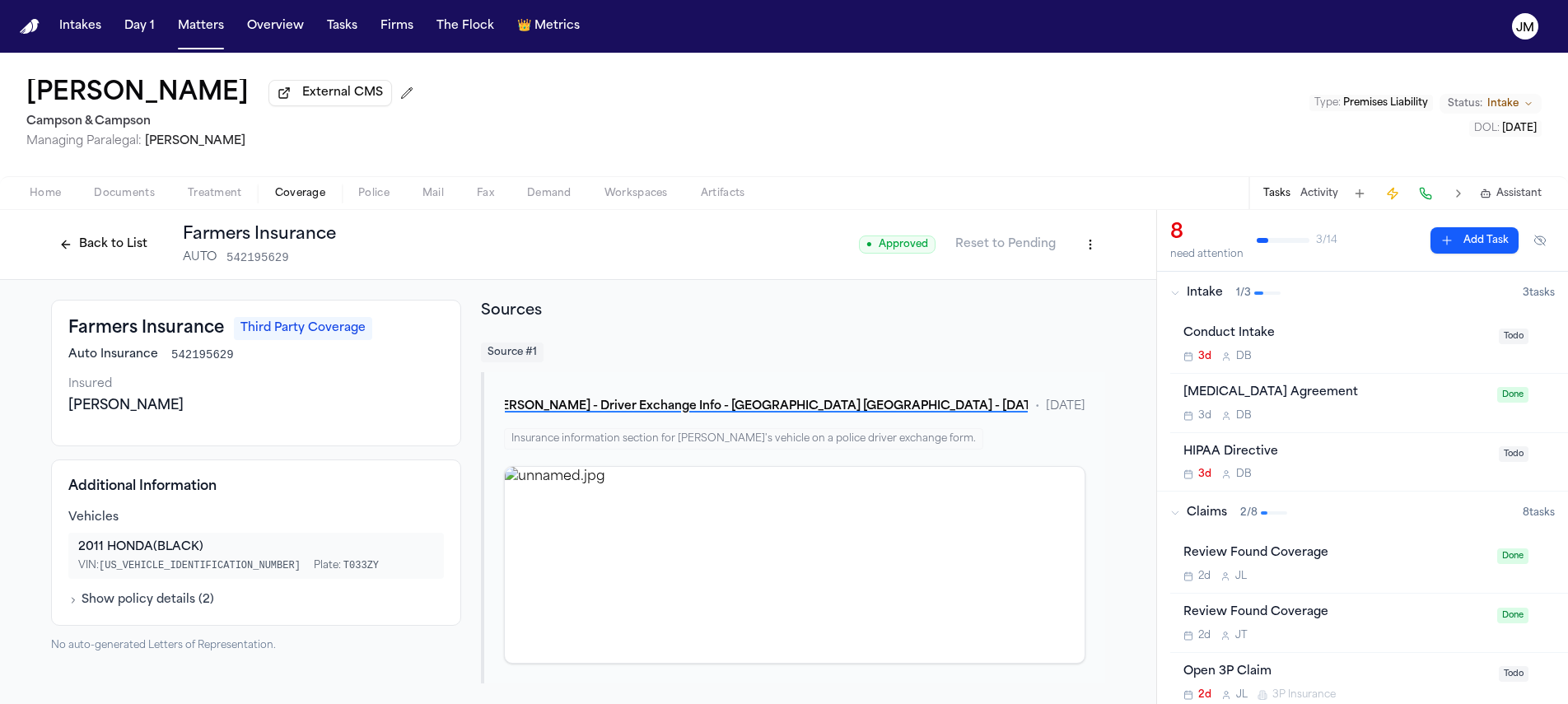
scroll to position [3, 0]
click at [131, 247] on button "Back to List" at bounding box center [103, 245] width 105 height 26
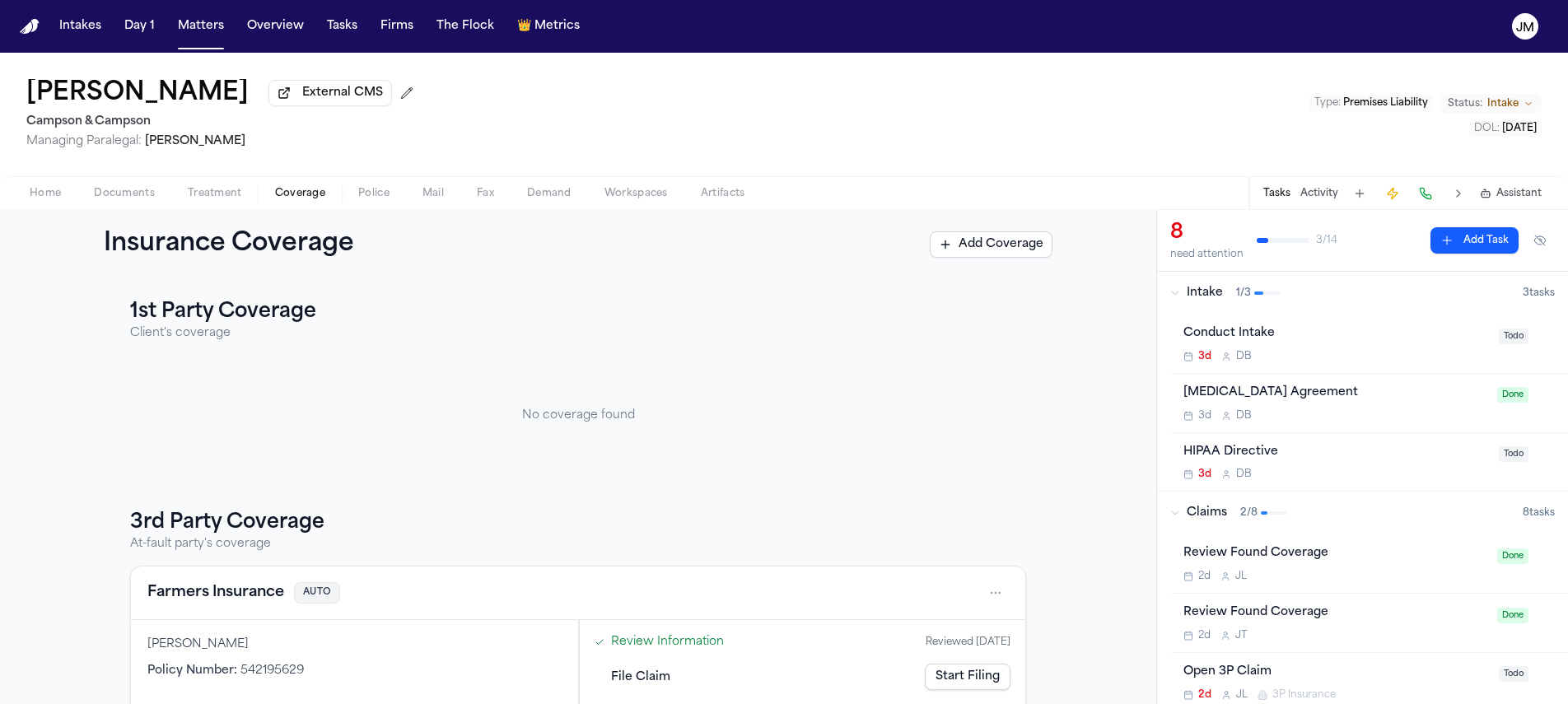
click at [119, 200] on span "Documents" at bounding box center [124, 194] width 61 height 13
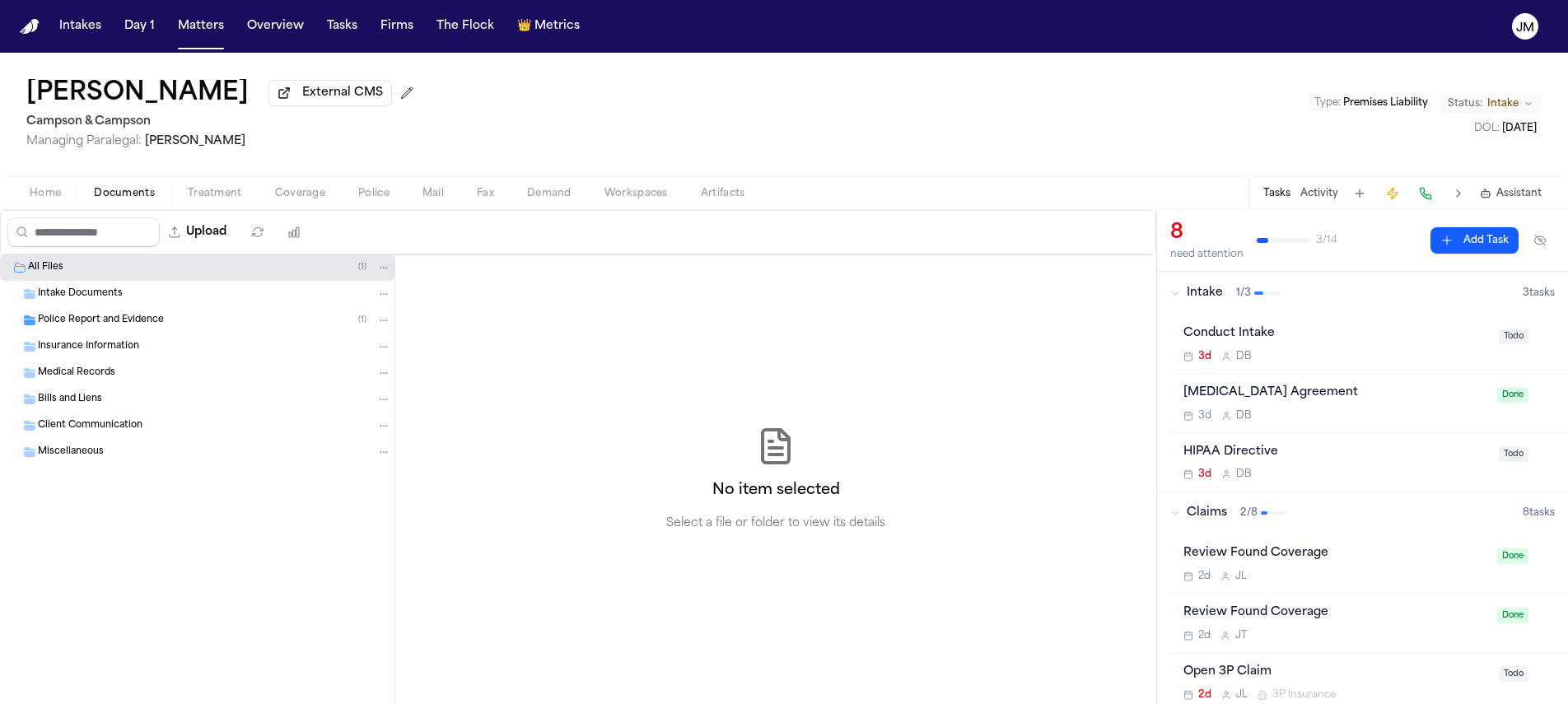
click at [137, 318] on span "Police Report and Evidence" at bounding box center [100, 320] width 126 height 14
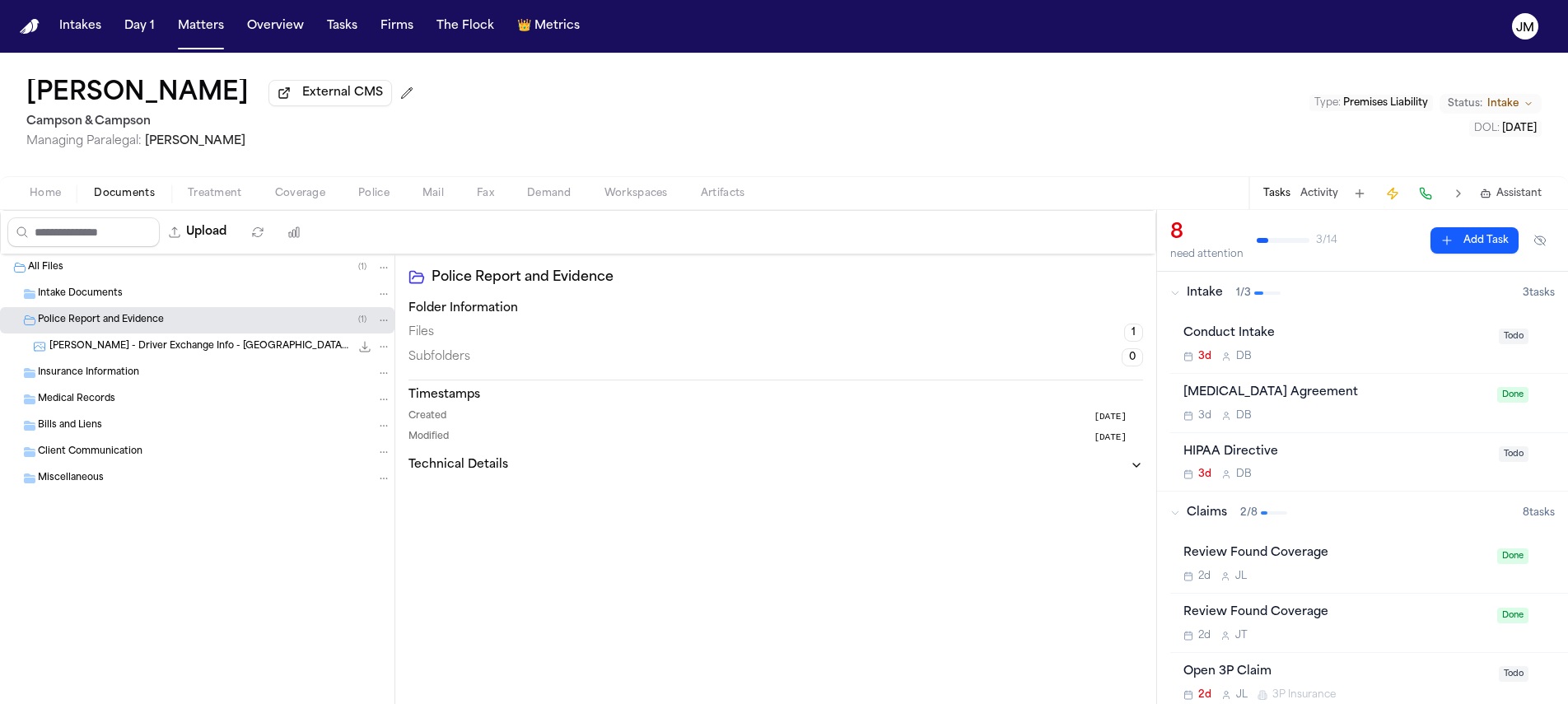
click at [138, 299] on div "Intake Documents" at bounding box center [214, 294] width 353 height 15
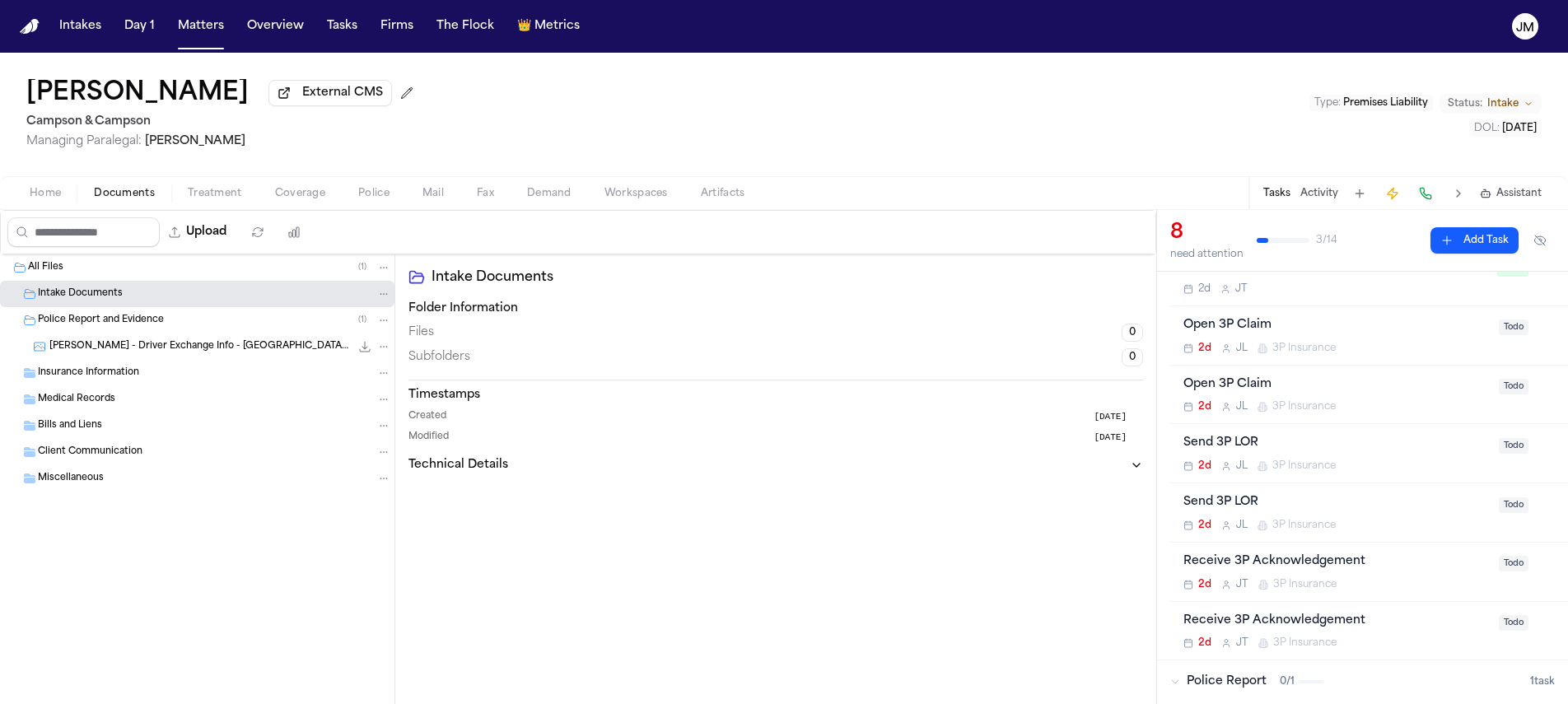
scroll to position [357, 0]
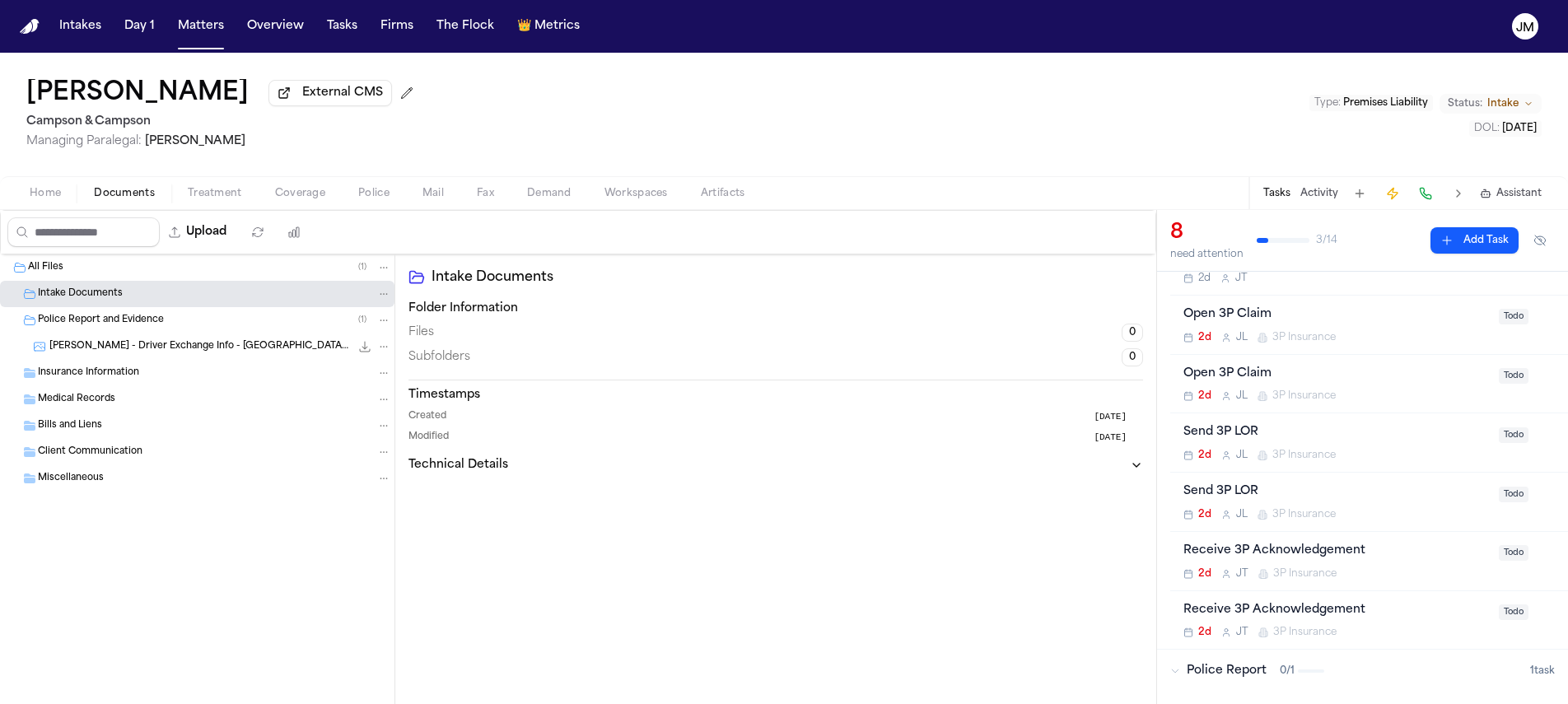
click at [275, 190] on span "Coverage" at bounding box center [299, 194] width 50 height 13
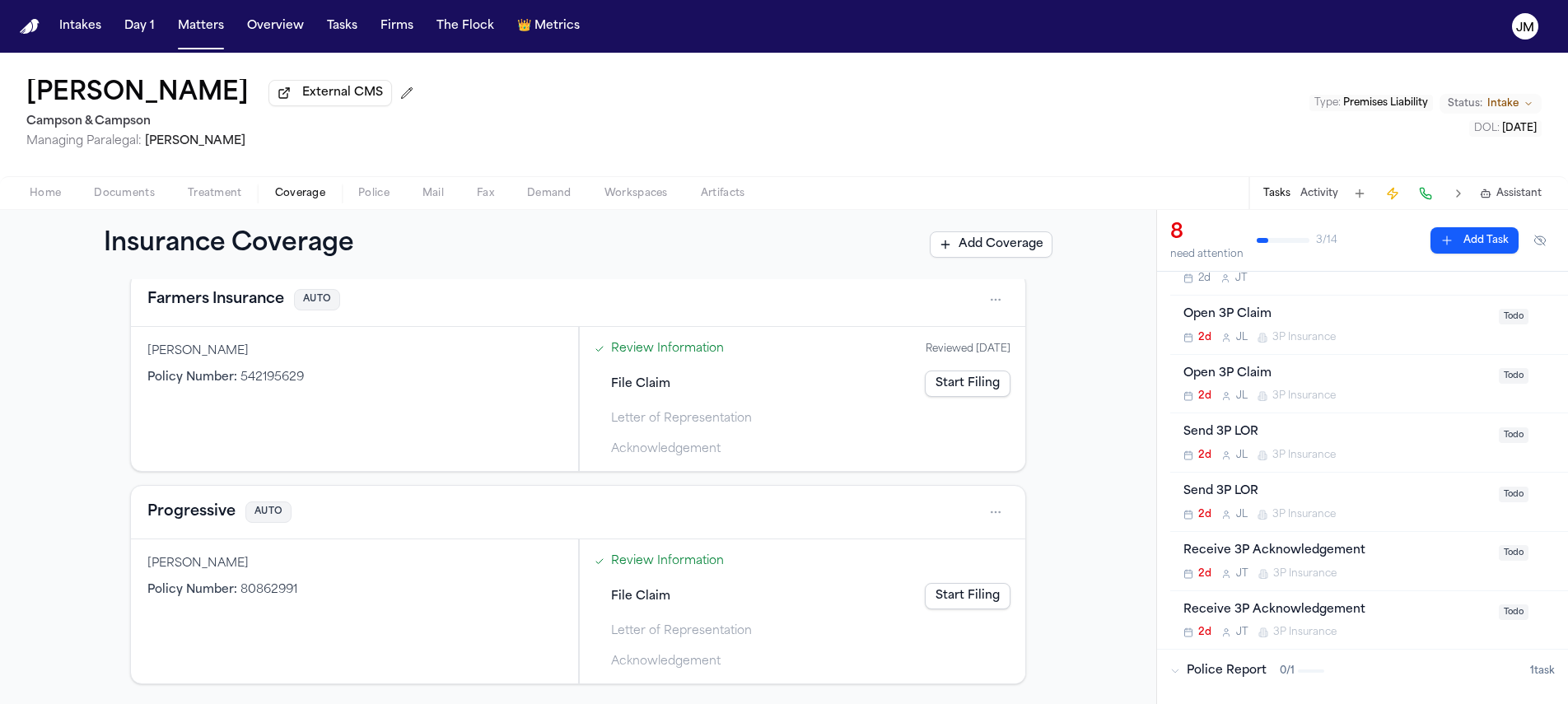
scroll to position [297, 0]
click at [58, 195] on span "Home" at bounding box center [44, 194] width 31 height 13
